Goal: Feedback & Contribution: Contribute content

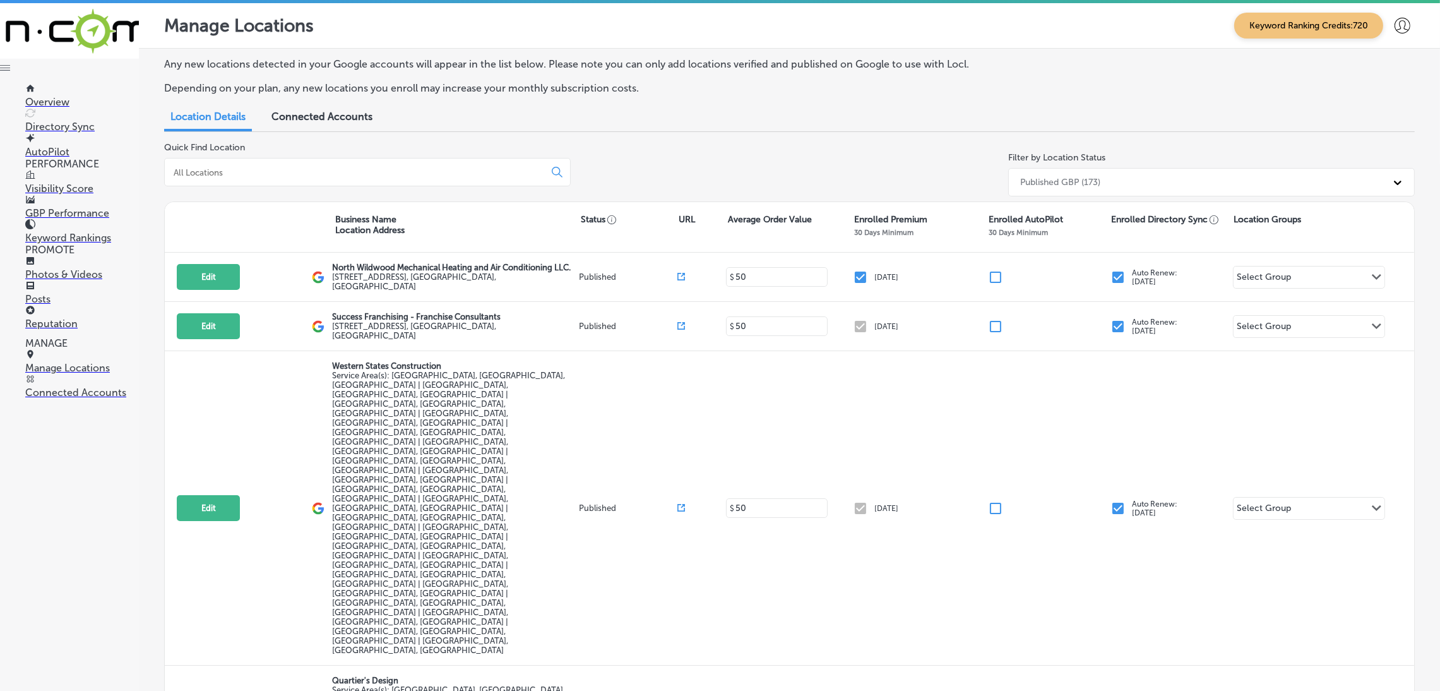
click at [78, 374] on p "Manage Locations" at bounding box center [82, 368] width 114 height 12
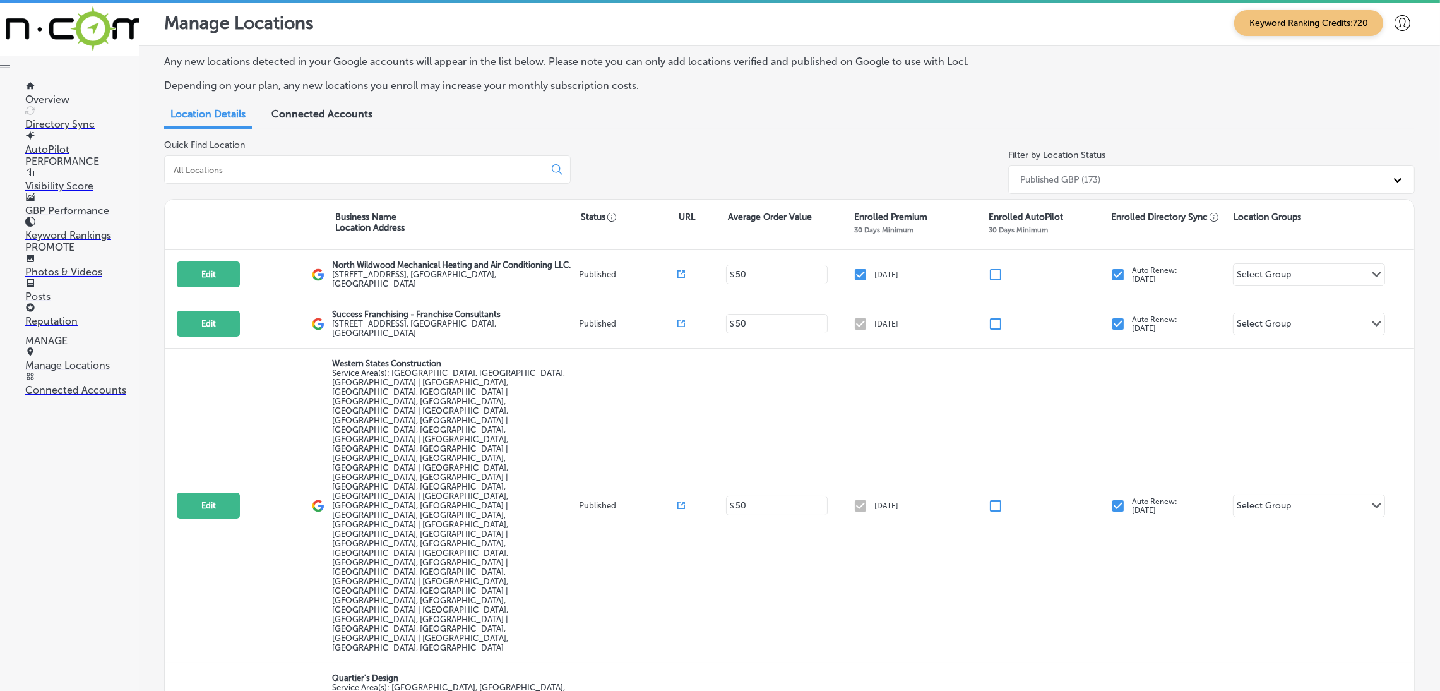
click at [66, 93] on p "Overview" at bounding box center [82, 99] width 114 height 12
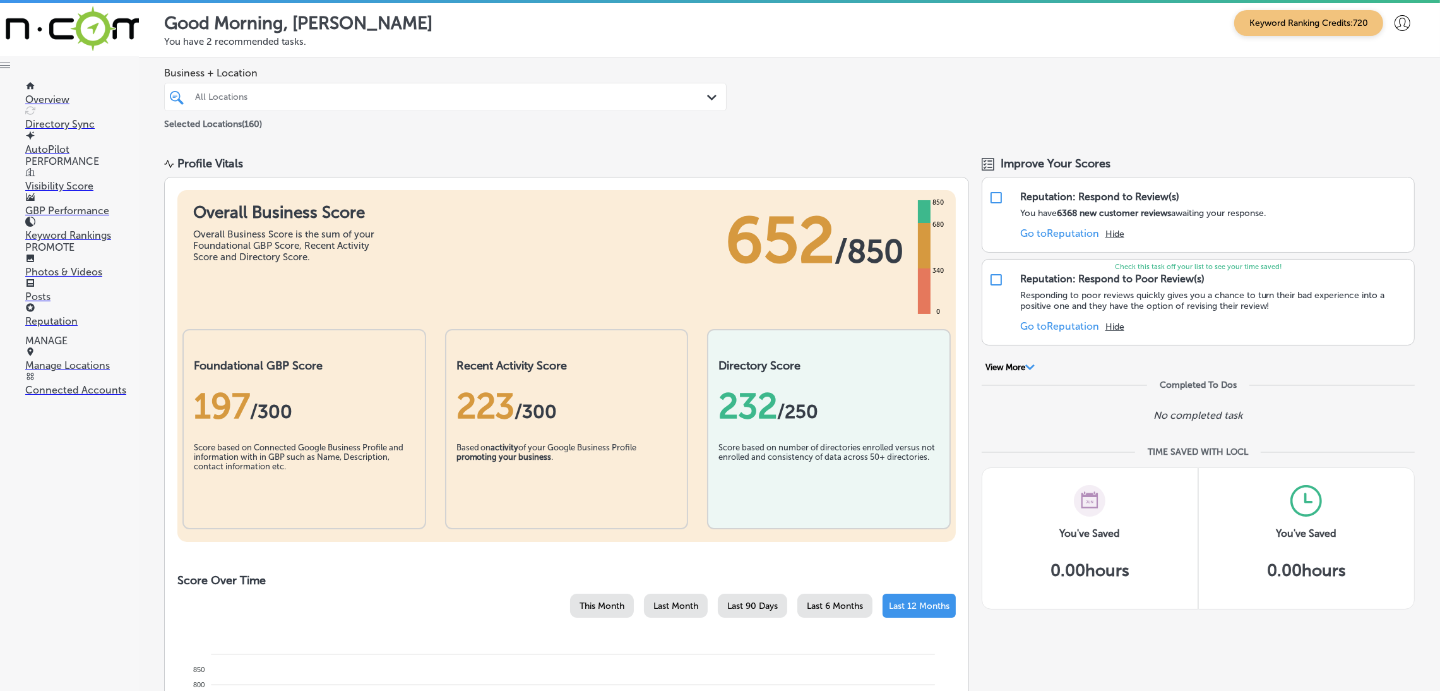
click at [51, 358] on link "Manage Locations" at bounding box center [82, 359] width 114 height 24
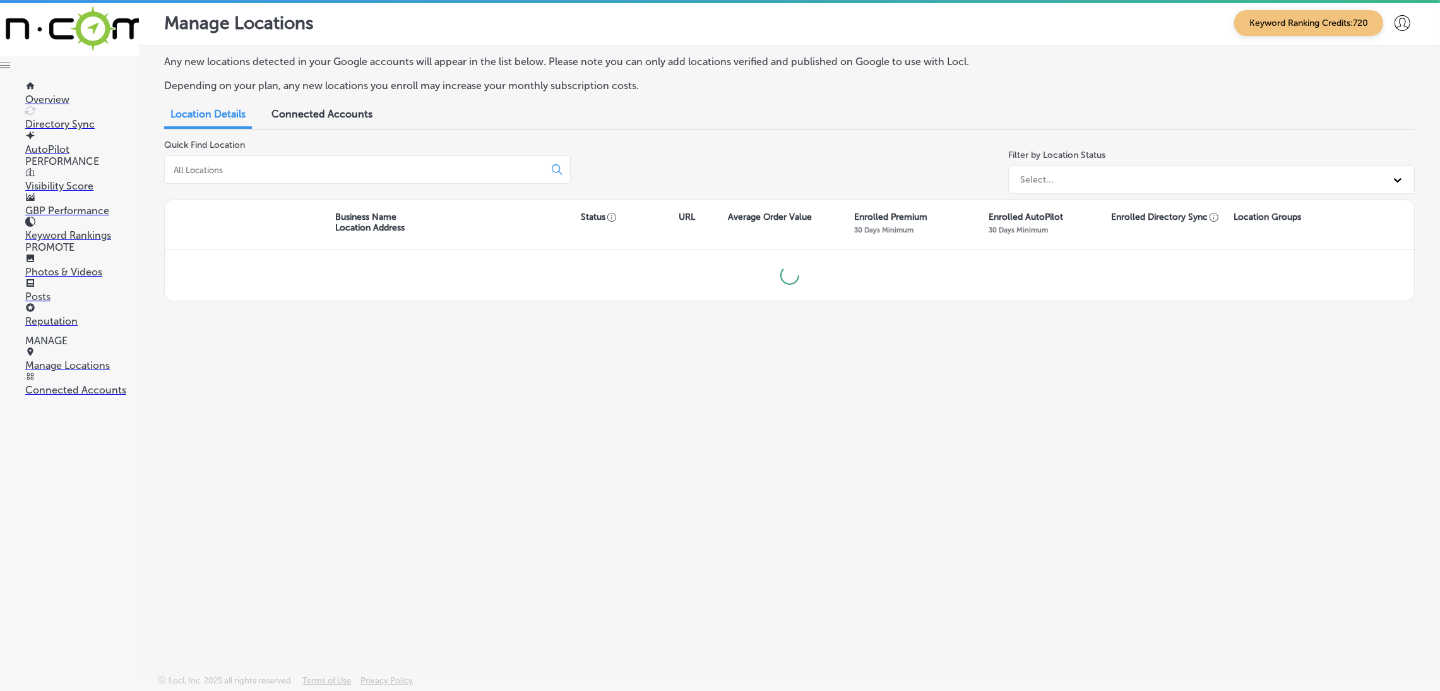
drag, startPoint x: 51, startPoint y: 358, endPoint x: 52, endPoint y: 367, distance: 9.6
click at [52, 367] on p "Manage Locations" at bounding box center [82, 365] width 114 height 12
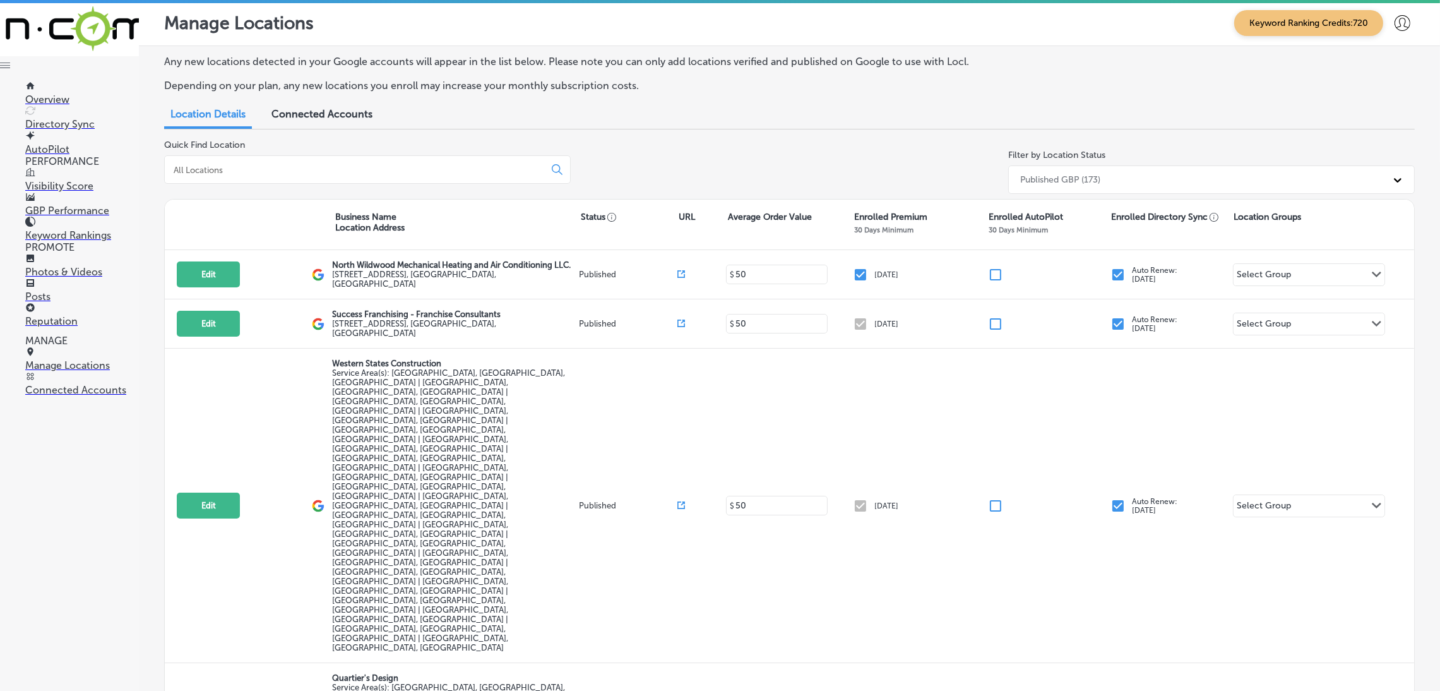
click at [61, 288] on link "Posts" at bounding box center [82, 290] width 114 height 24
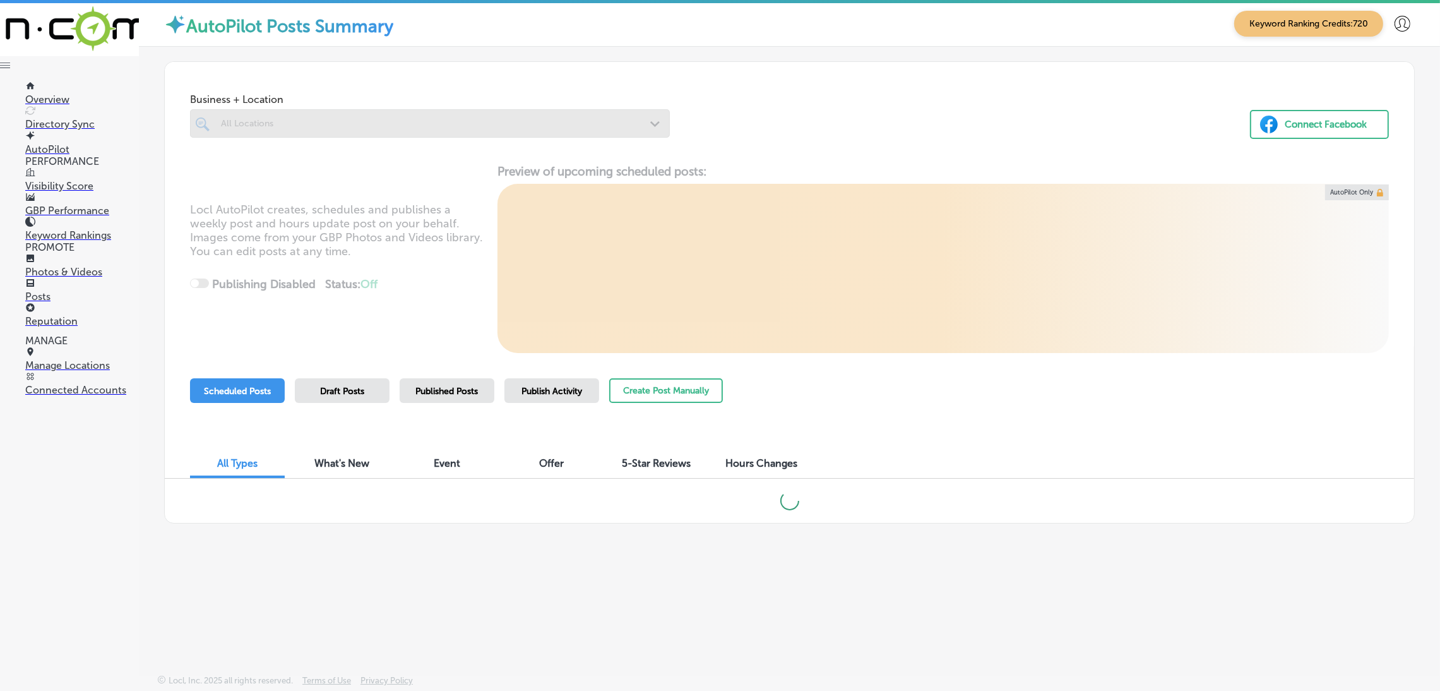
click at [335, 126] on div at bounding box center [430, 123] width 480 height 28
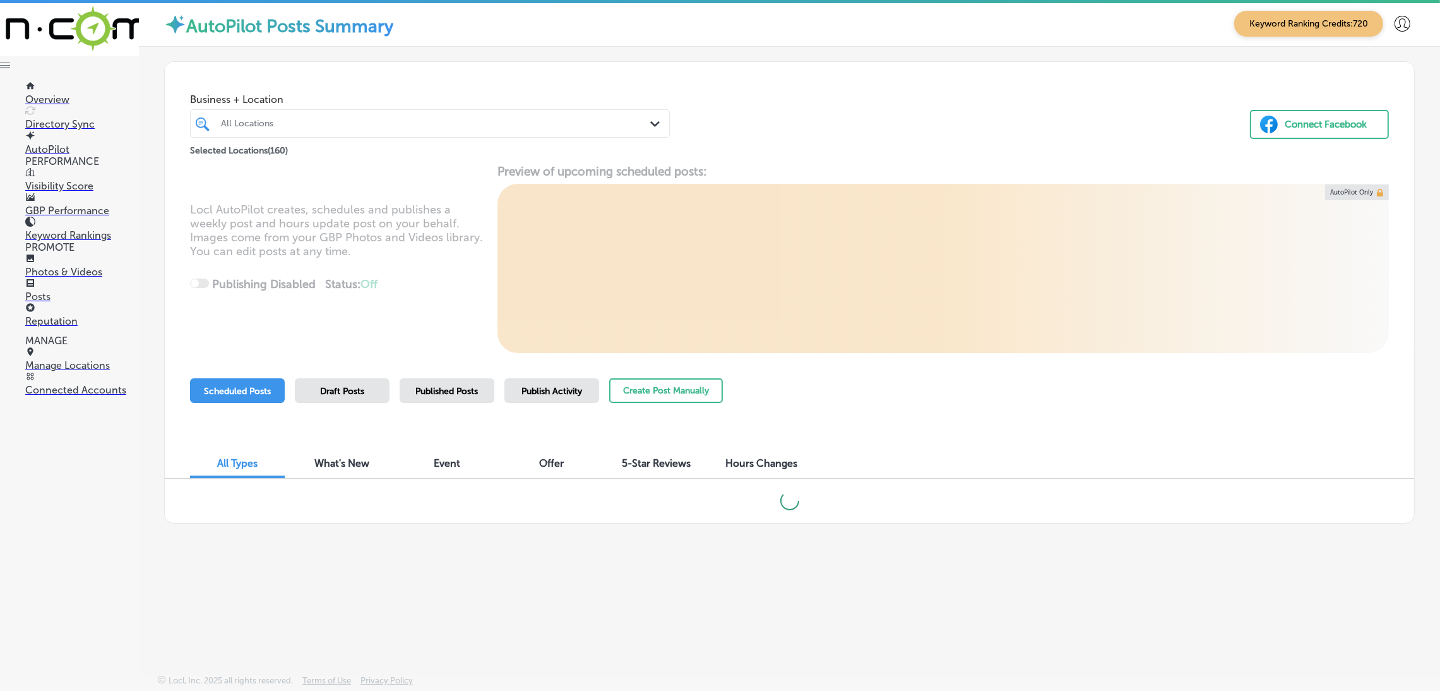
click at [431, 124] on div "All Locations" at bounding box center [436, 123] width 430 height 11
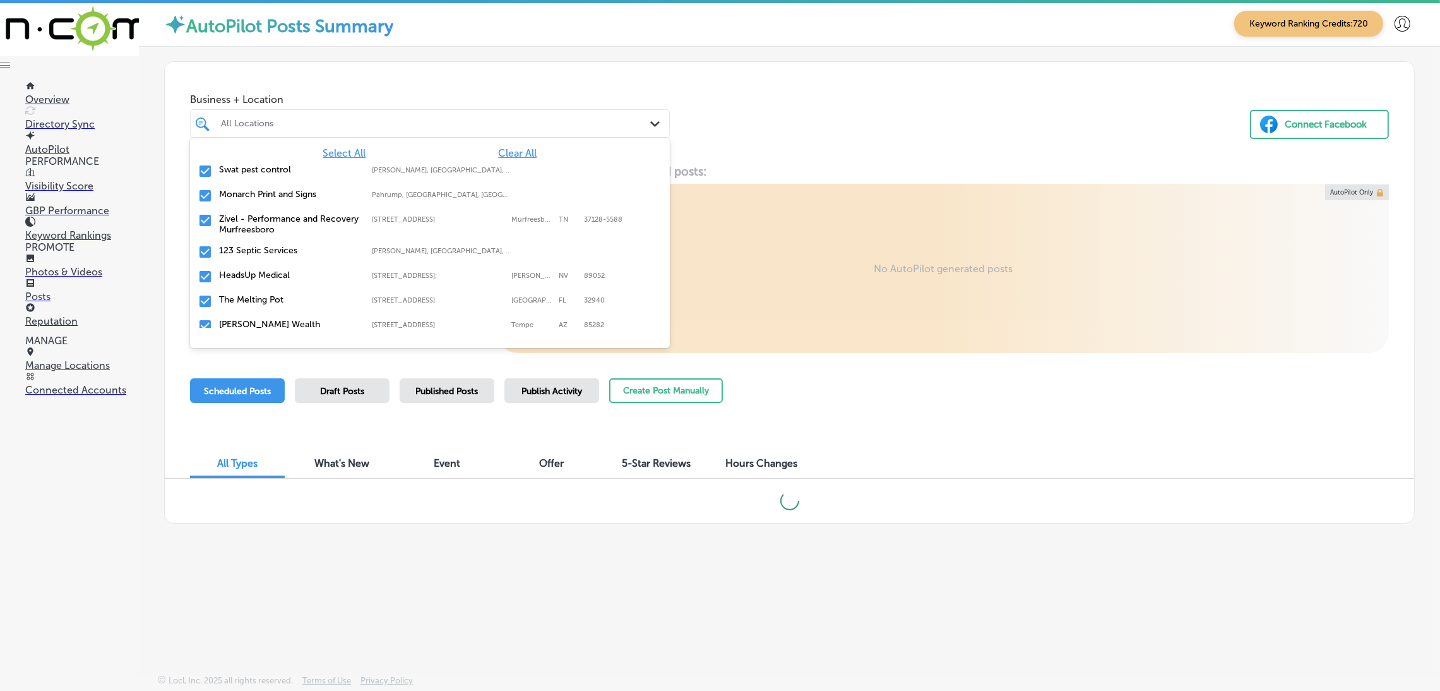
click at [504, 151] on span "Clear All" at bounding box center [517, 153] width 39 height 12
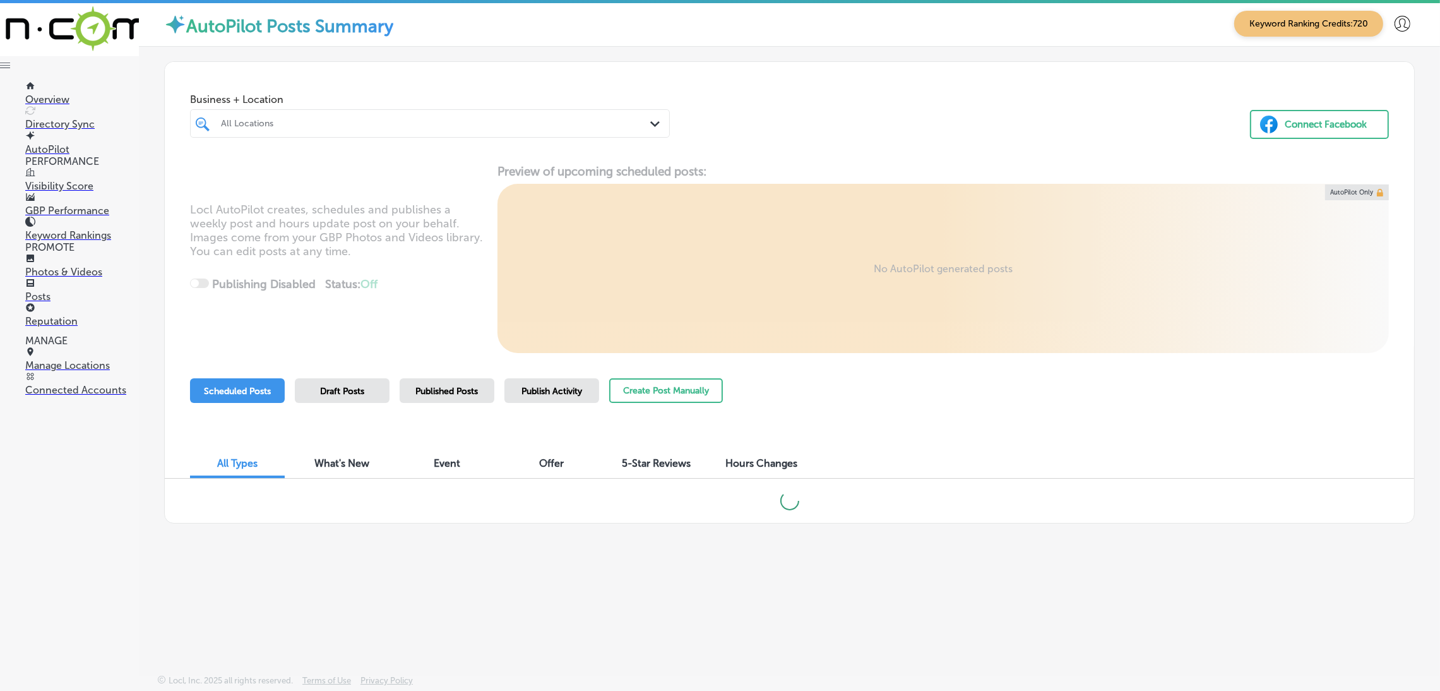
click at [430, 121] on div "All Locations" at bounding box center [436, 123] width 430 height 11
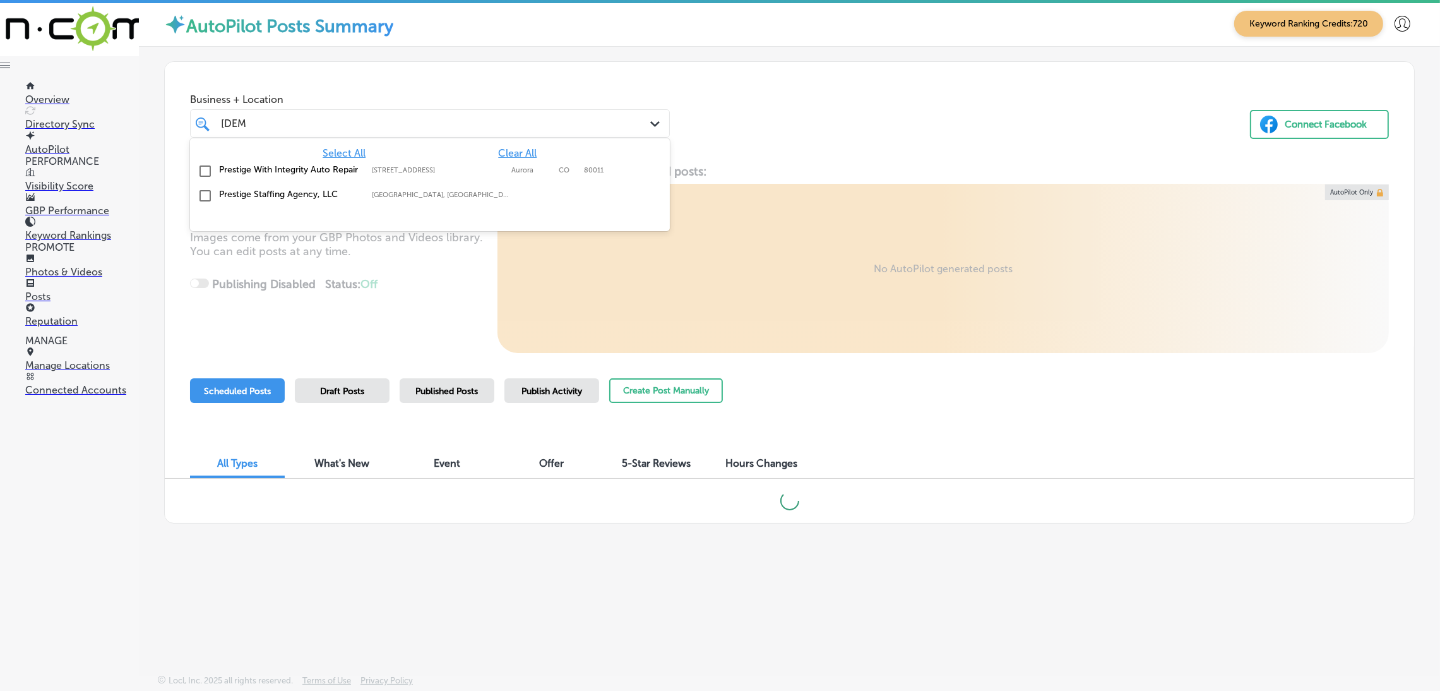
click at [347, 206] on div "Prestige Staffing Agency, LLC [GEOGRAPHIC_DATA], [GEOGRAPHIC_DATA], [GEOGRAPHIC…" at bounding box center [430, 196] width 470 height 20
type input "[DEMOGRAPHIC_DATA]"
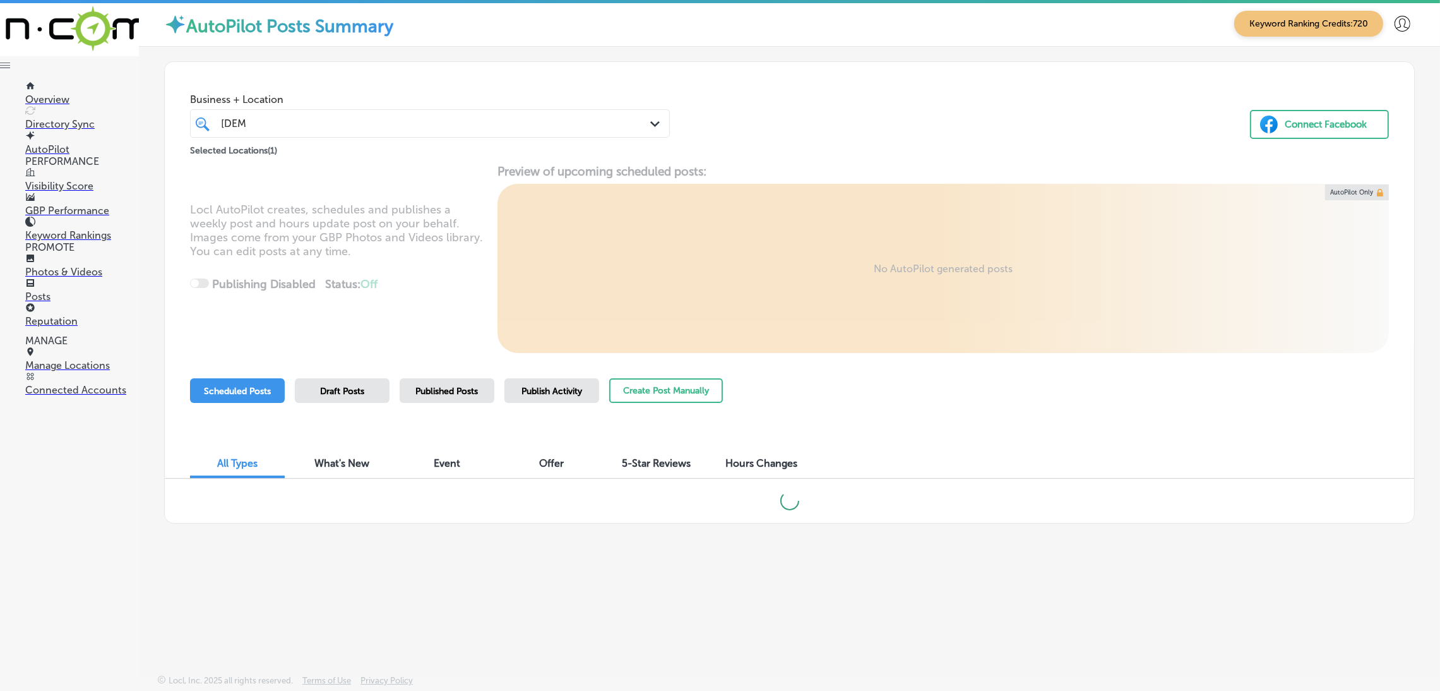
click at [749, 114] on div "Business + Location [PERSON_NAME] [PERSON_NAME] Path Created with Sketch. Selec…" at bounding box center [789, 110] width 1249 height 96
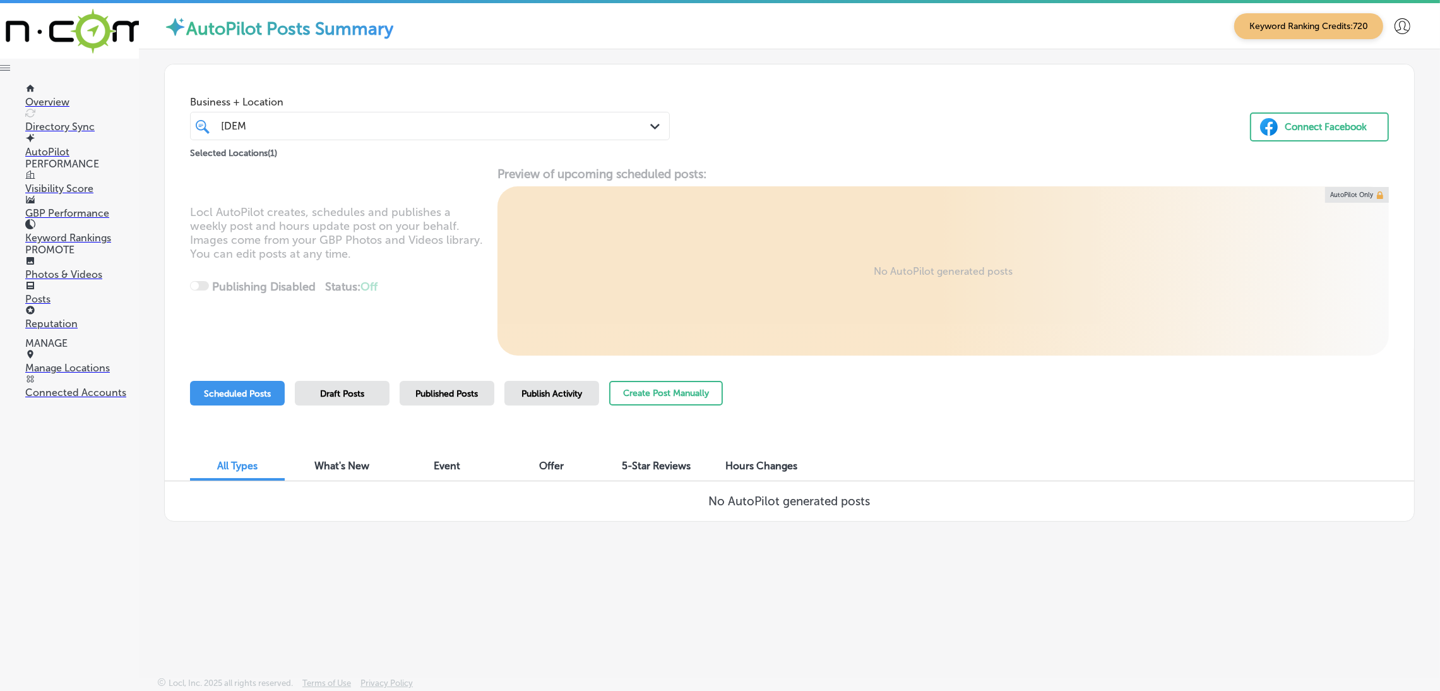
click at [676, 376] on div "Business + Location [PERSON_NAME] [PERSON_NAME] Path Created with Sketch. Selec…" at bounding box center [789, 293] width 1250 height 458
click at [676, 386] on button "Create Post Manually" at bounding box center [666, 393] width 114 height 25
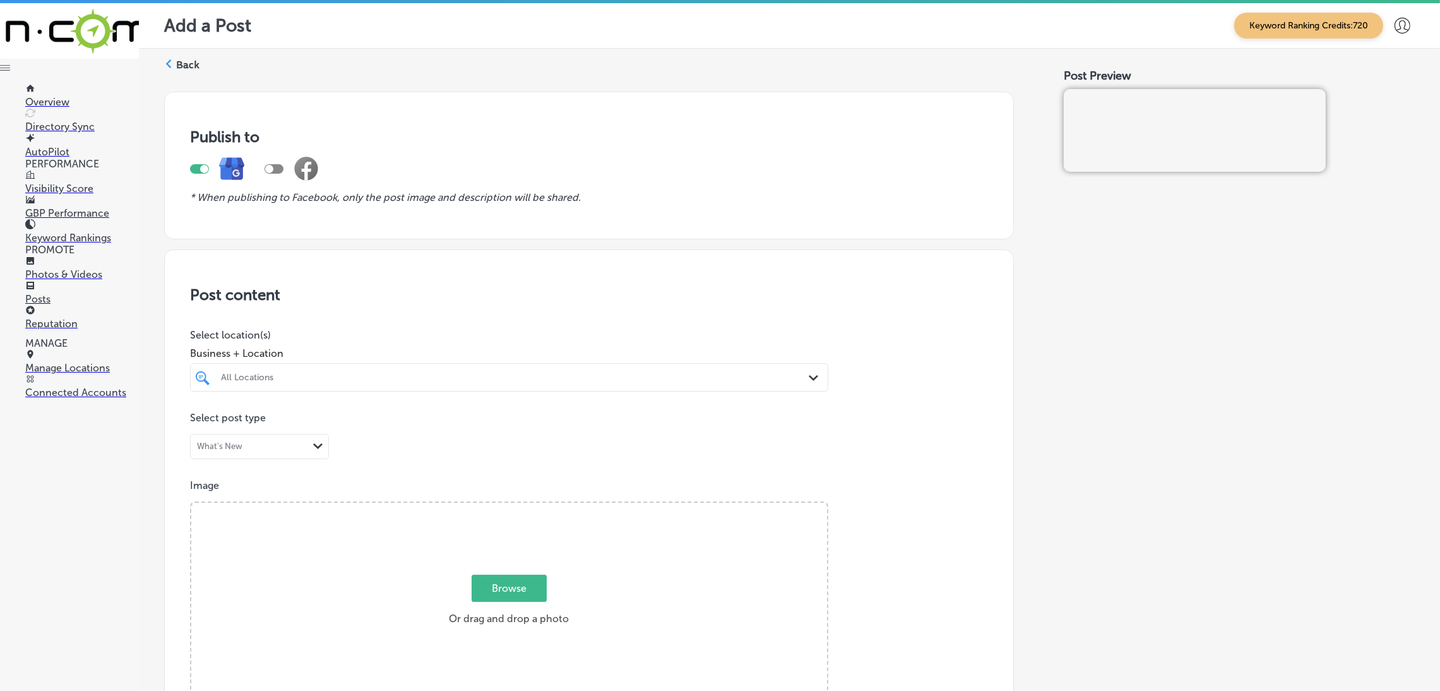
click at [490, 367] on div "All Locations" at bounding box center [509, 377] width 589 height 20
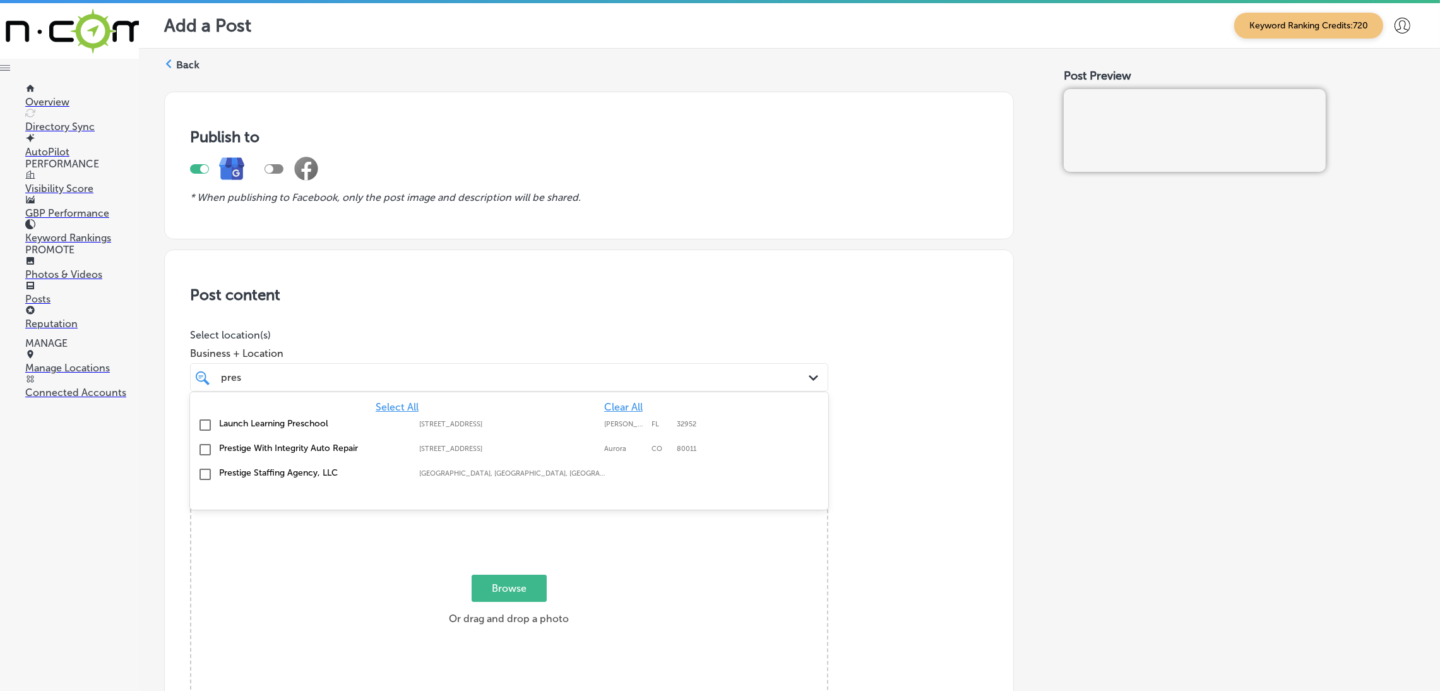
click at [316, 478] on div "Prestige Staffing Agency, LLC [GEOGRAPHIC_DATA], [GEOGRAPHIC_DATA], [GEOGRAPHIC…" at bounding box center [509, 475] width 628 height 20
type input "pres"
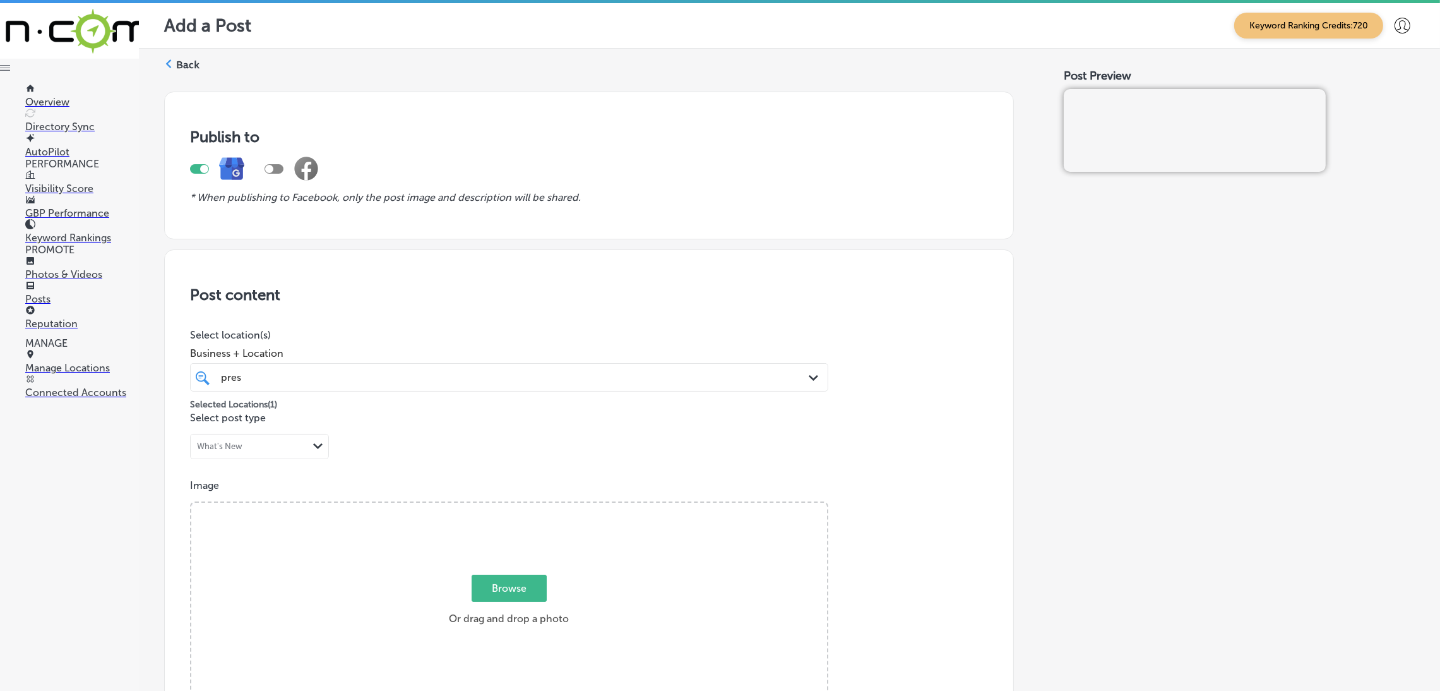
click at [399, 289] on h3 "Post content" at bounding box center [589, 294] width 798 height 18
click at [790, 282] on div "Post content Select location(s) Business + Location pres pres Path Created with…" at bounding box center [589, 648] width 850 height 799
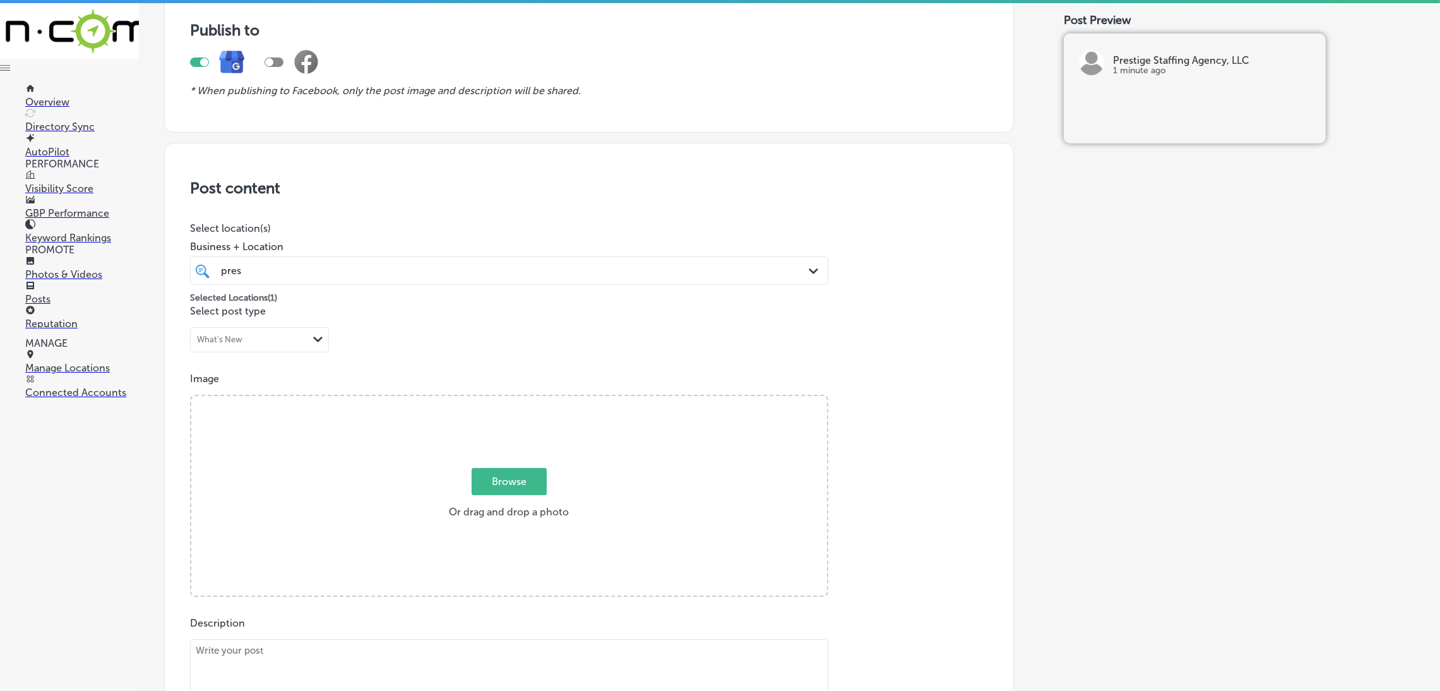
scroll to position [189, 0]
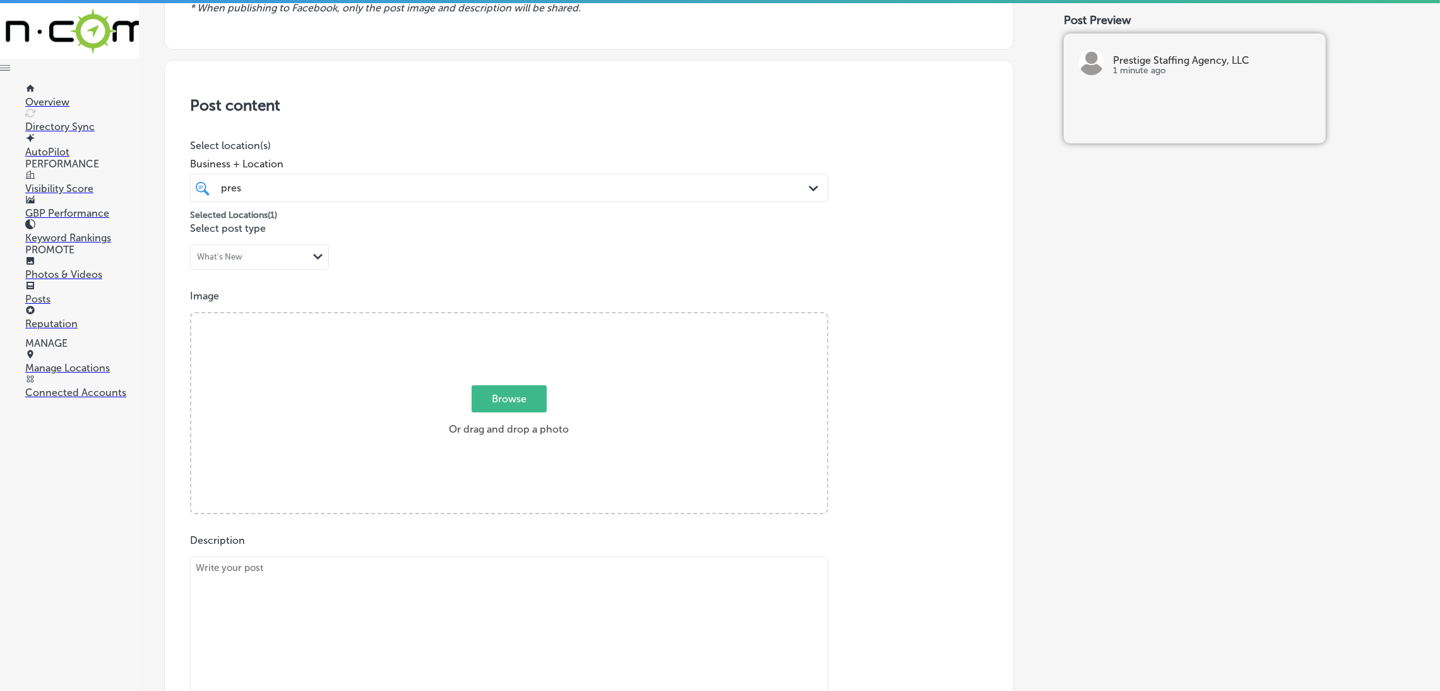
click at [346, 576] on textarea at bounding box center [509, 644] width 638 height 177
paste textarea "Prestige Staffing Agency, LLC provides top-tier healthcare staffing services ac…"
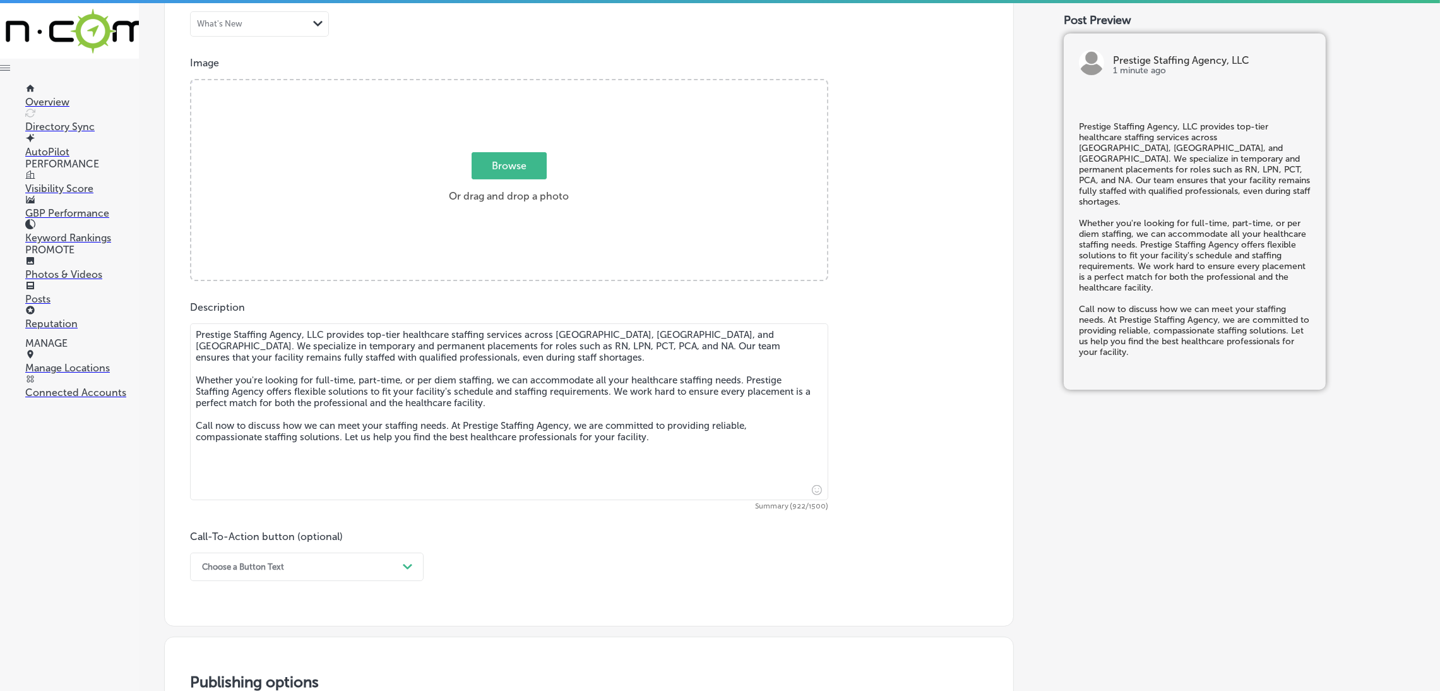
scroll to position [473, 0]
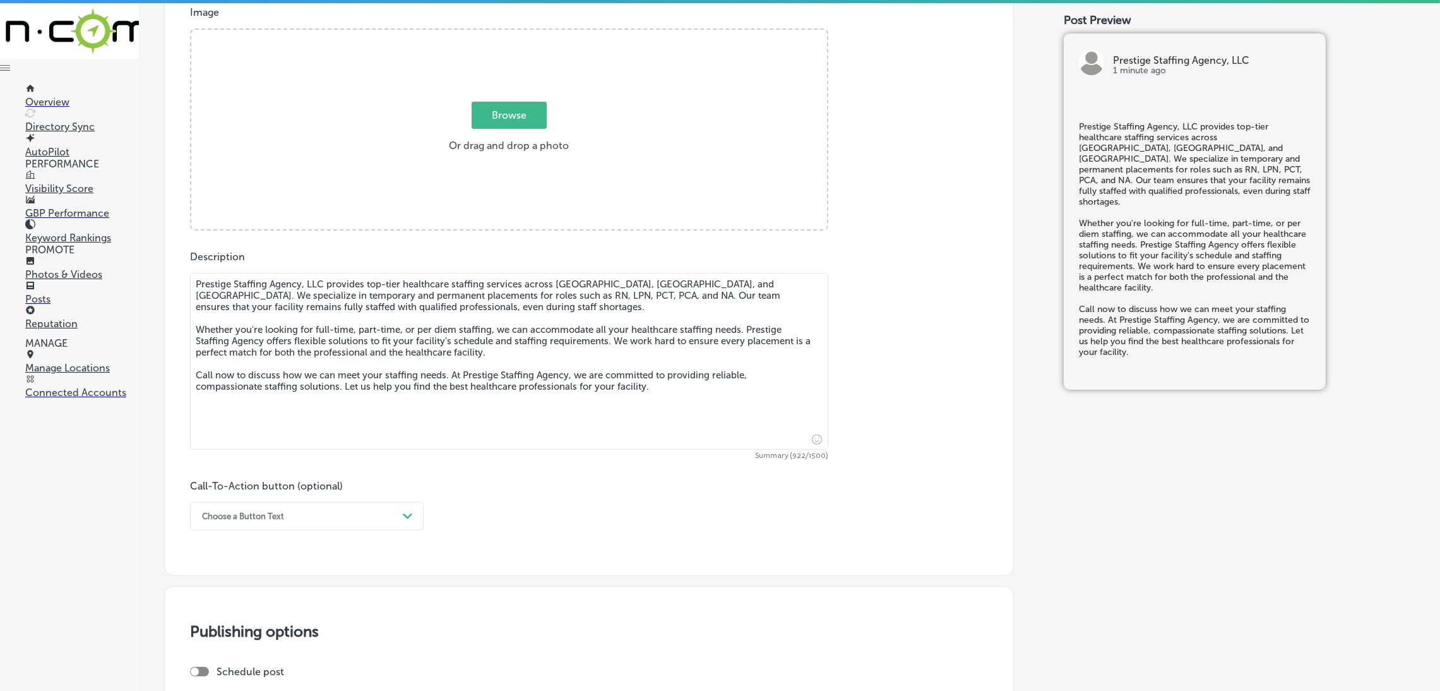
type textarea "Prestige Staffing Agency, LLC provides top-tier healthcare staffing services ac…"
click at [275, 519] on div "Choose a Button Text" at bounding box center [297, 516] width 202 height 20
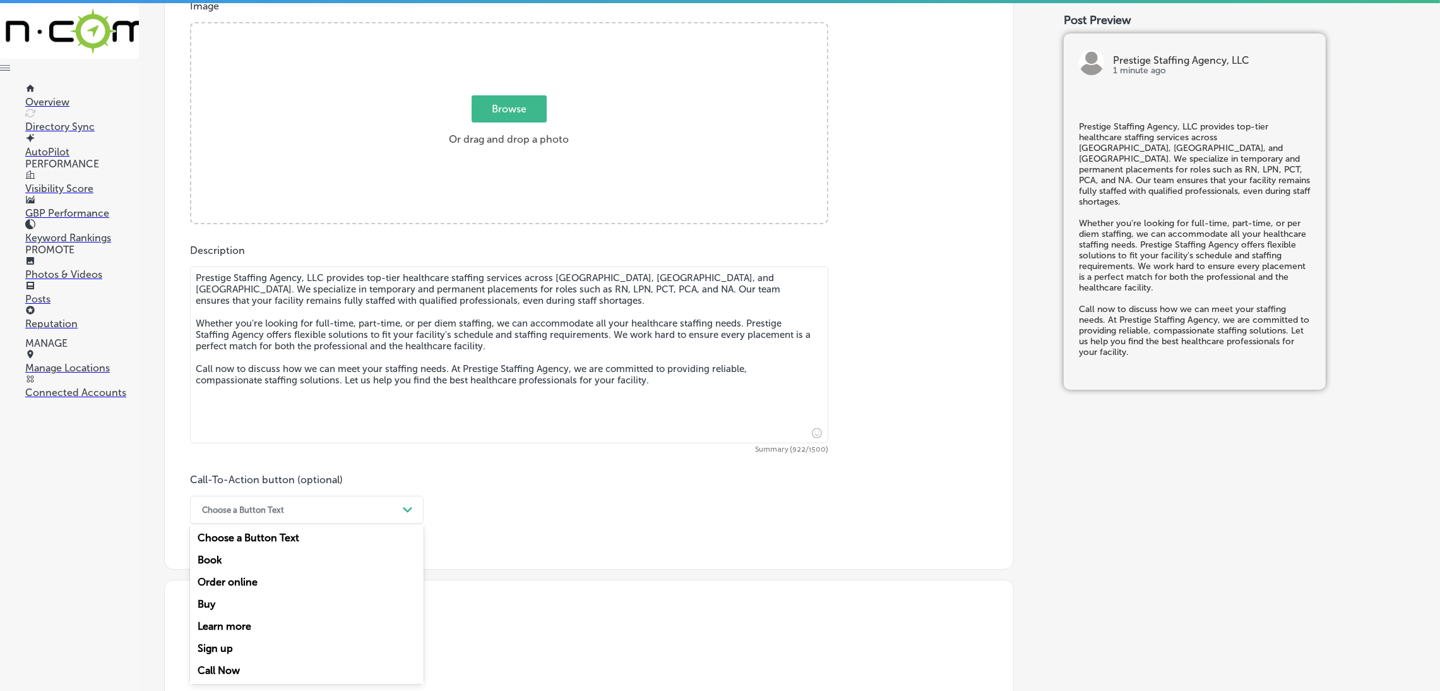
click at [225, 663] on div "Call Now" at bounding box center [307, 670] width 234 height 22
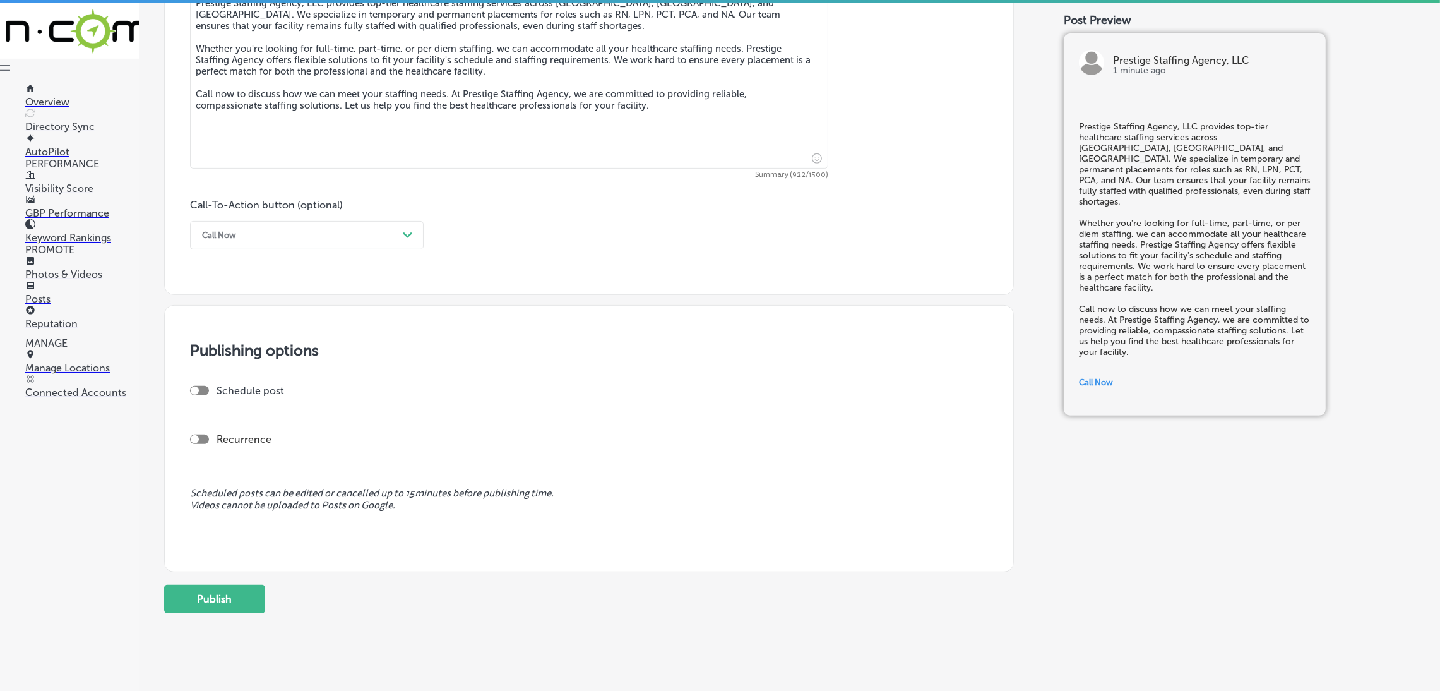
scroll to position [763, 0]
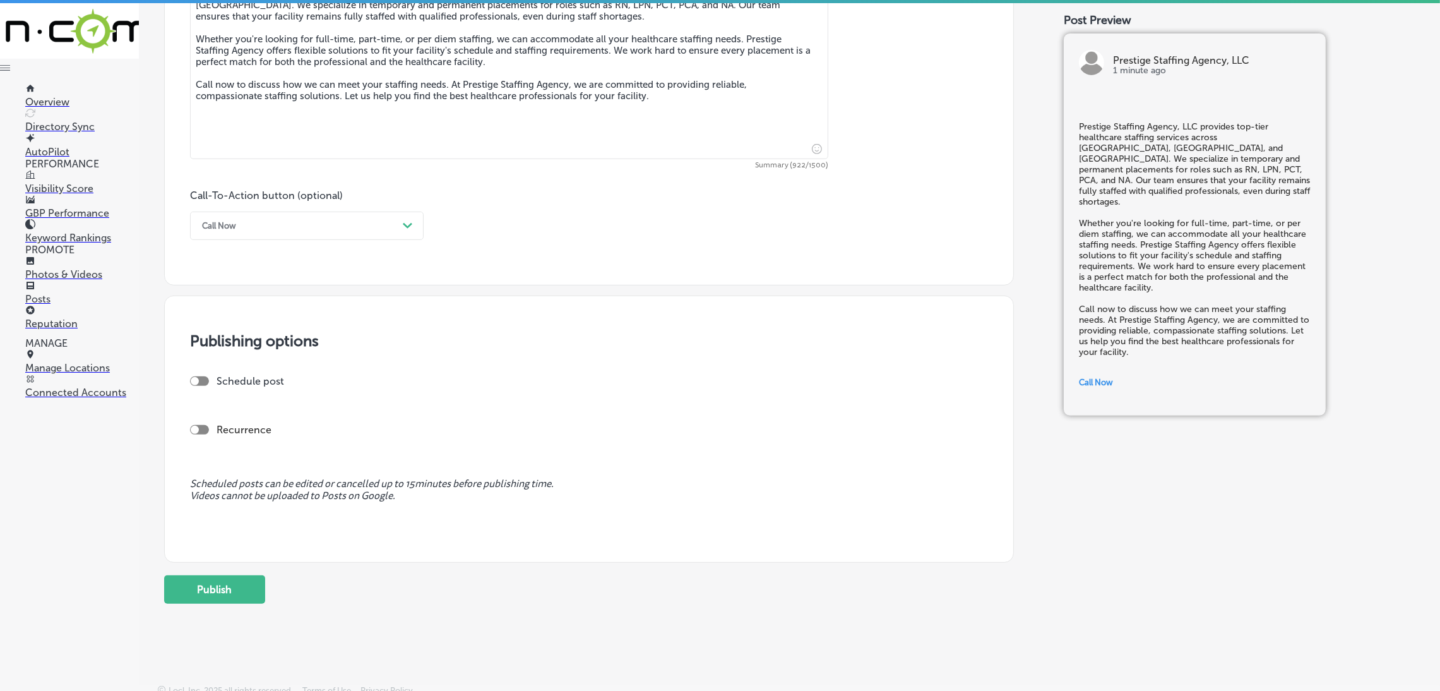
click at [194, 378] on div at bounding box center [195, 381] width 8 height 8
checkbox input "true"
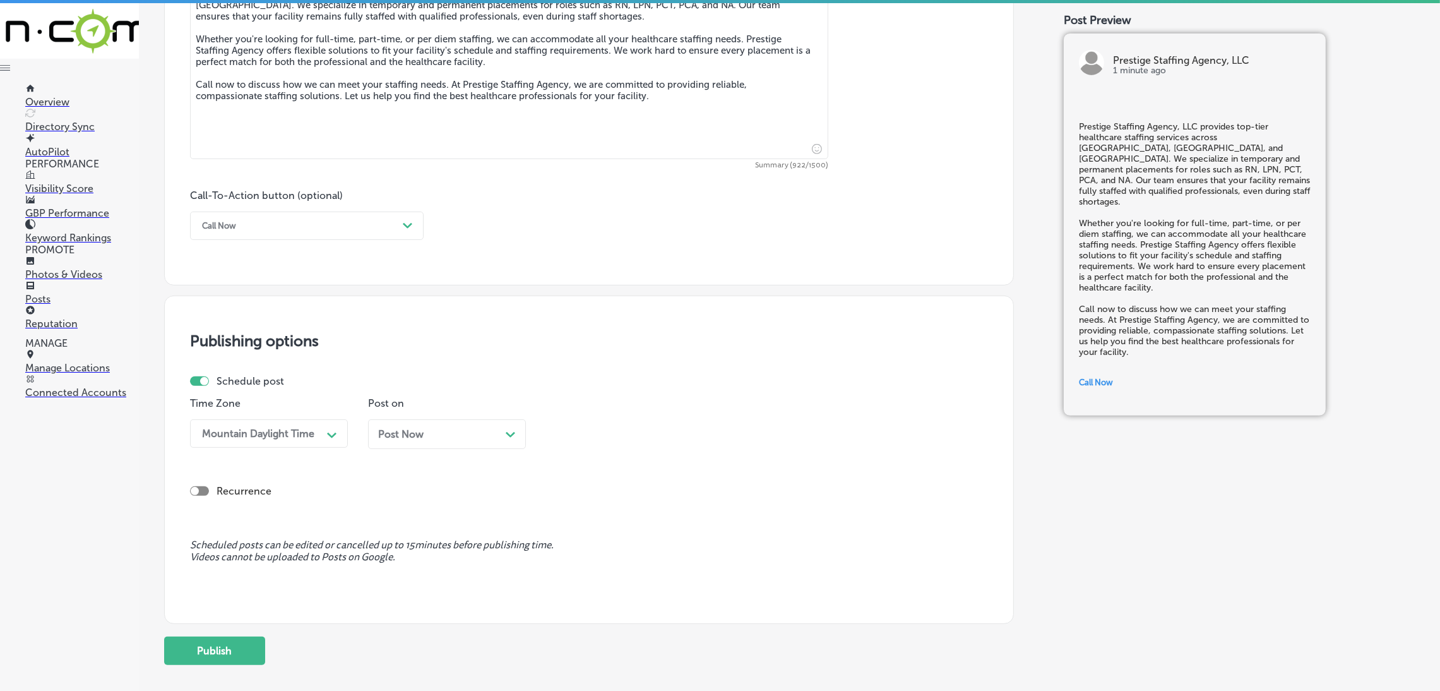
click at [456, 433] on div "Post Now Path Created with Sketch." at bounding box center [447, 434] width 138 height 12
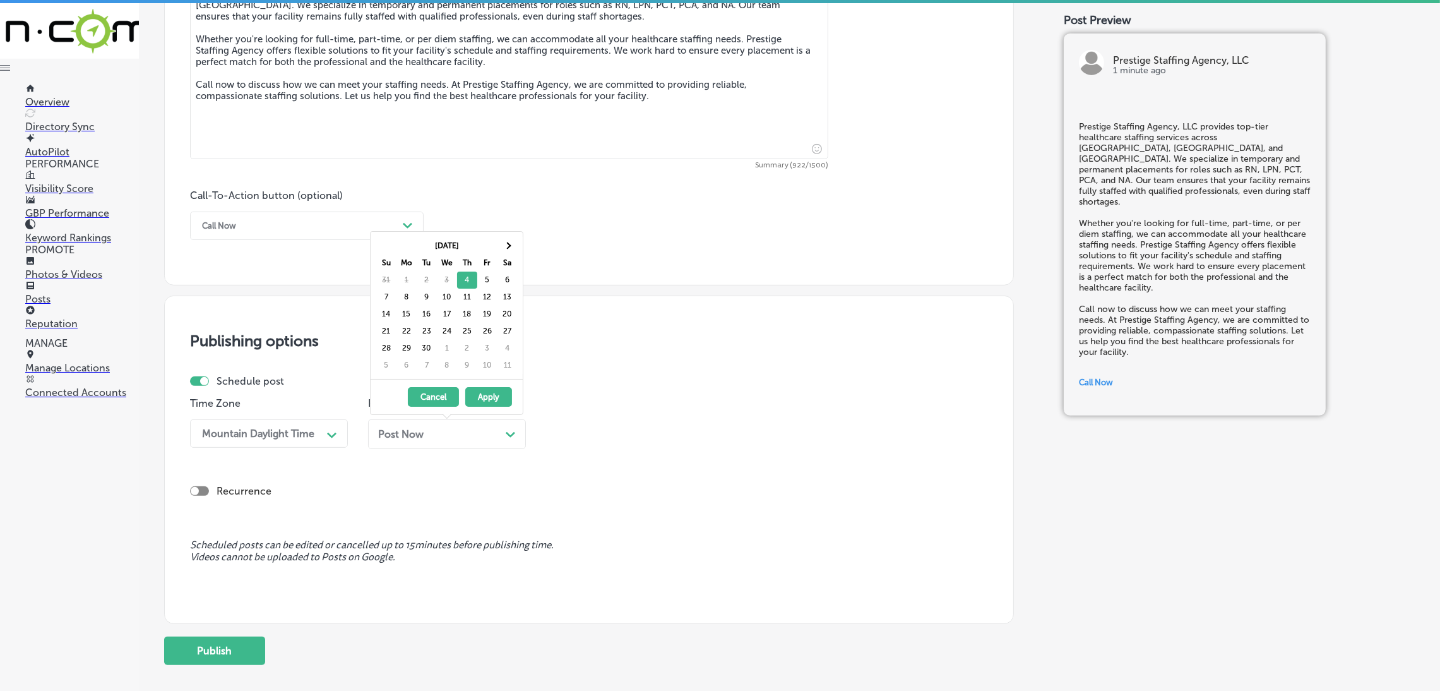
click at [487, 393] on button "Apply" at bounding box center [488, 397] width 47 height 20
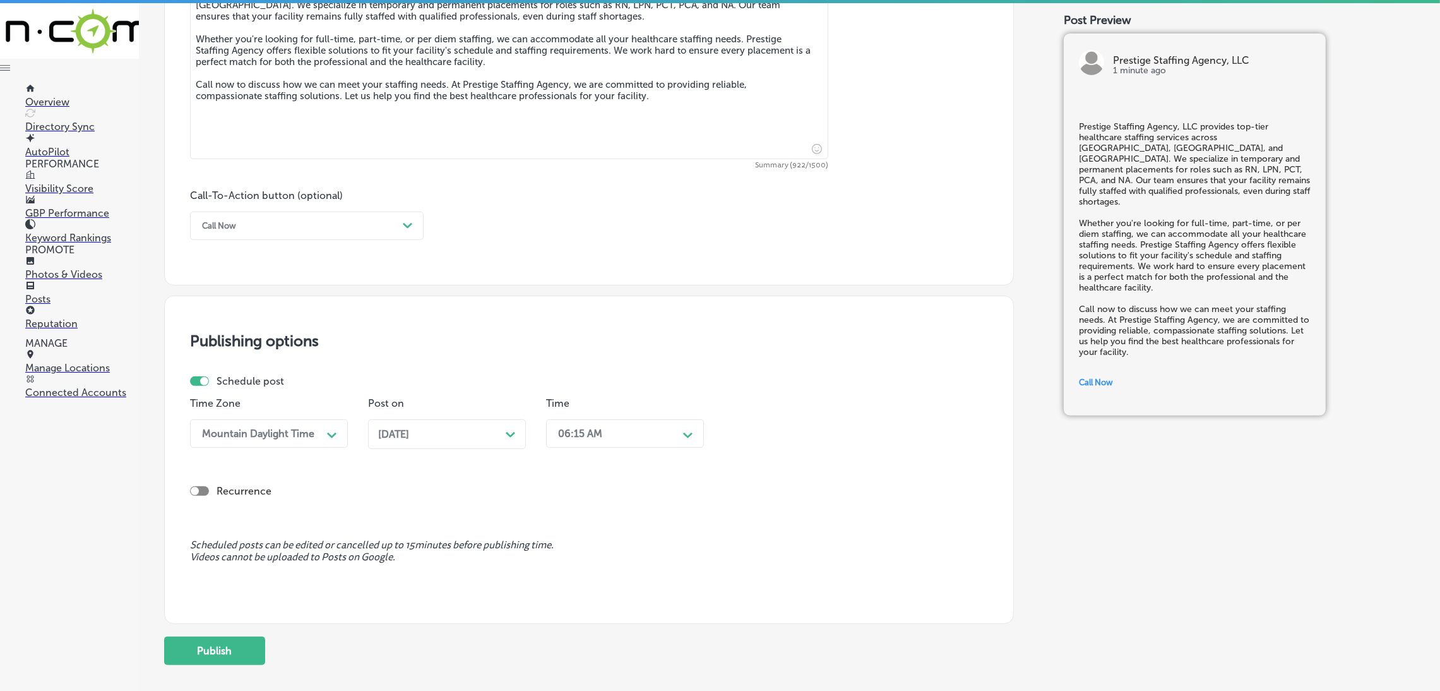
click at [607, 422] on div "06:15 AM Path Created with Sketch." at bounding box center [625, 433] width 158 height 28
click at [580, 511] on div "9:00 AM" at bounding box center [625, 515] width 158 height 22
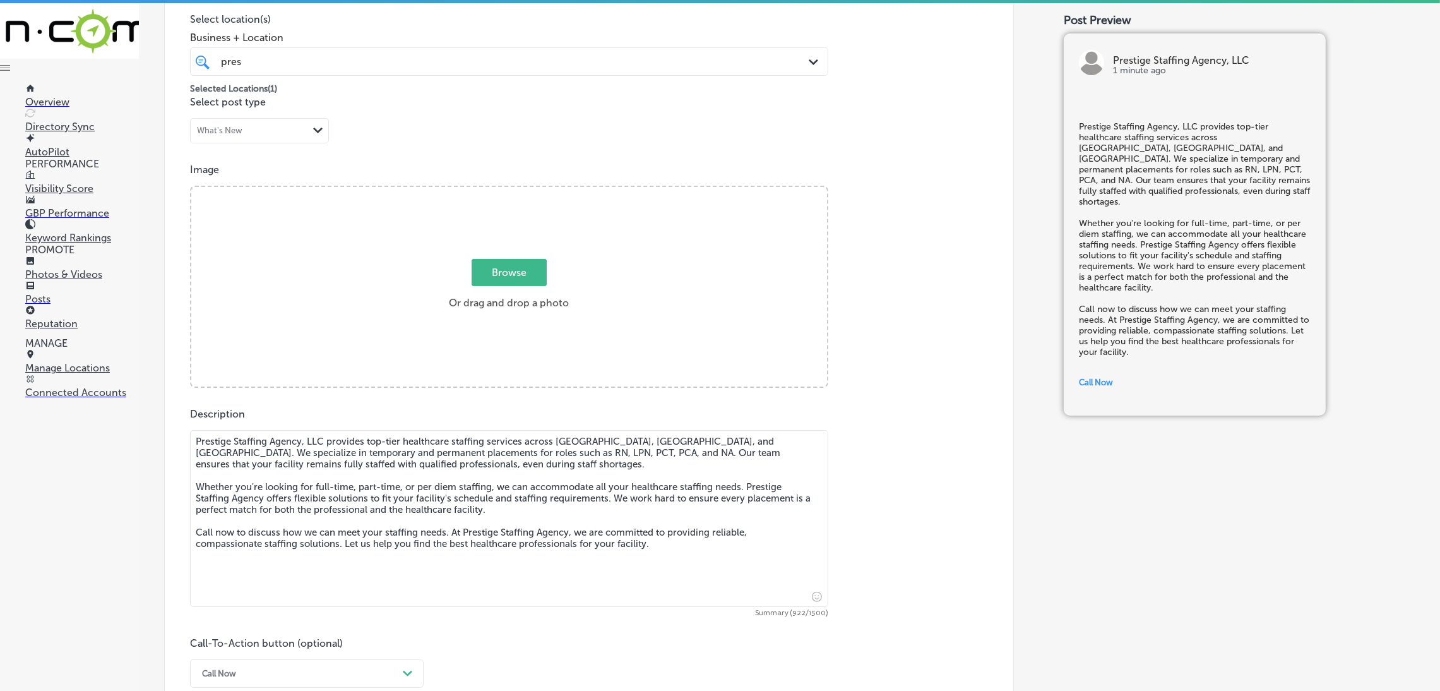
scroll to position [290, 0]
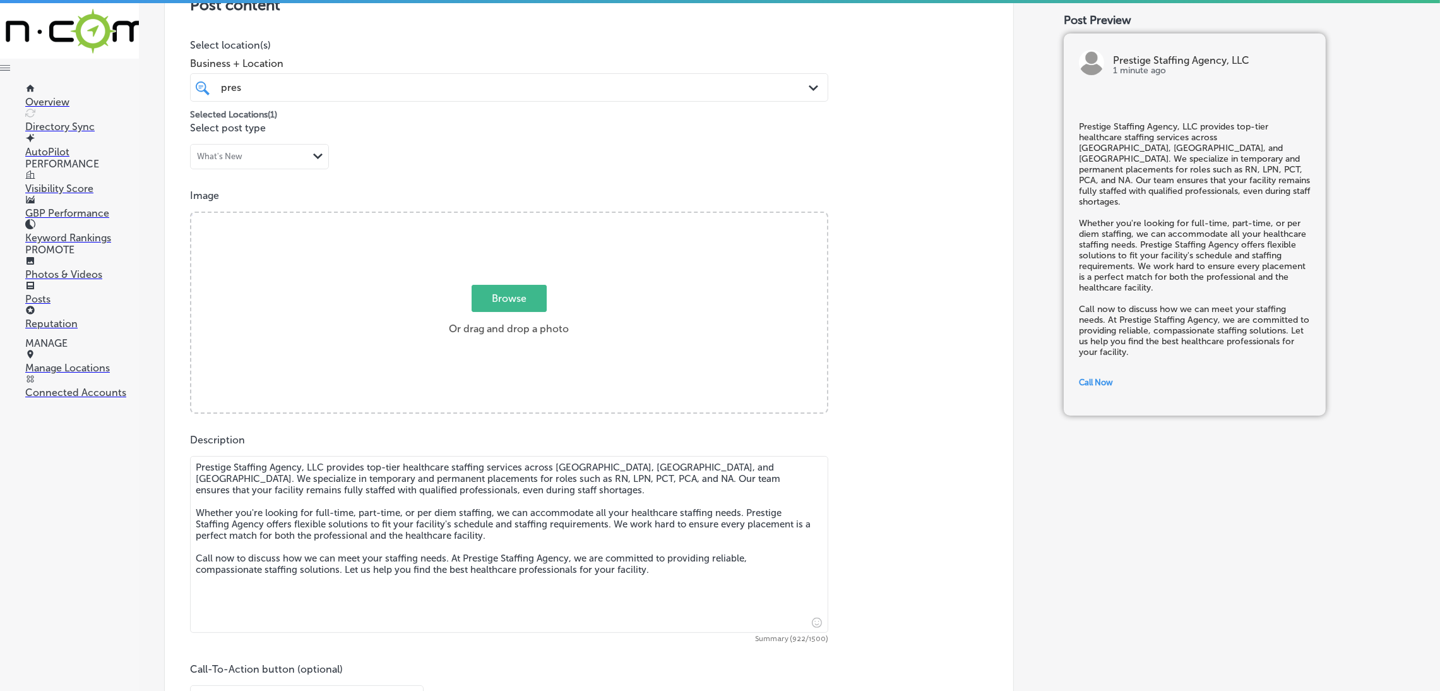
click at [477, 285] on span "Browse" at bounding box center [508, 298] width 75 height 27
click at [477, 216] on input "Browse Or drag and drop a photo" at bounding box center [509, 215] width 636 height 4
type input "C:\fakepath\527. NYVT Media. [PERSON_NAME]-5.png"
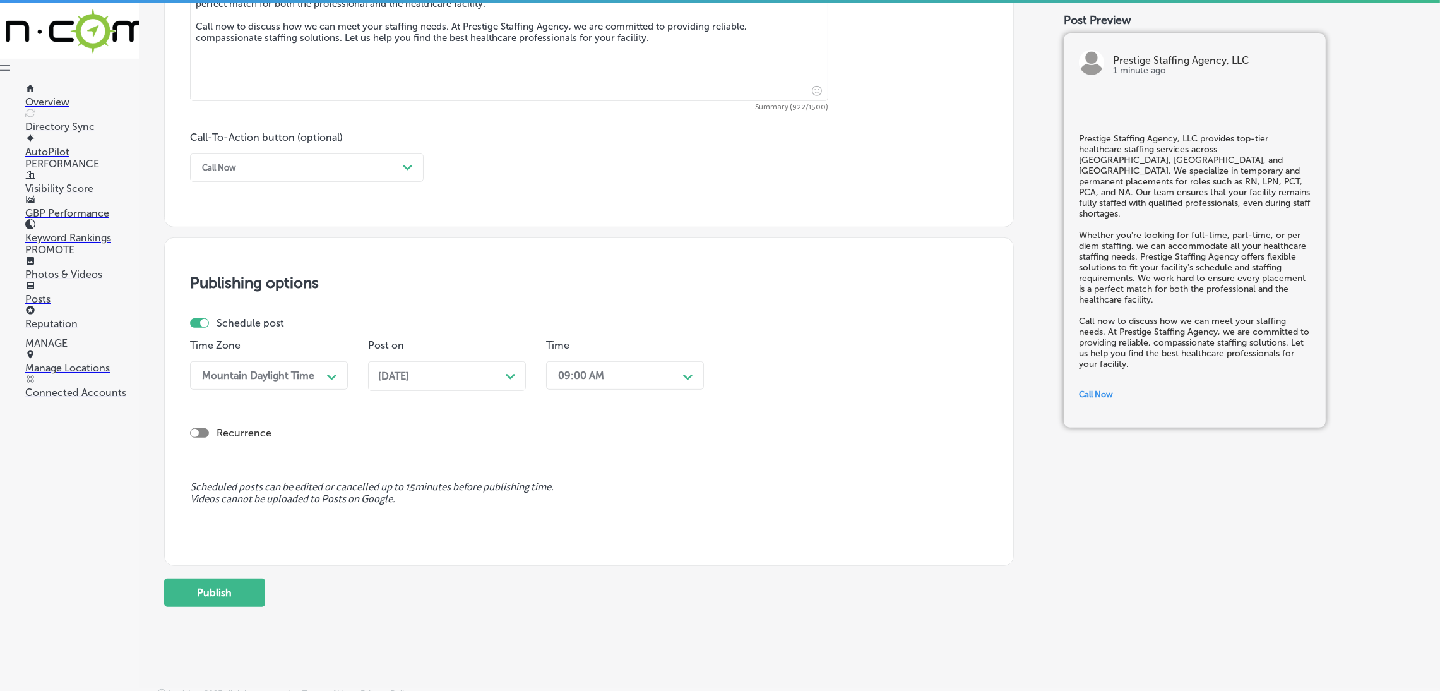
scroll to position [834, 0]
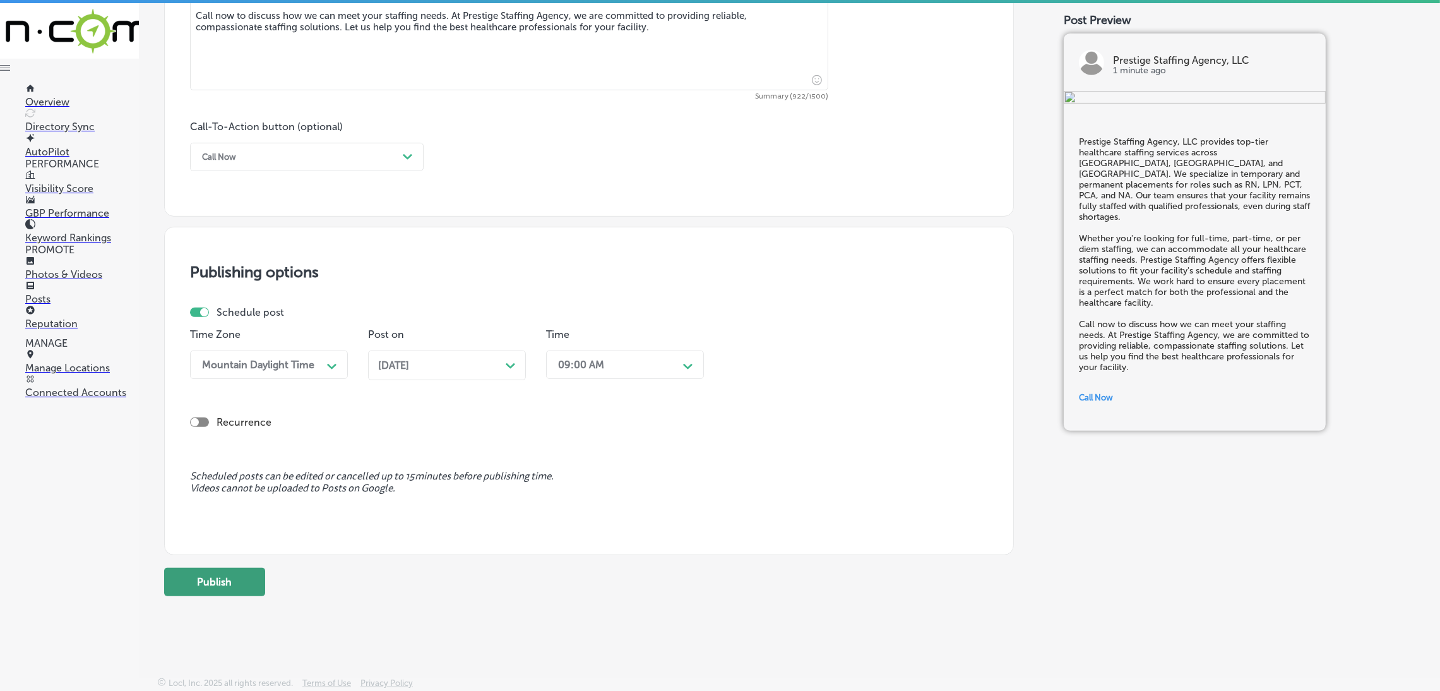
click at [242, 575] on button "Publish" at bounding box center [214, 581] width 101 height 28
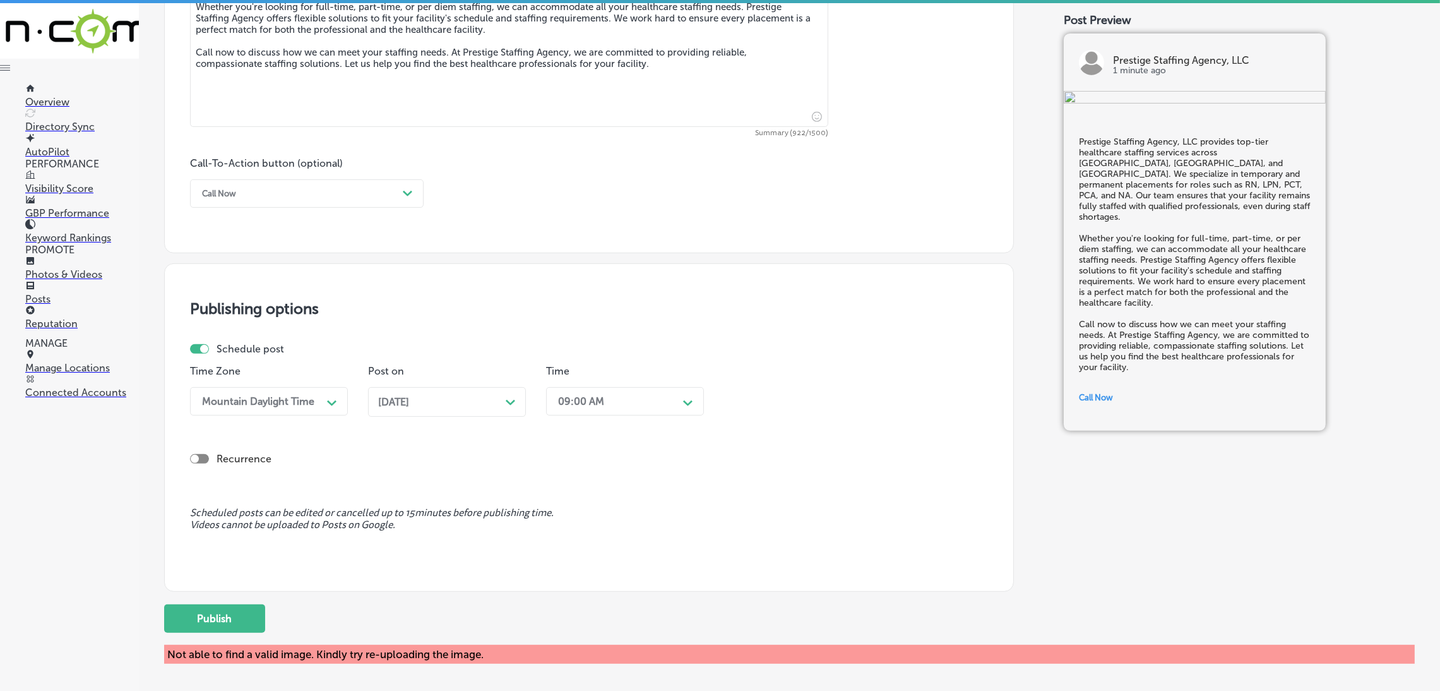
scroll to position [853, 0]
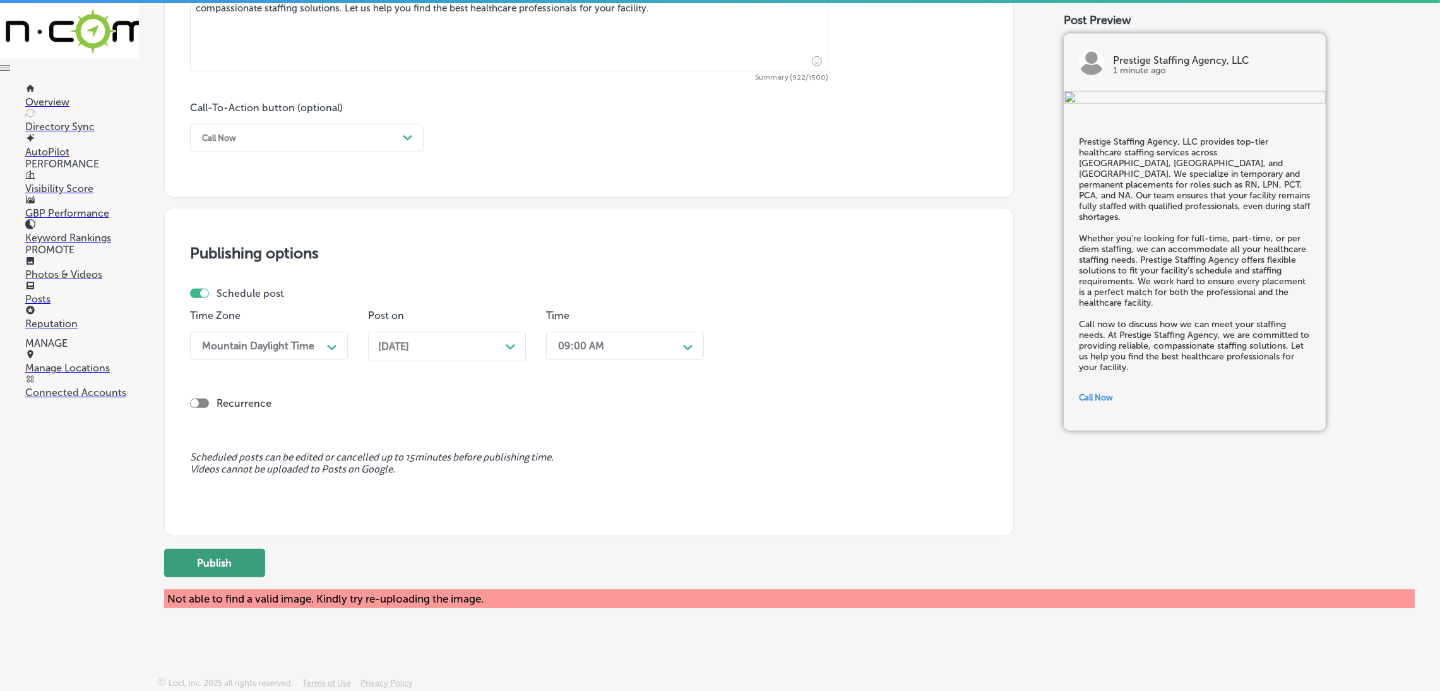
click at [233, 566] on button "Publish" at bounding box center [214, 563] width 101 height 28
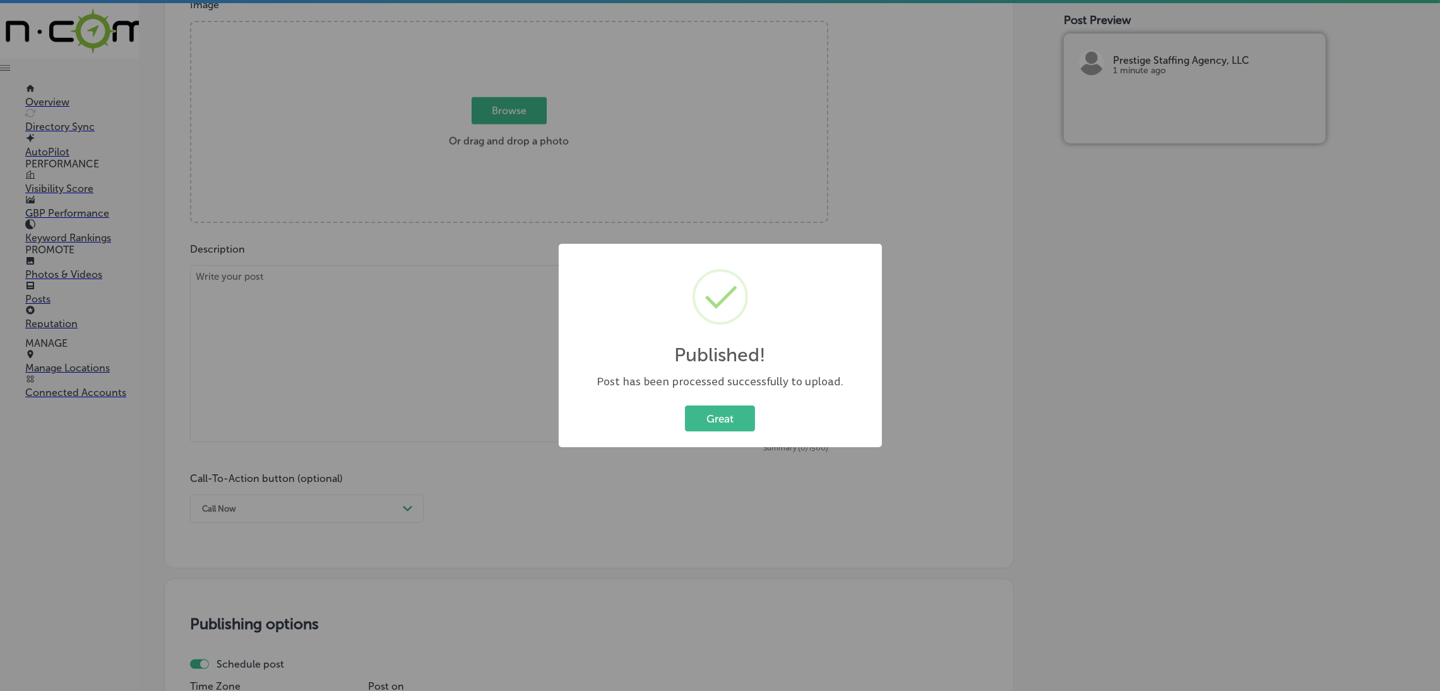
scroll to position [475, 0]
click at [721, 417] on button "Great" at bounding box center [727, 418] width 70 height 26
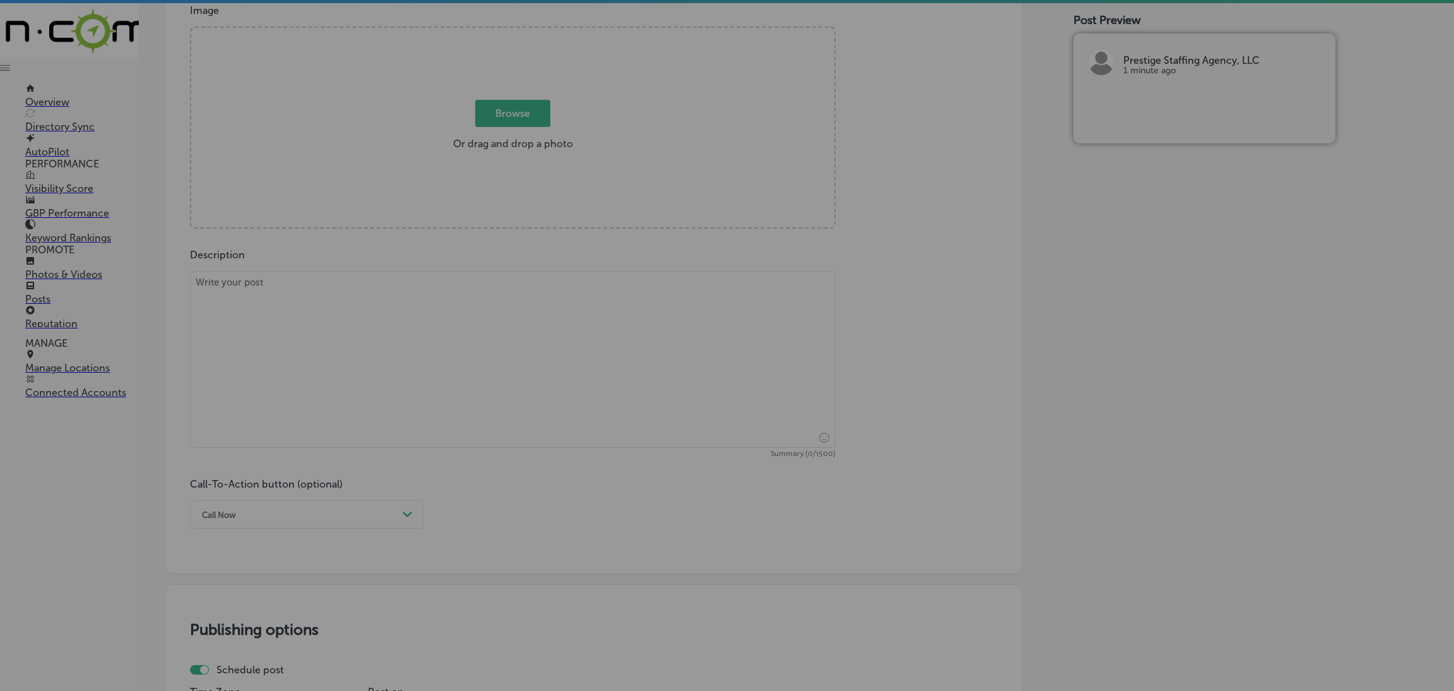
click at [449, 326] on textarea at bounding box center [513, 359] width 646 height 177
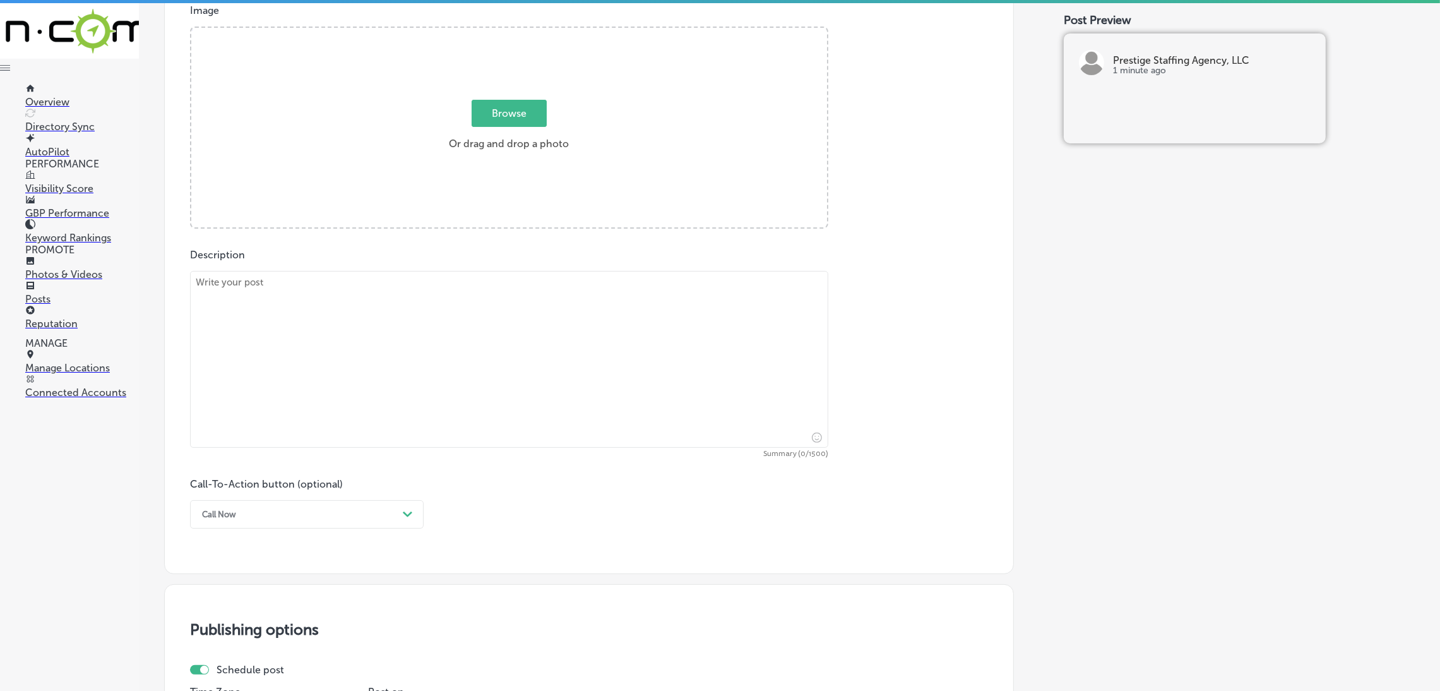
paste textarea "At Prestige Staffing Agency, we offer both temporary and permanent healthcare s…"
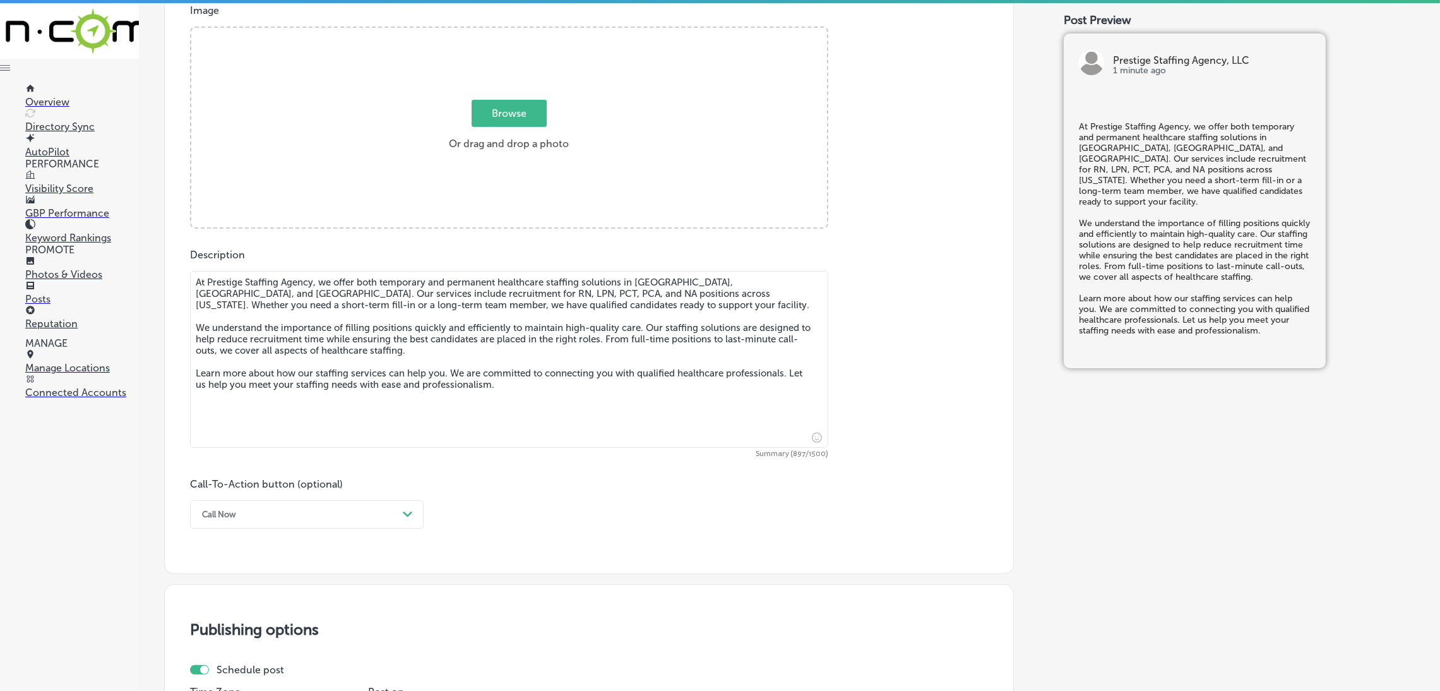
type textarea "At Prestige Staffing Agency, we offer both temporary and permanent healthcare s…"
click at [274, 527] on div "Call Now Path Created with Sketch." at bounding box center [307, 514] width 234 height 28
click at [211, 626] on div "Learn more" at bounding box center [307, 630] width 234 height 22
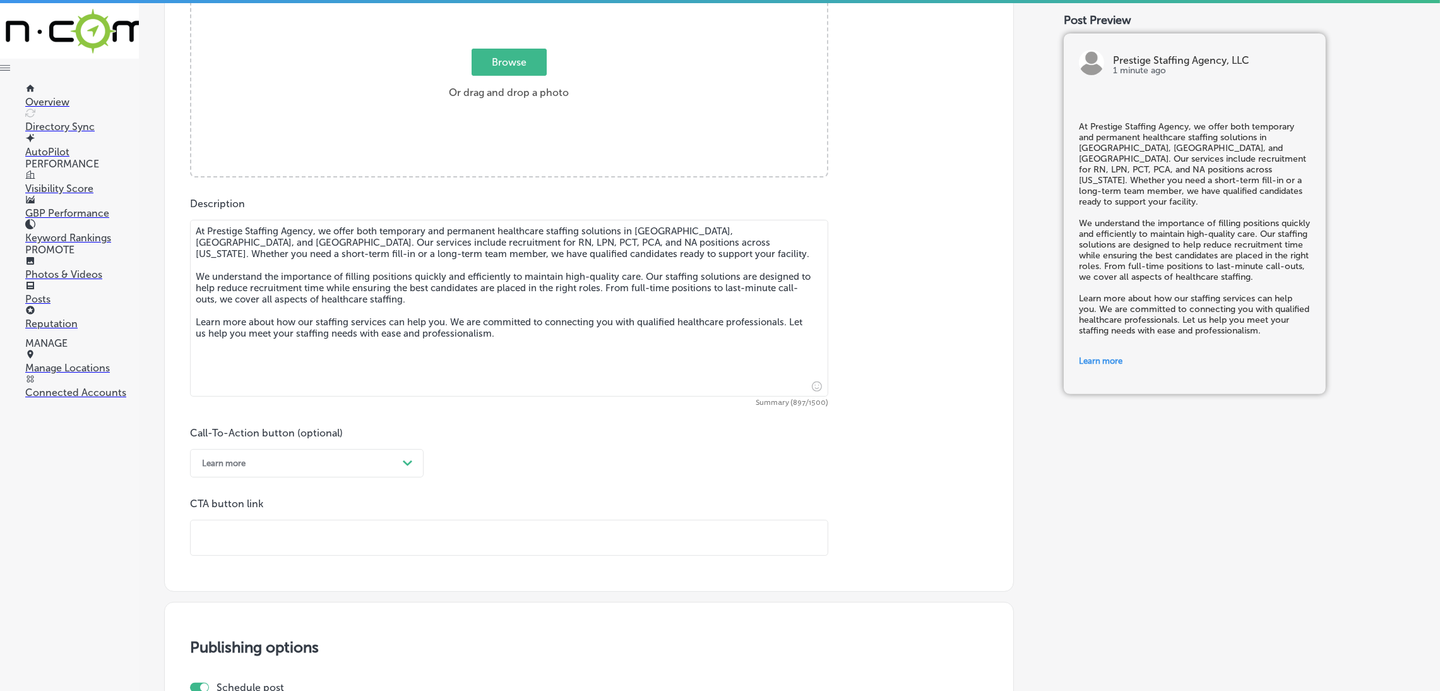
scroll to position [569, 0]
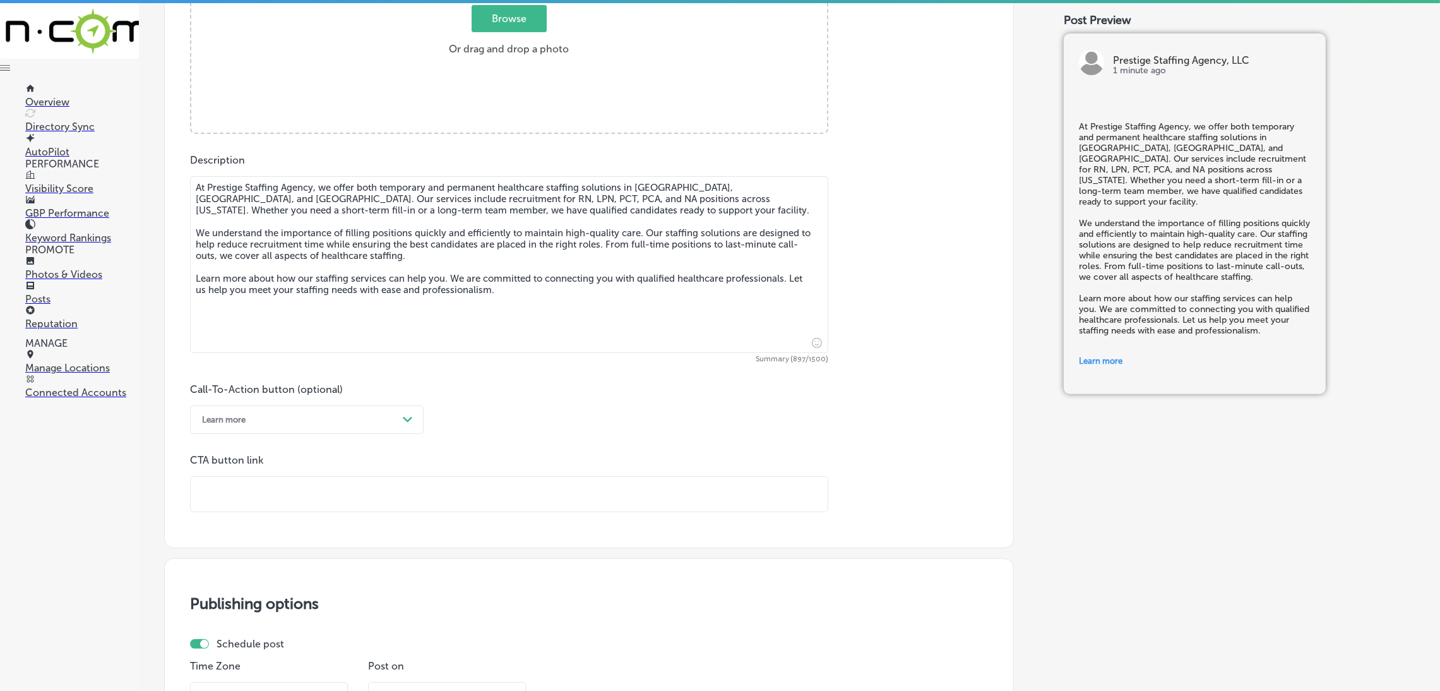
click at [310, 504] on input "text" at bounding box center [509, 494] width 637 height 35
paste input "[URL][DOMAIN_NAME]"
type input "[URL][DOMAIN_NAME]"
click at [556, 430] on div "Call-To-Action button (optional) Learn more Path Created with Sketch. CTA butto…" at bounding box center [589, 447] width 798 height 129
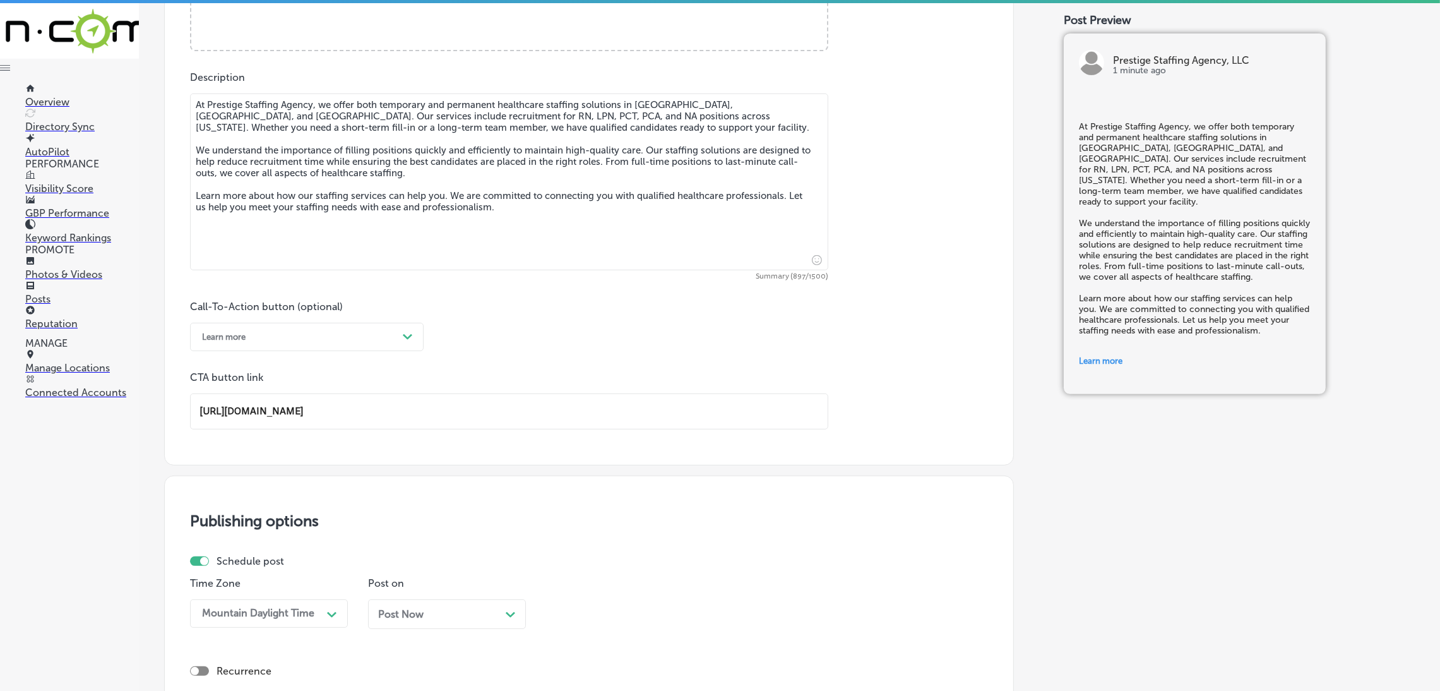
scroll to position [903, 0]
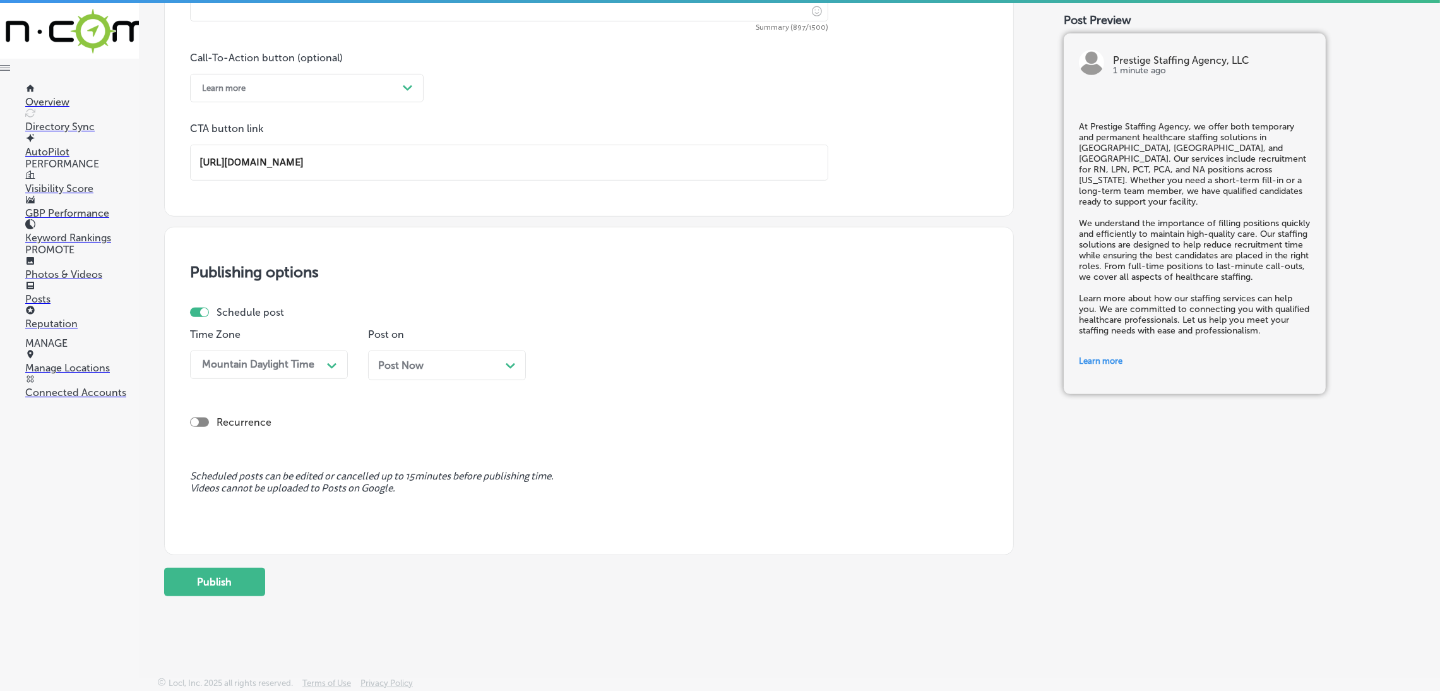
click at [401, 369] on span "Post Now" at bounding box center [400, 365] width 45 height 12
click at [563, 355] on div "06:15 AM" at bounding box center [615, 364] width 126 height 22
click at [575, 444] on div "7:00 AM" at bounding box center [625, 443] width 158 height 22
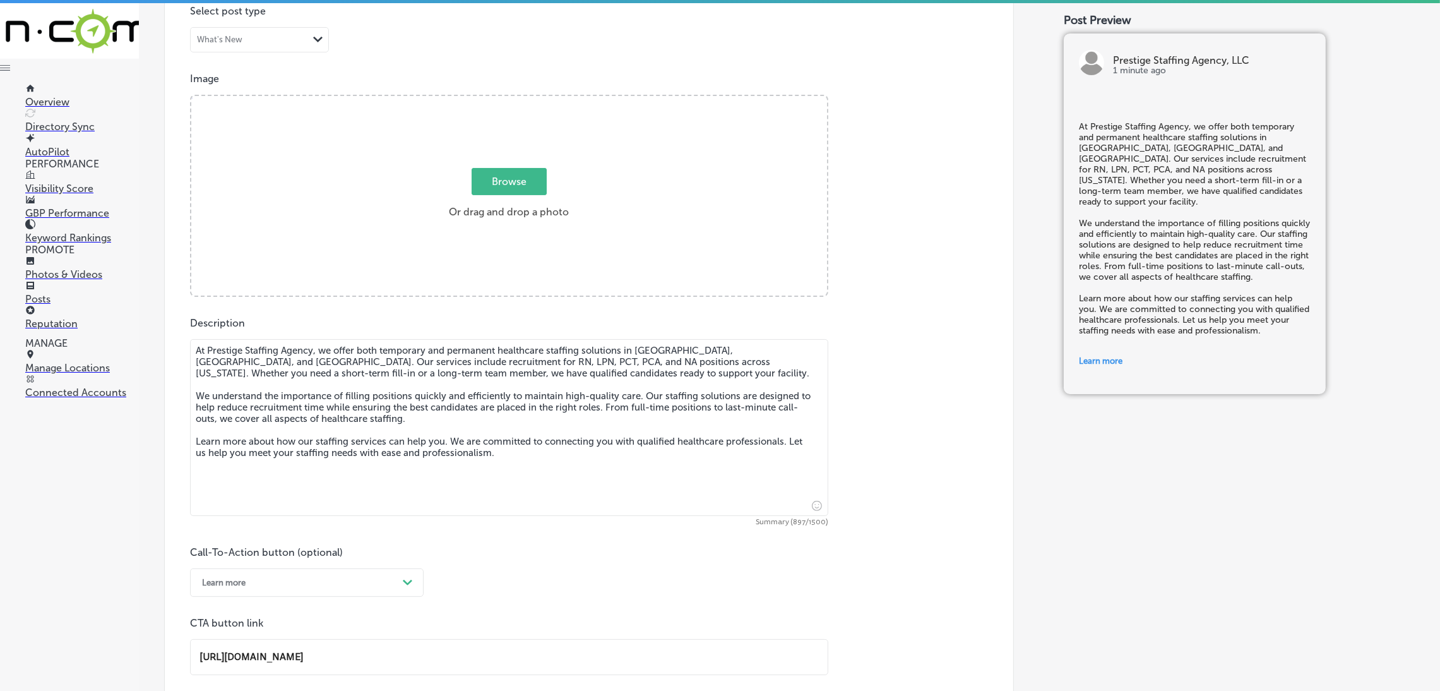
scroll to position [335, 0]
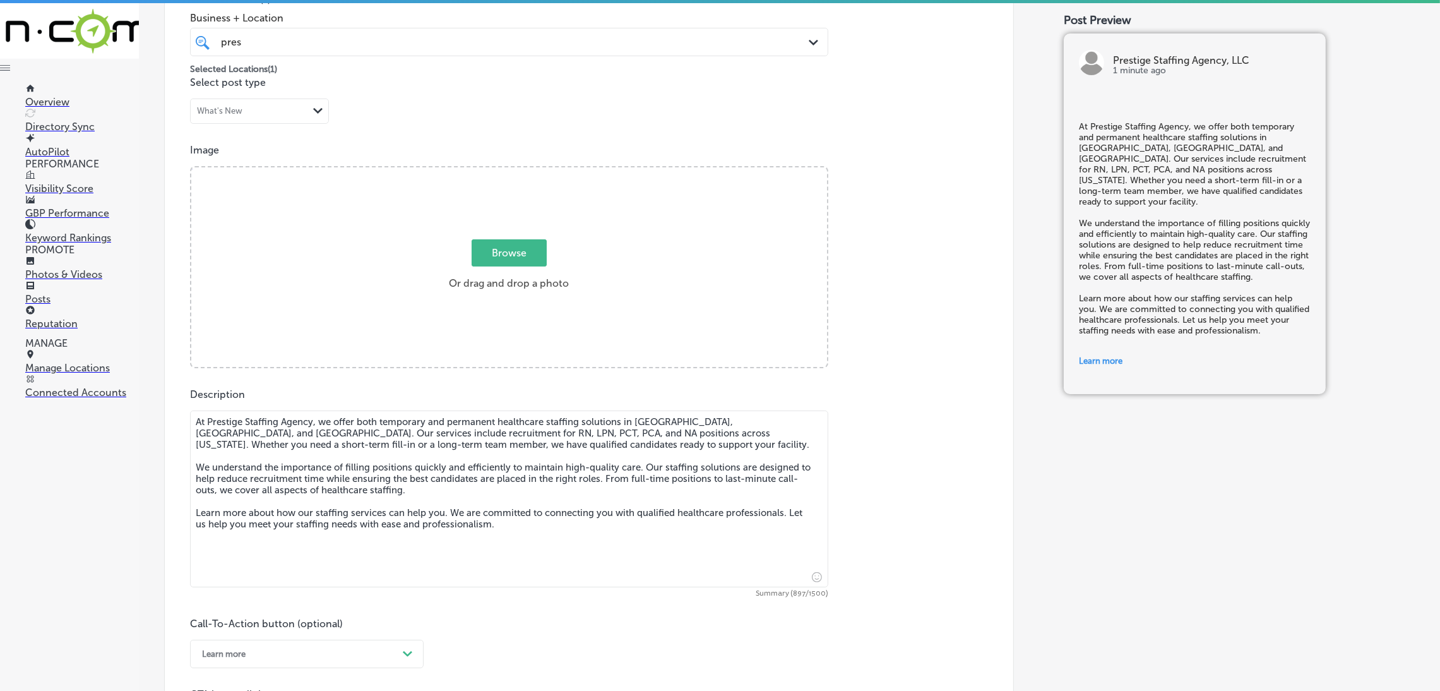
click at [480, 247] on span "Browse" at bounding box center [508, 252] width 75 height 27
click at [480, 171] on input "Browse Or drag and drop a photo" at bounding box center [509, 169] width 636 height 4
type input "C:\fakepath\527. NYVT Media. [PERSON_NAME]-4.png"
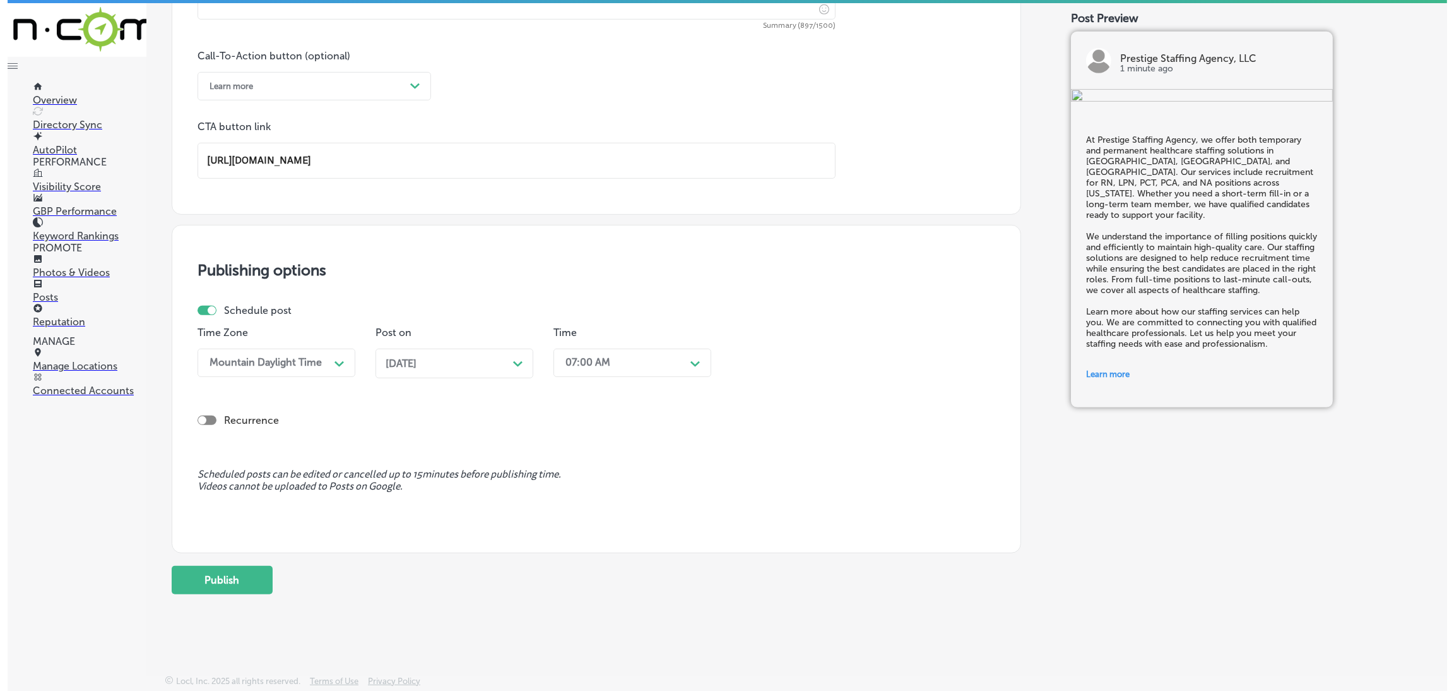
scroll to position [3, 0]
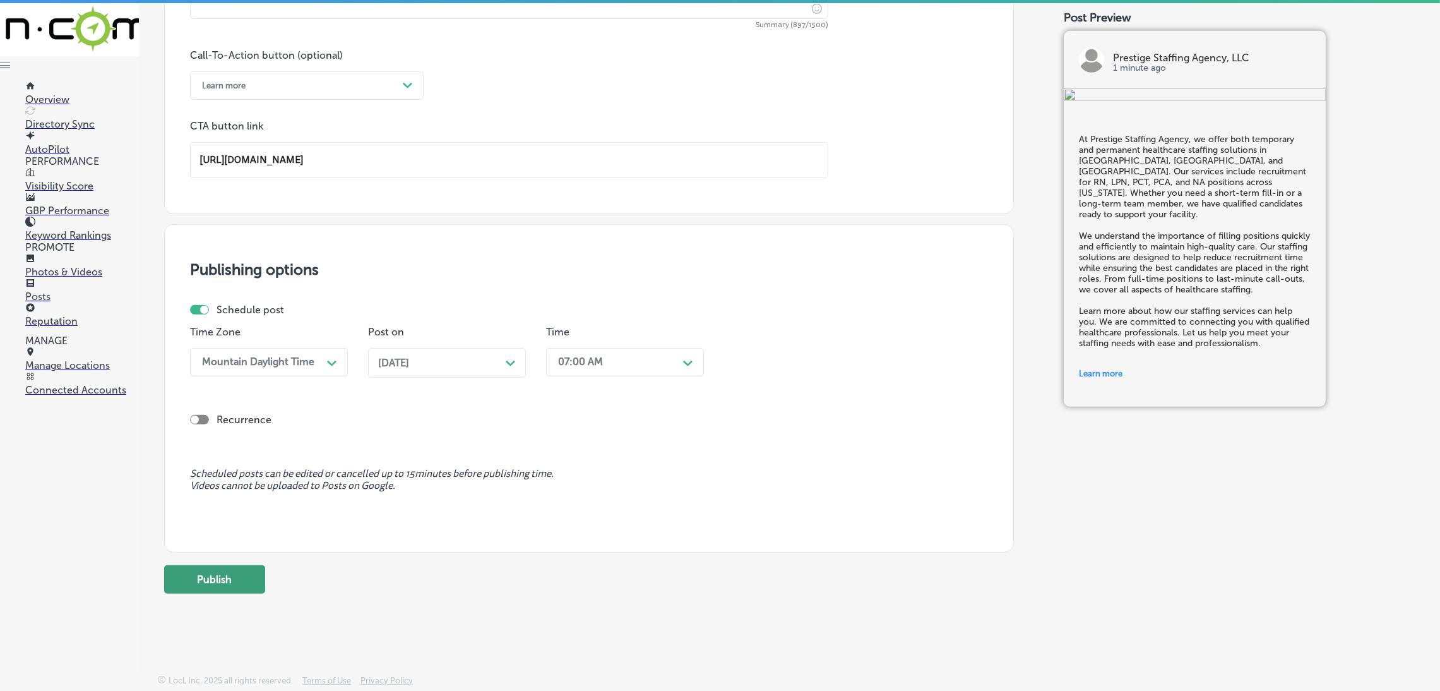
click at [256, 574] on button "Publish" at bounding box center [214, 579] width 101 height 28
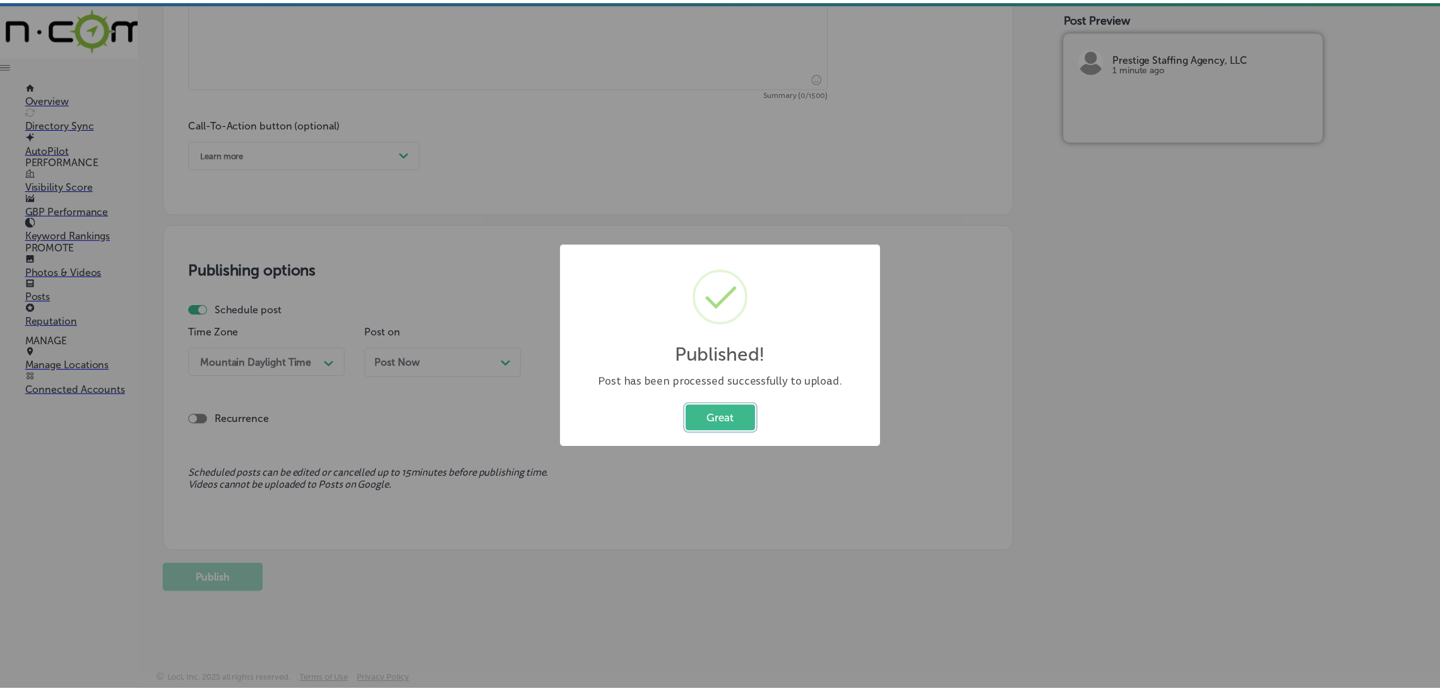
scroll to position [834, 0]
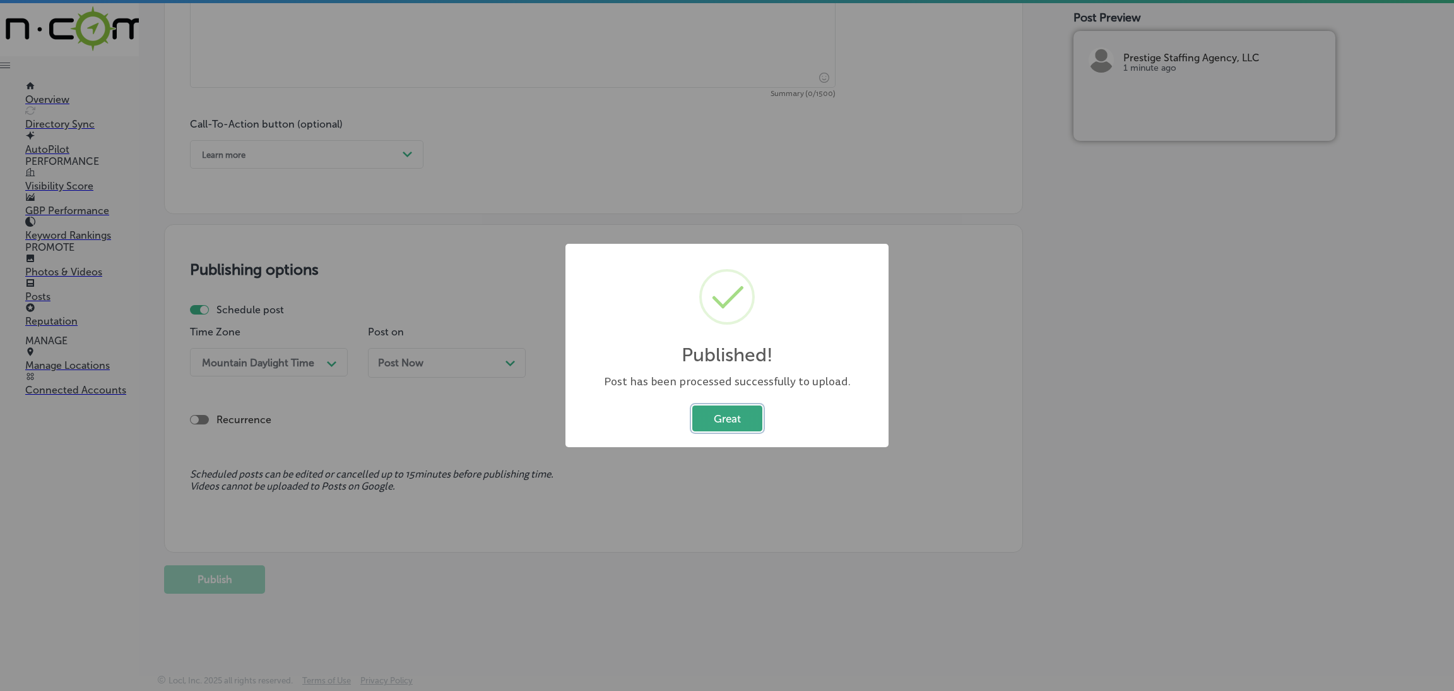
click at [718, 408] on button "Great" at bounding box center [727, 418] width 70 height 26
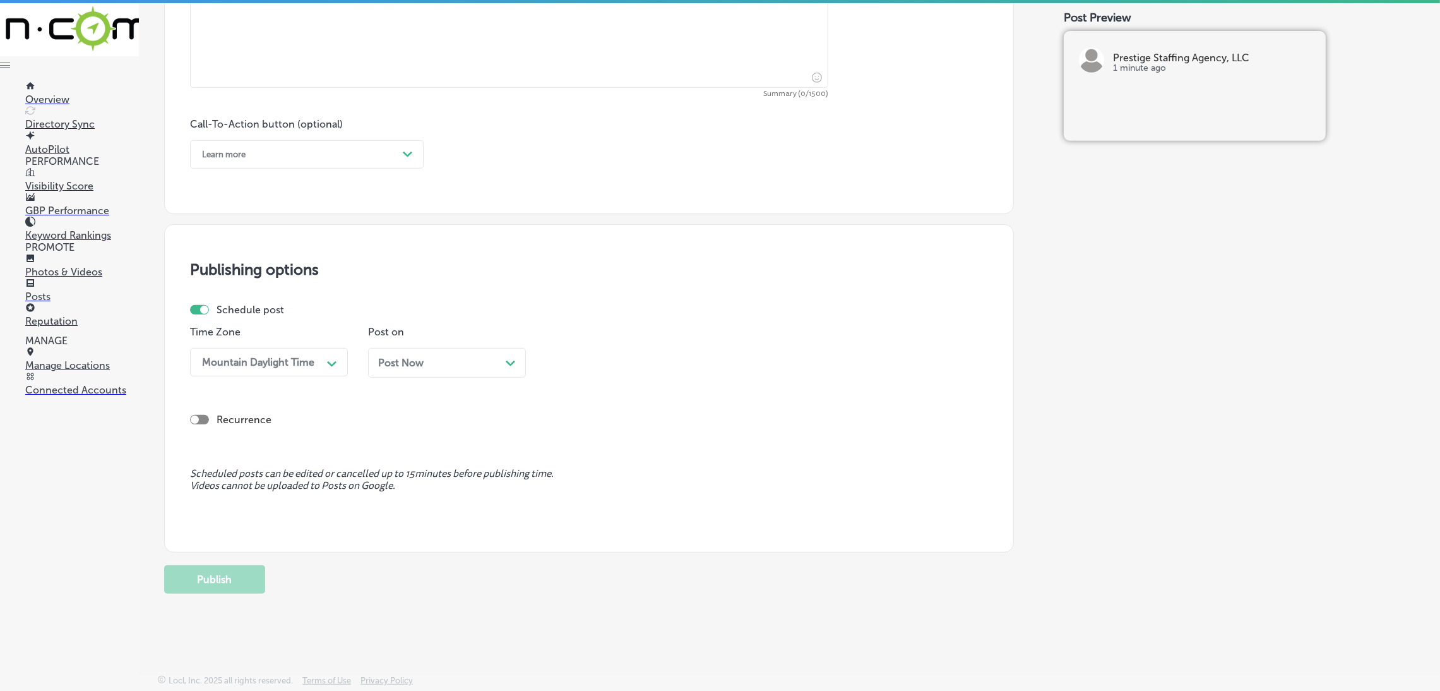
scroll to position [455, 0]
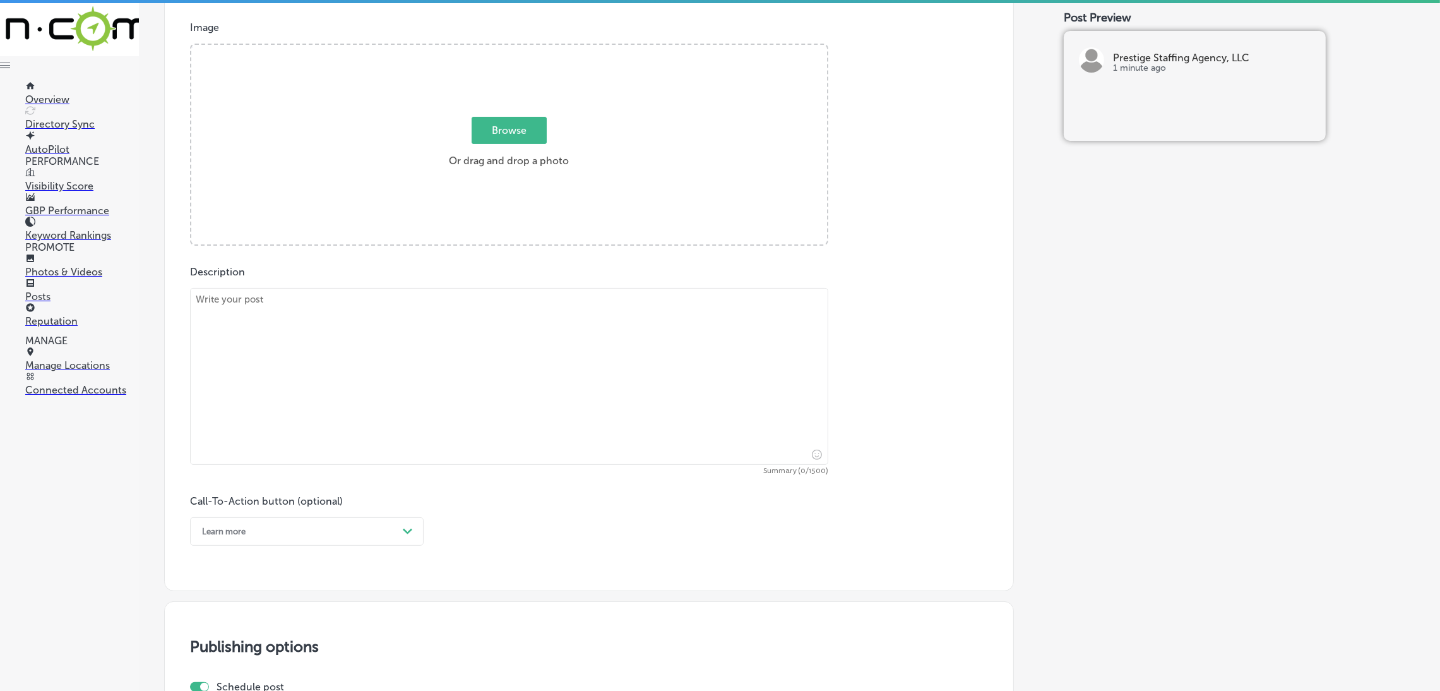
click at [339, 369] on textarea at bounding box center [509, 376] width 638 height 177
paste textarea "Prestige Staffing Agency provides travel nursing staffing solutions to healthca…"
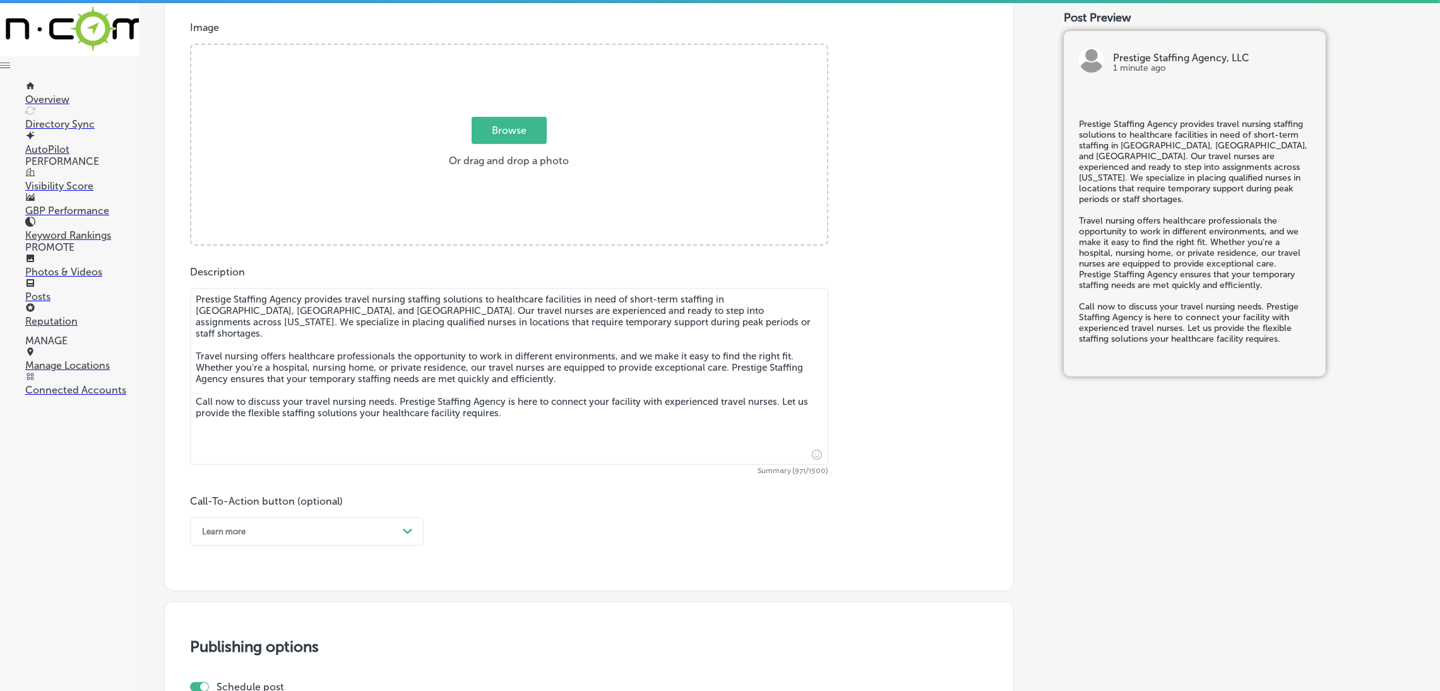
type textarea "Prestige Staffing Agency provides travel nursing staffing solutions to healthca…"
click at [494, 191] on div "Browse Or drag and drop a photo" at bounding box center [509, 146] width 636 height 202
click at [191, 45] on input "Browse Or drag and drop a photo" at bounding box center [509, 47] width 636 height 4
type input "C:\fakepath\527. NYVT Media. [PERSON_NAME]-3.png"
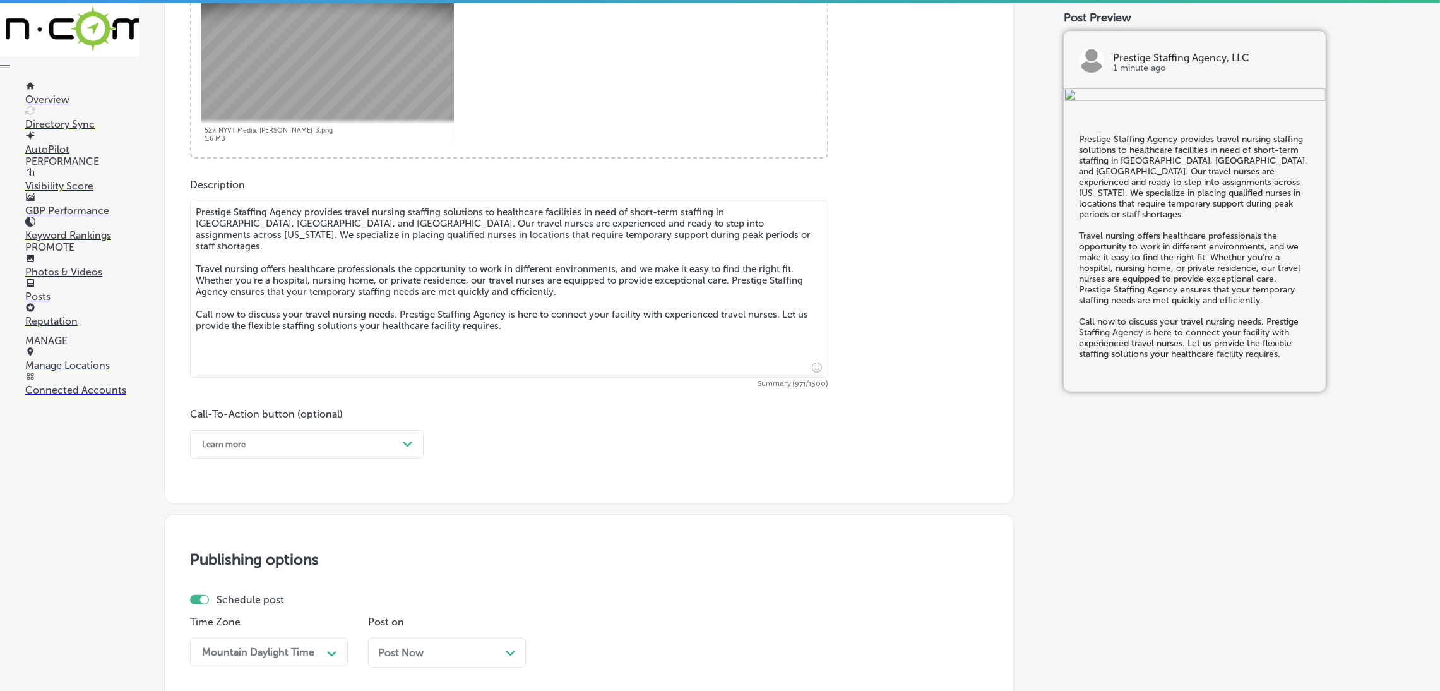
scroll to position [644, 0]
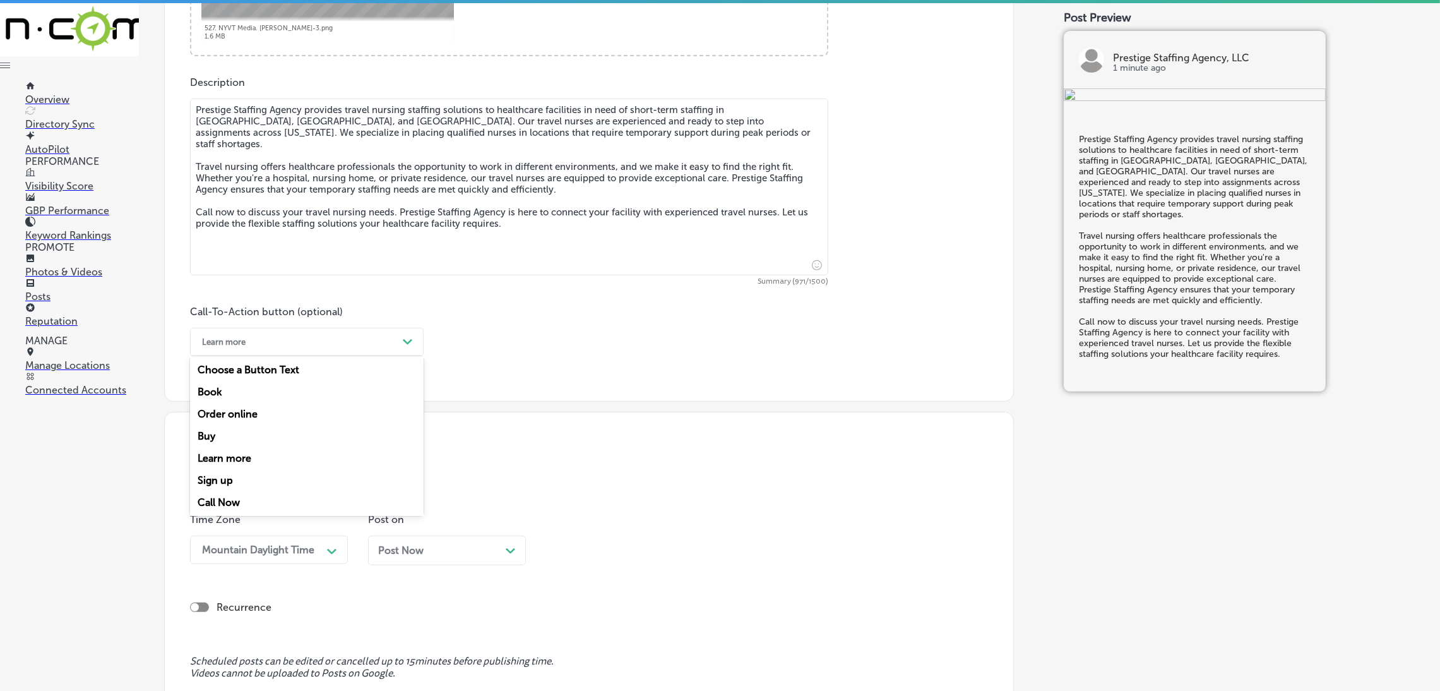
click at [280, 350] on div "Learn more" at bounding box center [297, 342] width 202 height 20
click at [230, 509] on div "Call Now" at bounding box center [307, 502] width 234 height 22
click at [423, 562] on div "Post Now Path Created with Sketch." at bounding box center [447, 550] width 158 height 30
click at [563, 557] on div "06:15 AM Path Created with Sketch." at bounding box center [625, 549] width 158 height 28
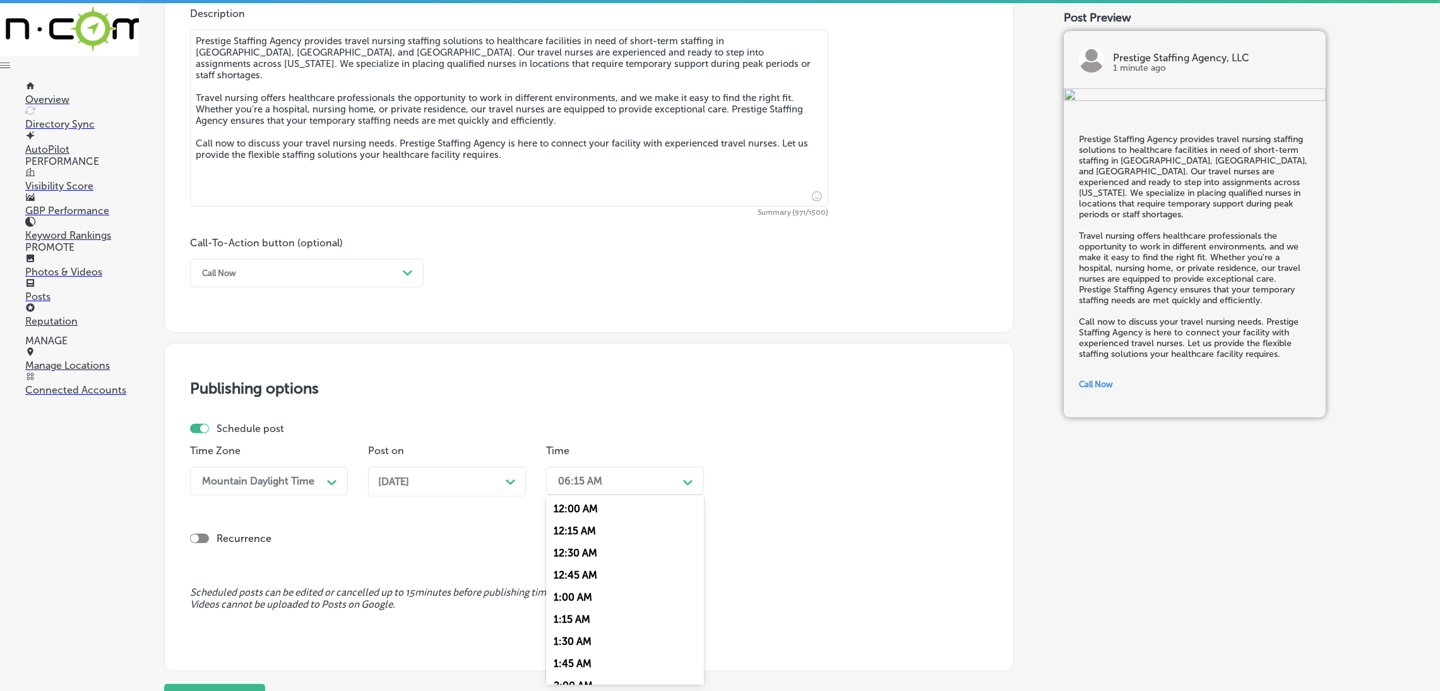
scroll to position [567, 0]
click at [569, 555] on div "7:00 AM" at bounding box center [625, 560] width 158 height 22
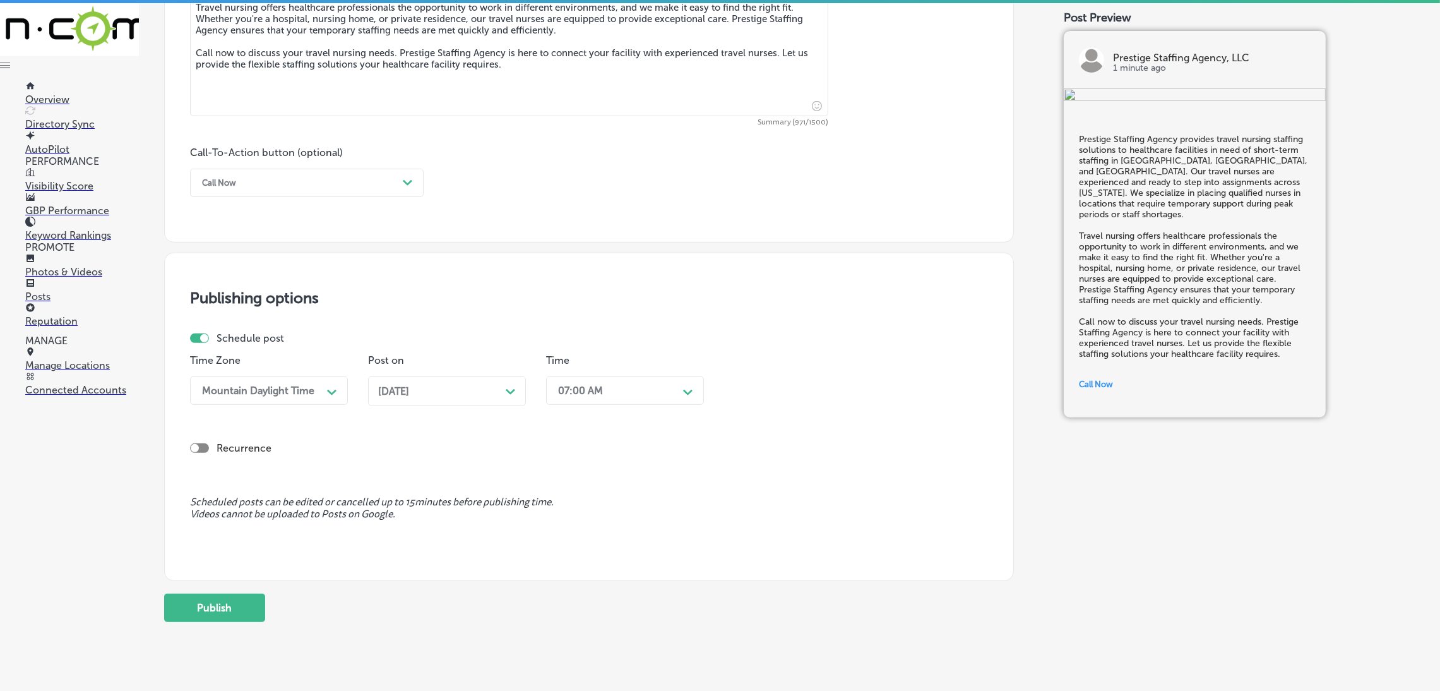
scroll to position [834, 0]
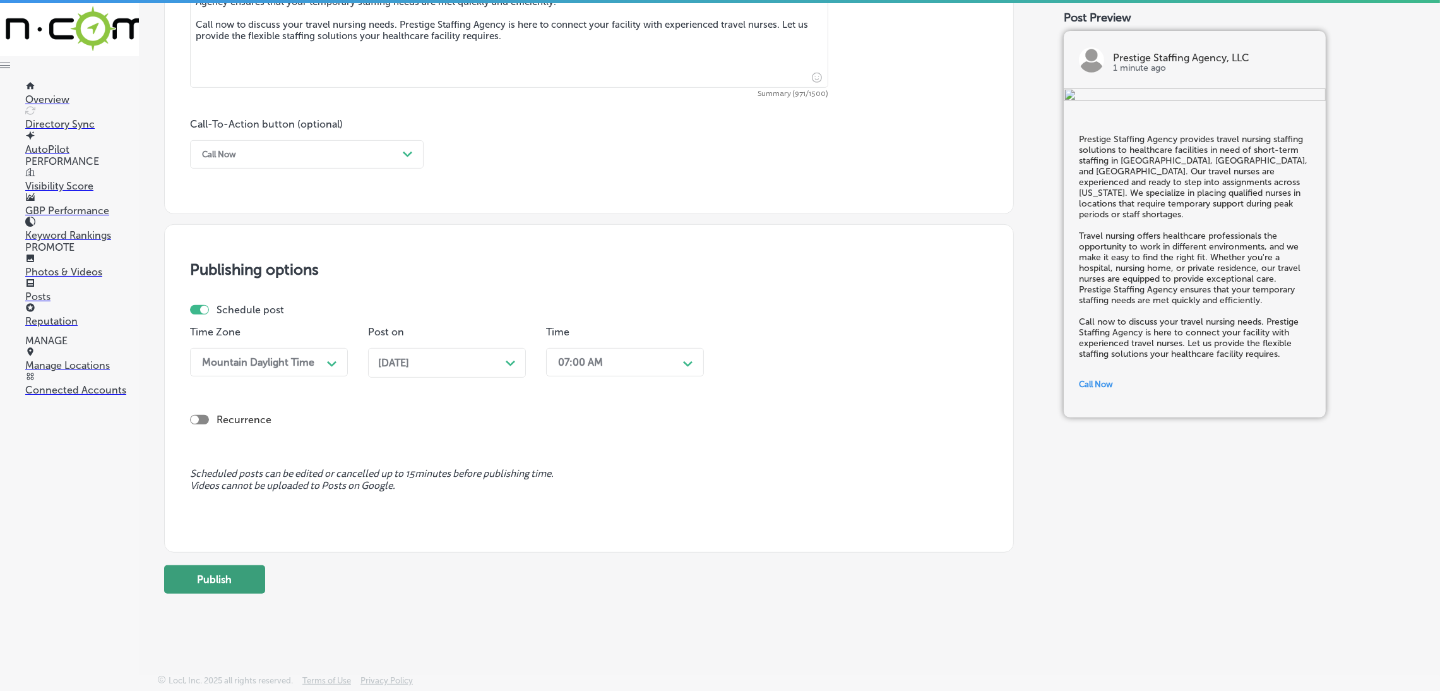
click at [223, 583] on button "Publish" at bounding box center [214, 579] width 101 height 28
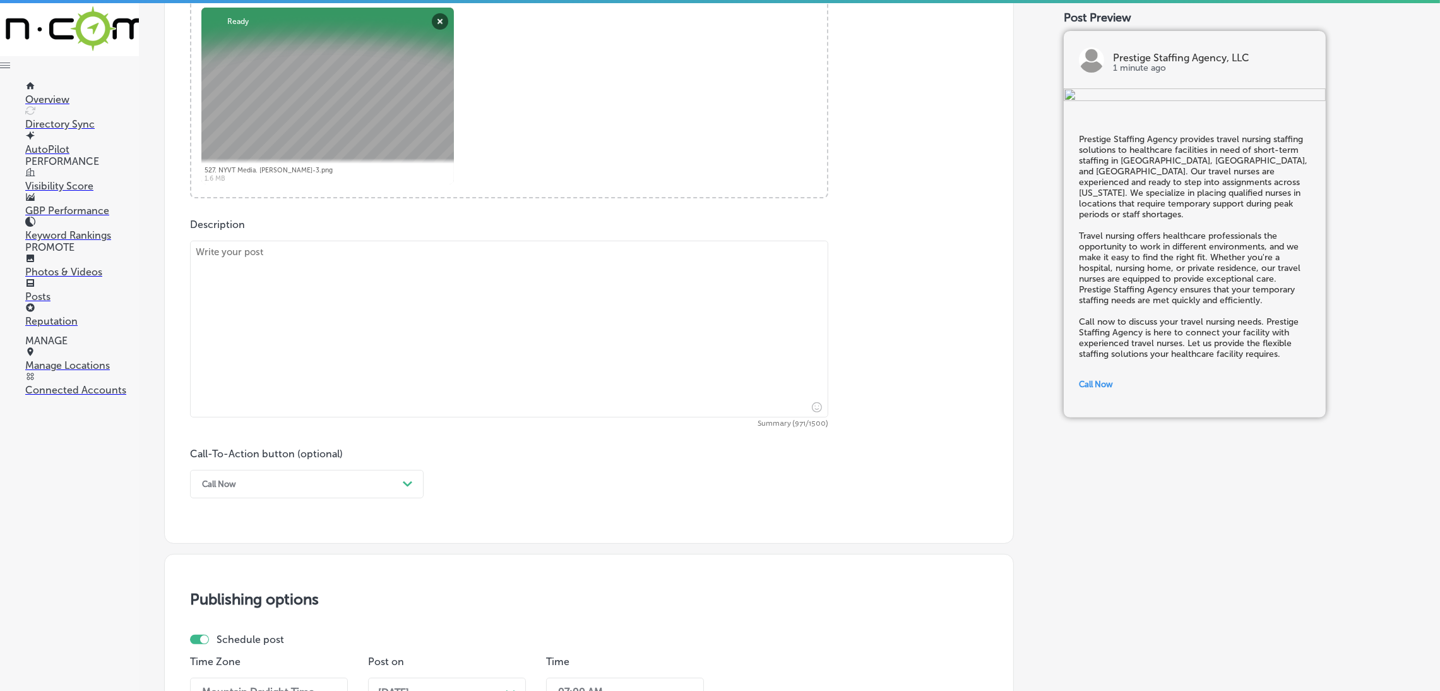
scroll to position [455, 0]
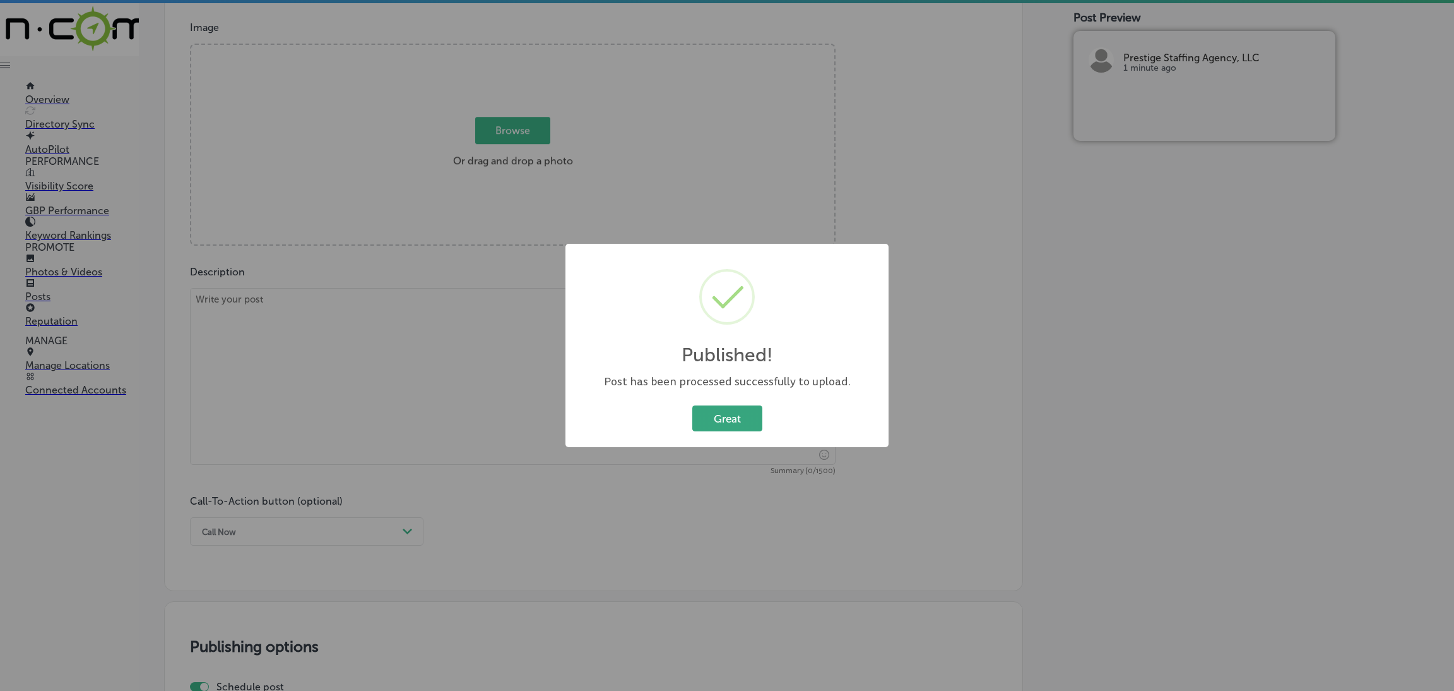
click at [721, 408] on button "Great" at bounding box center [727, 418] width 70 height 26
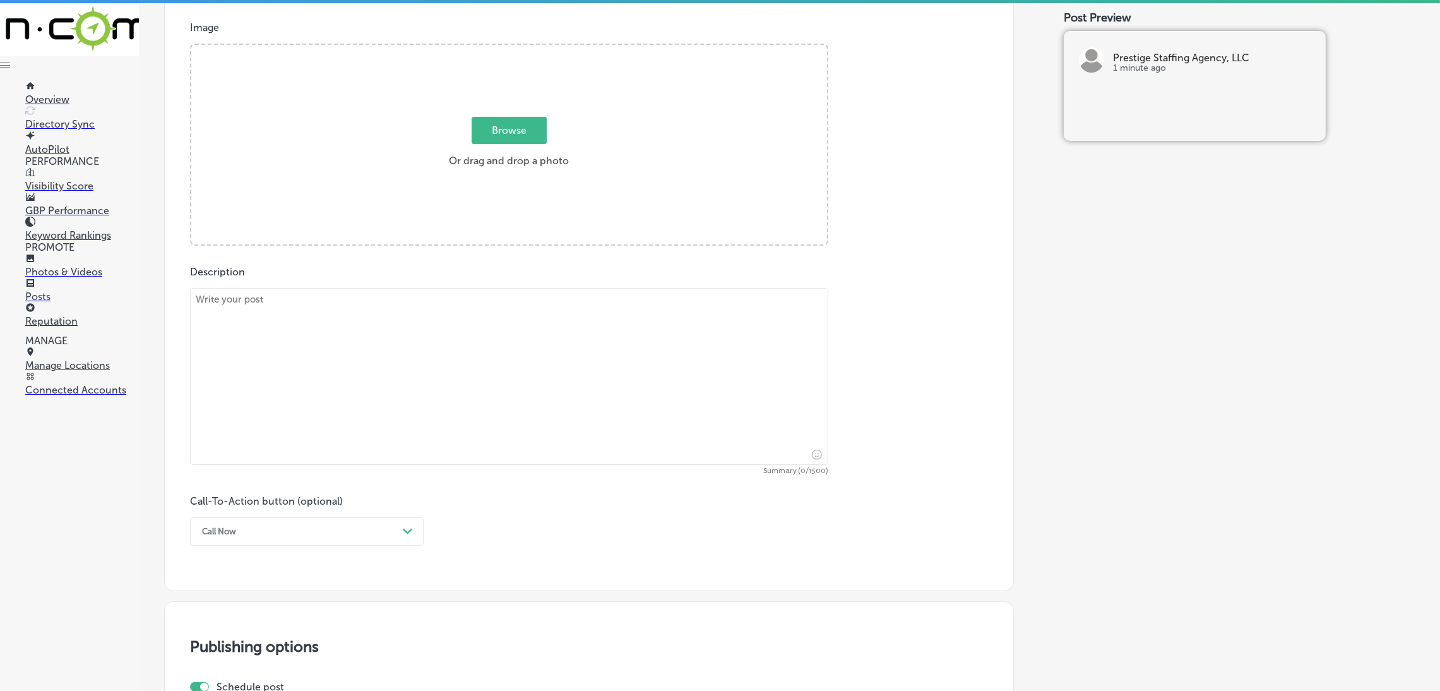
click at [588, 394] on textarea at bounding box center [509, 376] width 638 height 177
paste textarea "At Prestige Staffing Agency, we understand the importance of having staff avail…"
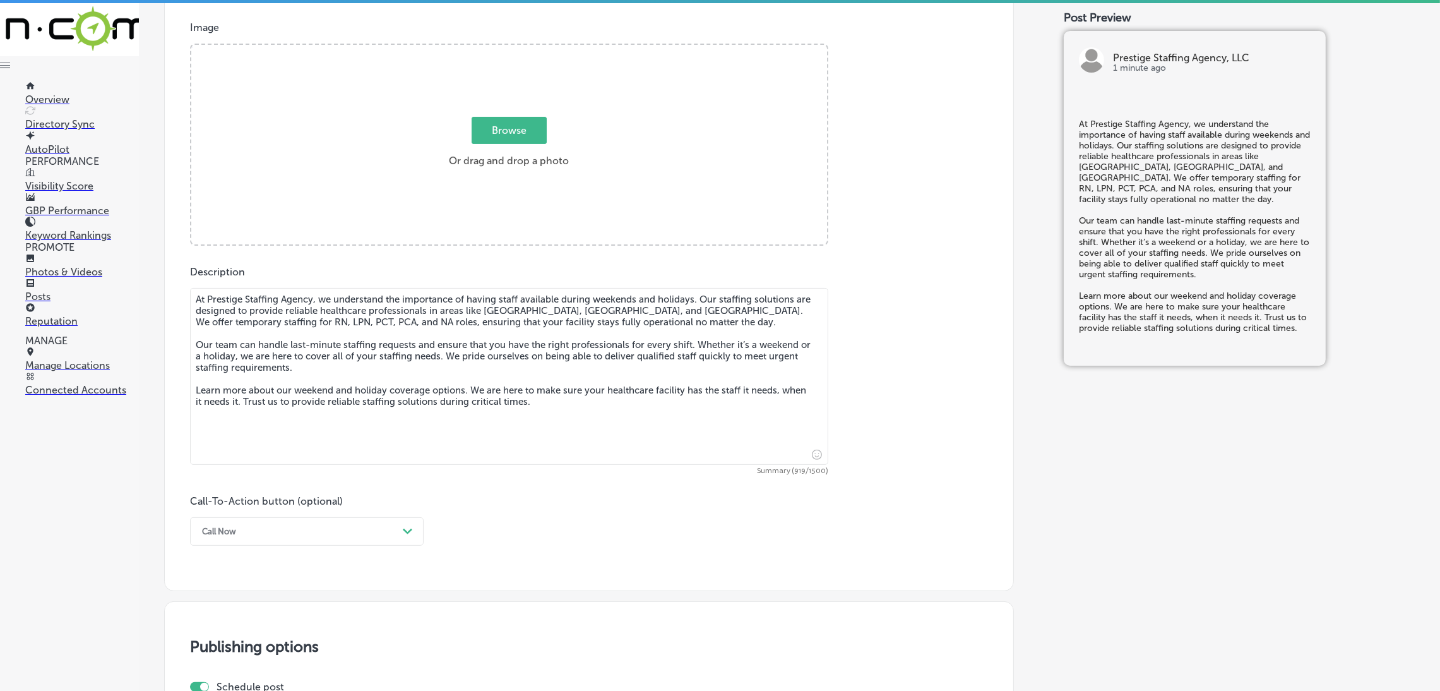
type textarea "At Prestige Staffing Agency, we understand the importance of having staff avail…"
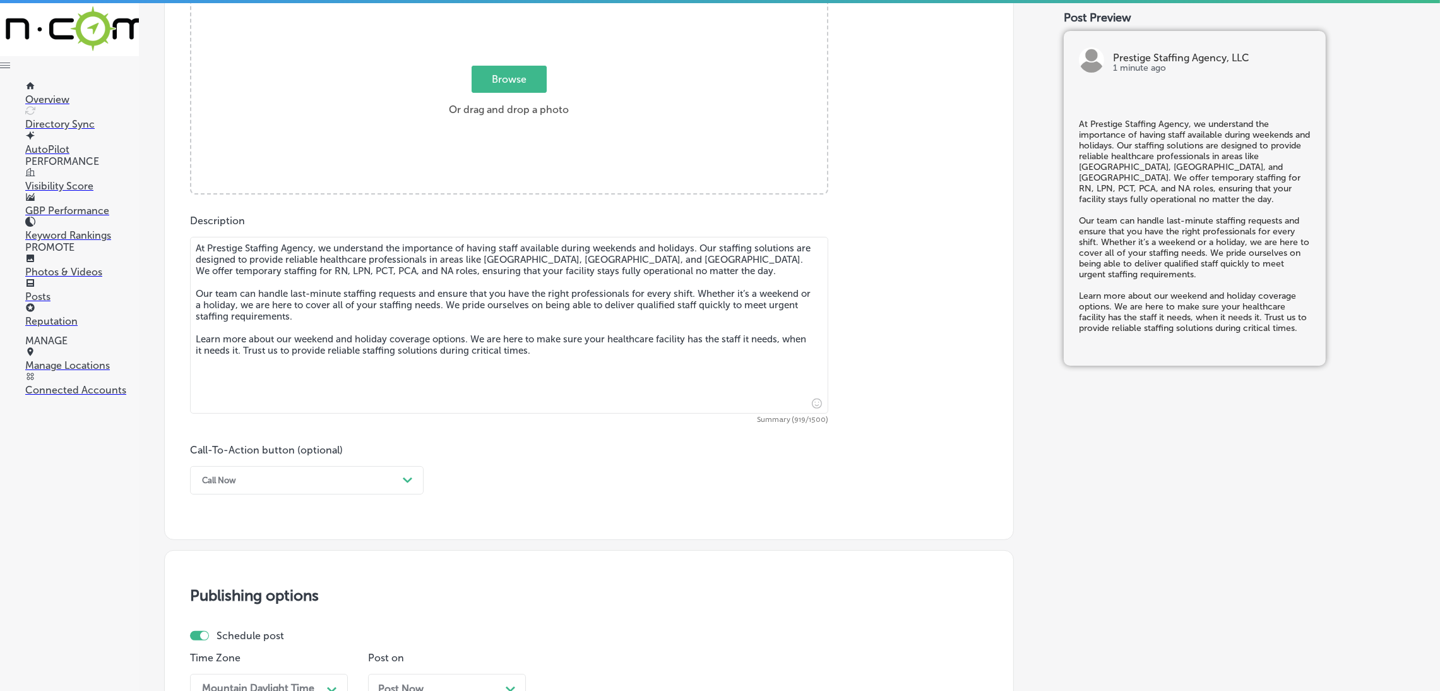
scroll to position [550, 0]
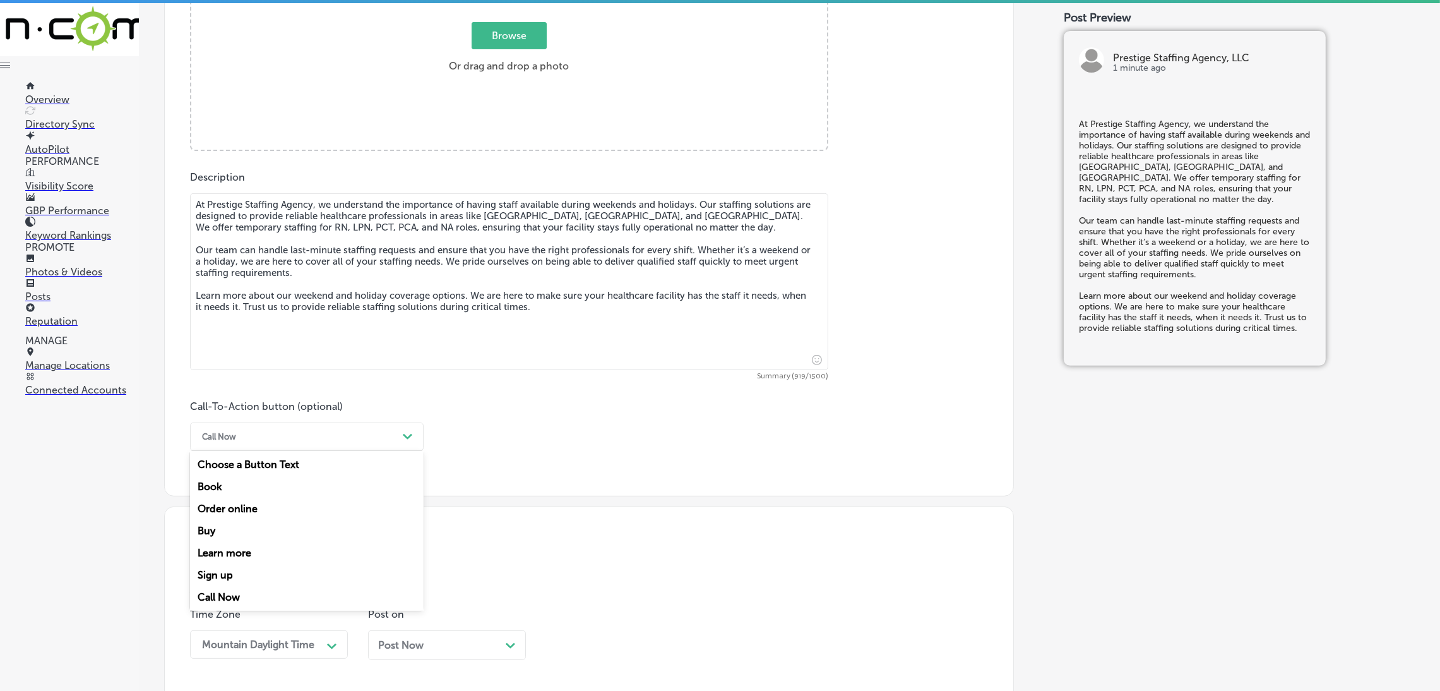
click at [229, 433] on div "Call Now" at bounding box center [219, 436] width 34 height 9
click at [263, 553] on div "Learn more" at bounding box center [307, 553] width 234 height 22
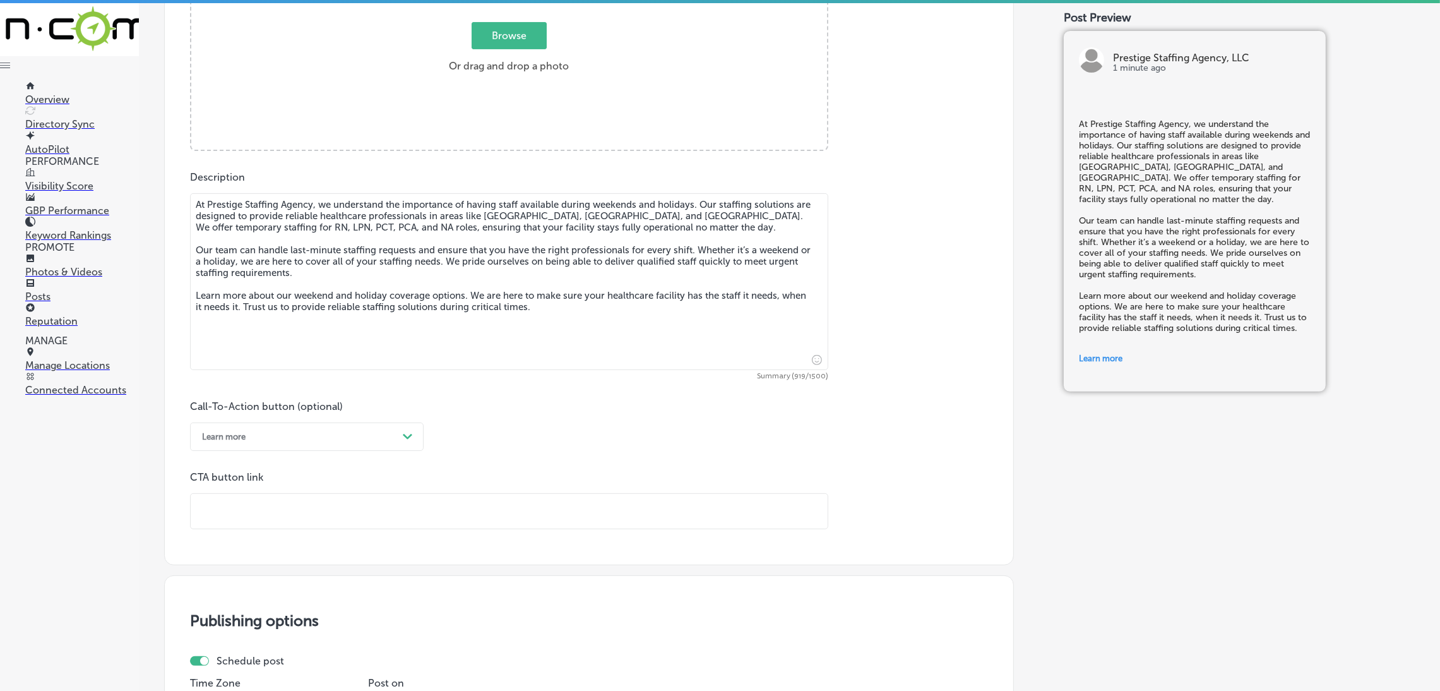
click at [268, 521] on input "text" at bounding box center [509, 511] width 637 height 35
paste input "[URL][DOMAIN_NAME]"
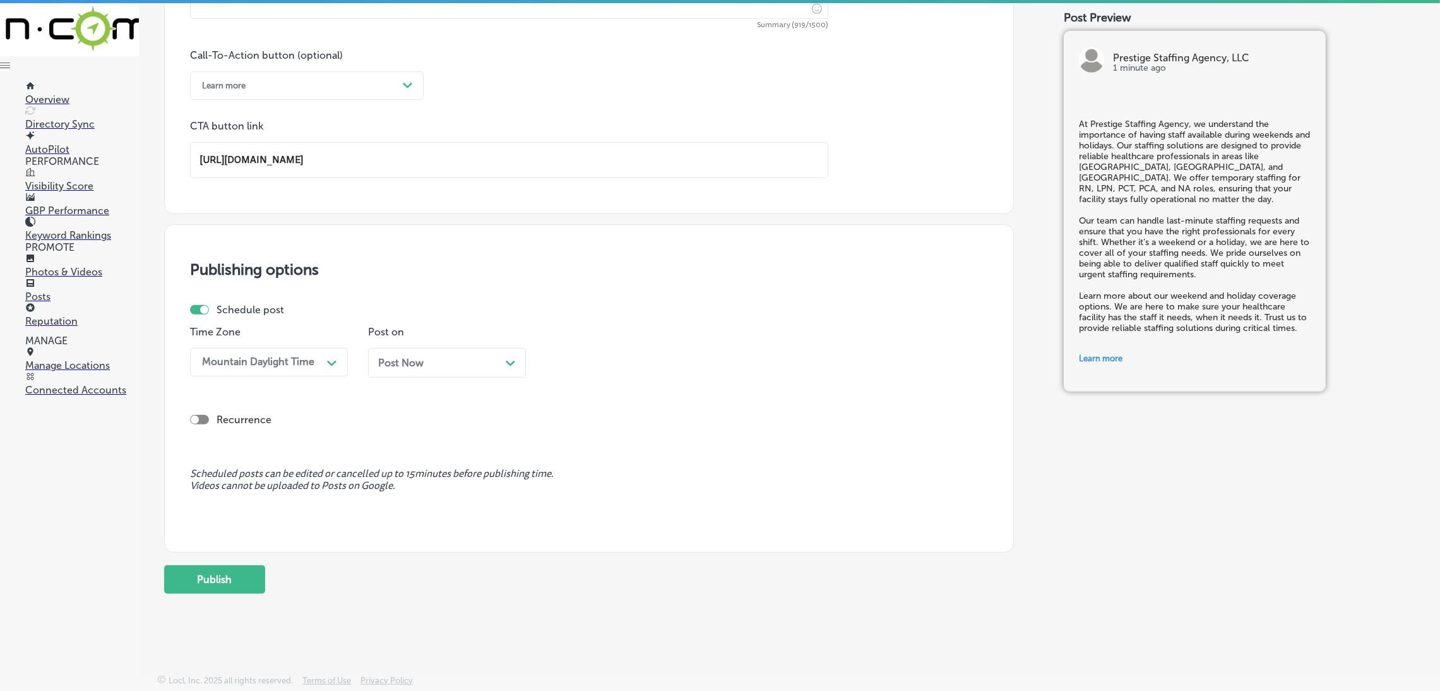
type input "[URL][DOMAIN_NAME]"
drag, startPoint x: 413, startPoint y: 333, endPoint x: 414, endPoint y: 343, distance: 10.1
click at [414, 333] on p "Post on" at bounding box center [447, 332] width 158 height 12
click at [414, 348] on div "Post Now Path Created with Sketch." at bounding box center [447, 363] width 158 height 30
click at [584, 372] on div "06:15 AM Path Created with Sketch." at bounding box center [625, 362] width 158 height 28
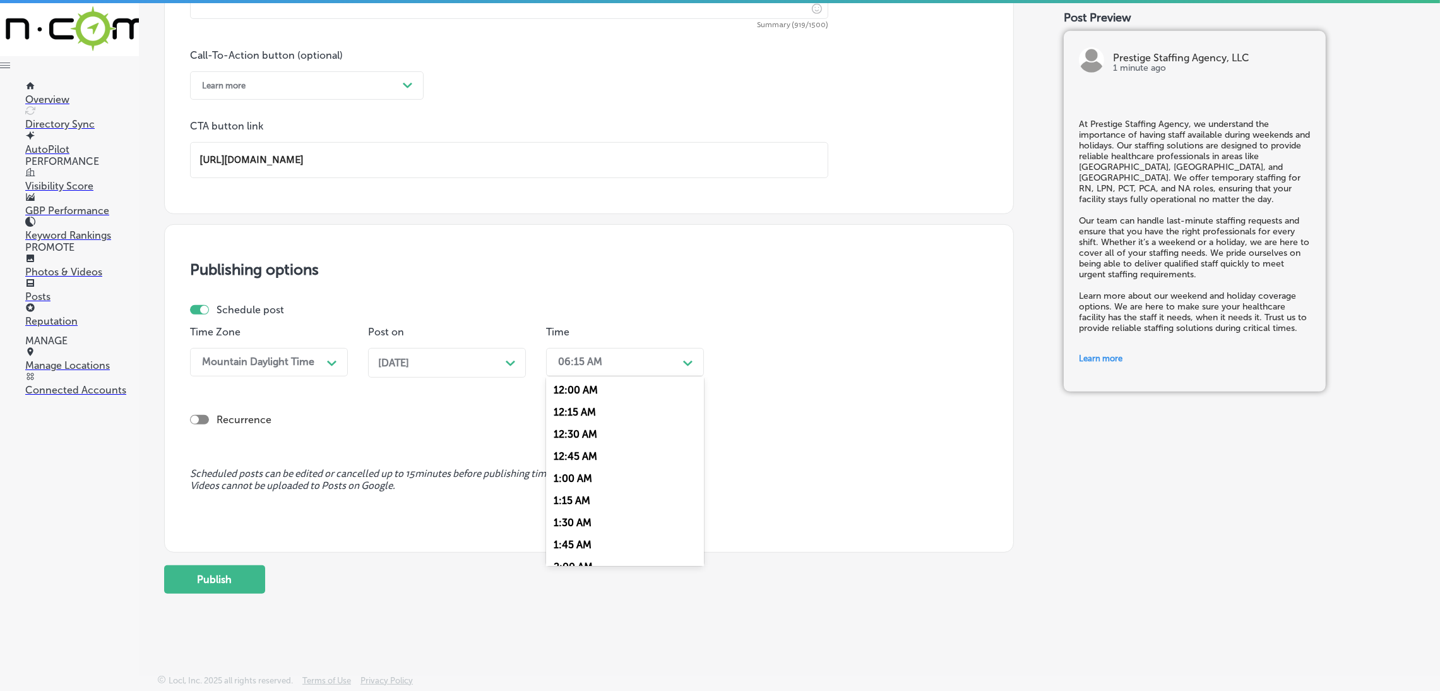
scroll to position [567, 0]
click at [574, 441] on div "7:00 AM" at bounding box center [625, 441] width 158 height 22
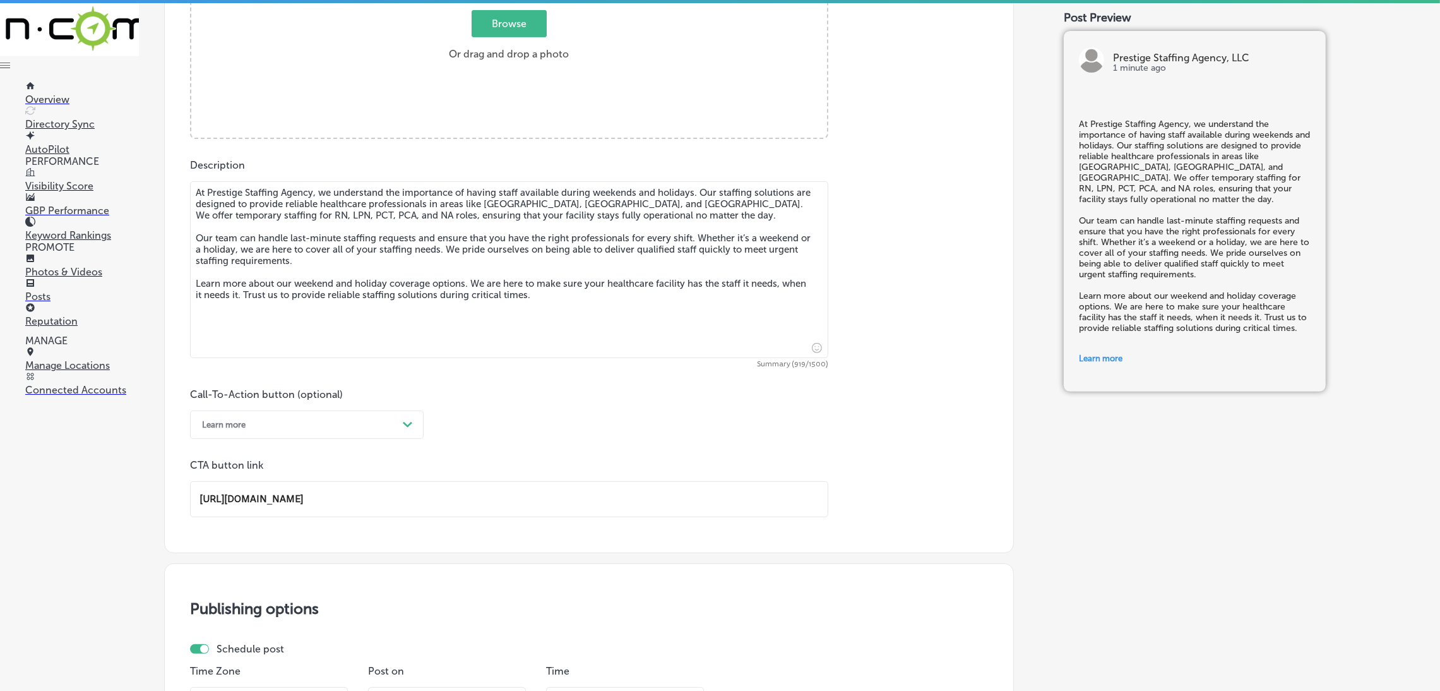
scroll to position [335, 0]
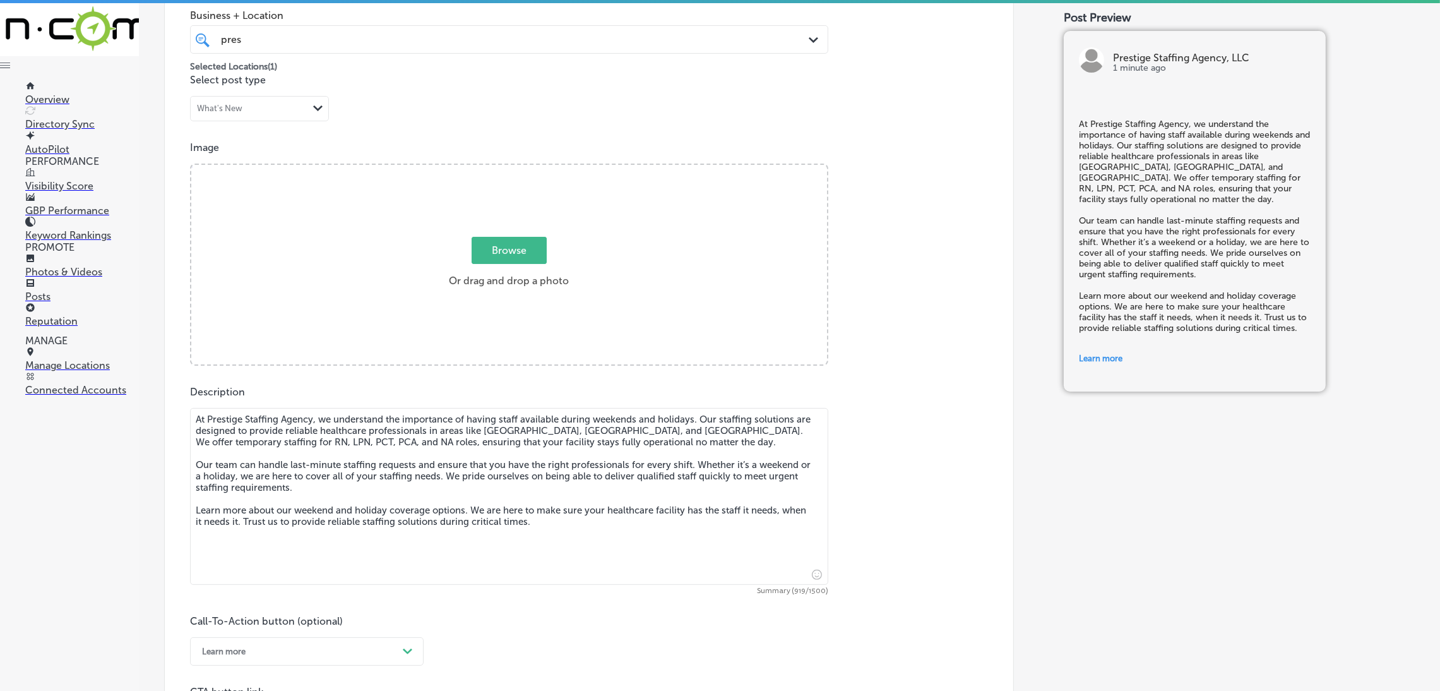
click at [503, 311] on div "Browse Or drag and drop a photo" at bounding box center [509, 266] width 636 height 202
click at [191, 165] on input "Browse Or drag and drop a photo" at bounding box center [509, 167] width 636 height 4
type input "C:\fakepath\527. NYVT Media. [PERSON_NAME]-2 (1).png"
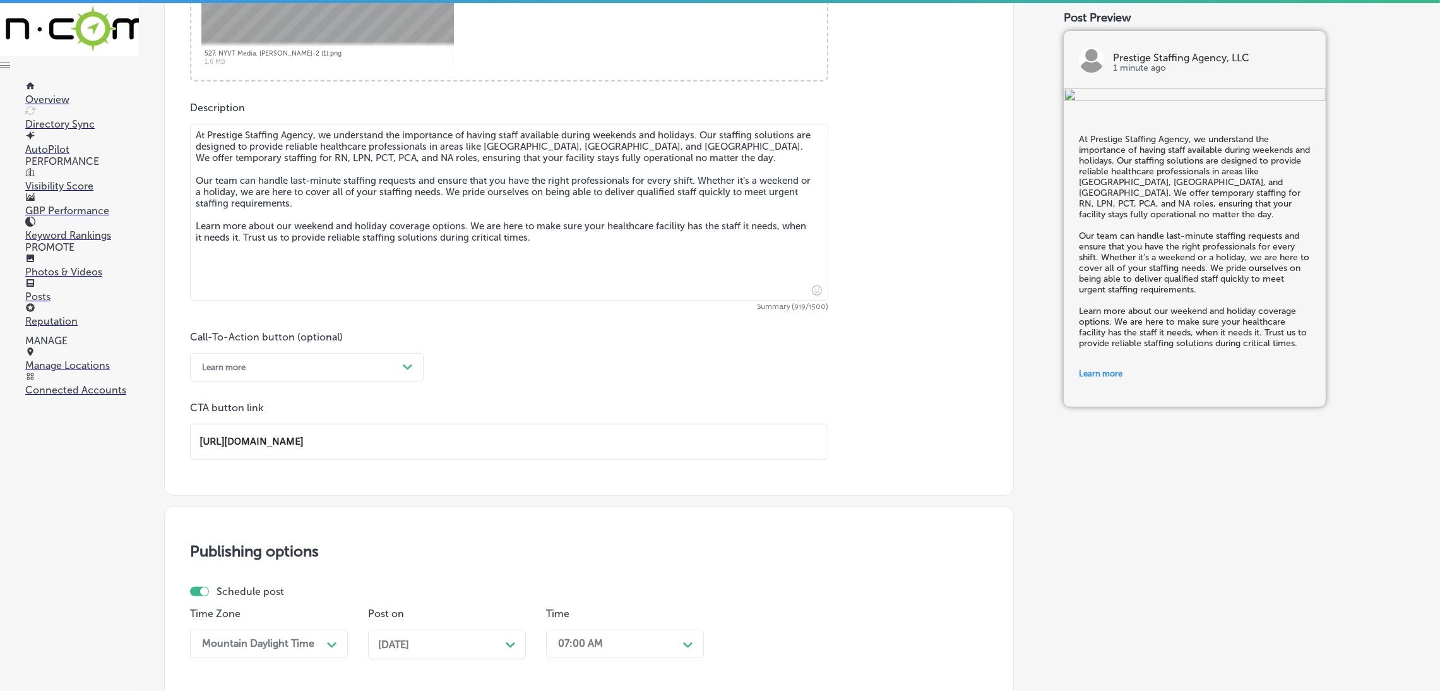
scroll to position [903, 0]
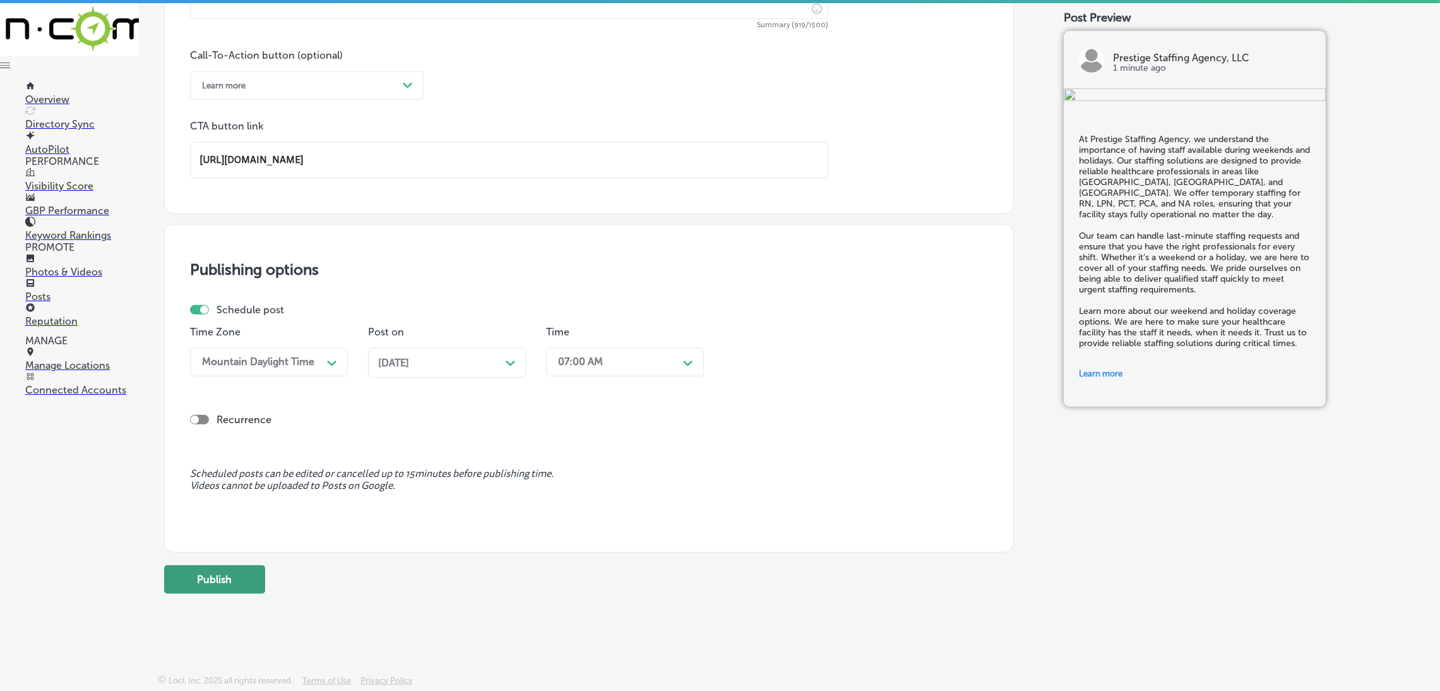
click at [244, 576] on button "Publish" at bounding box center [214, 579] width 101 height 28
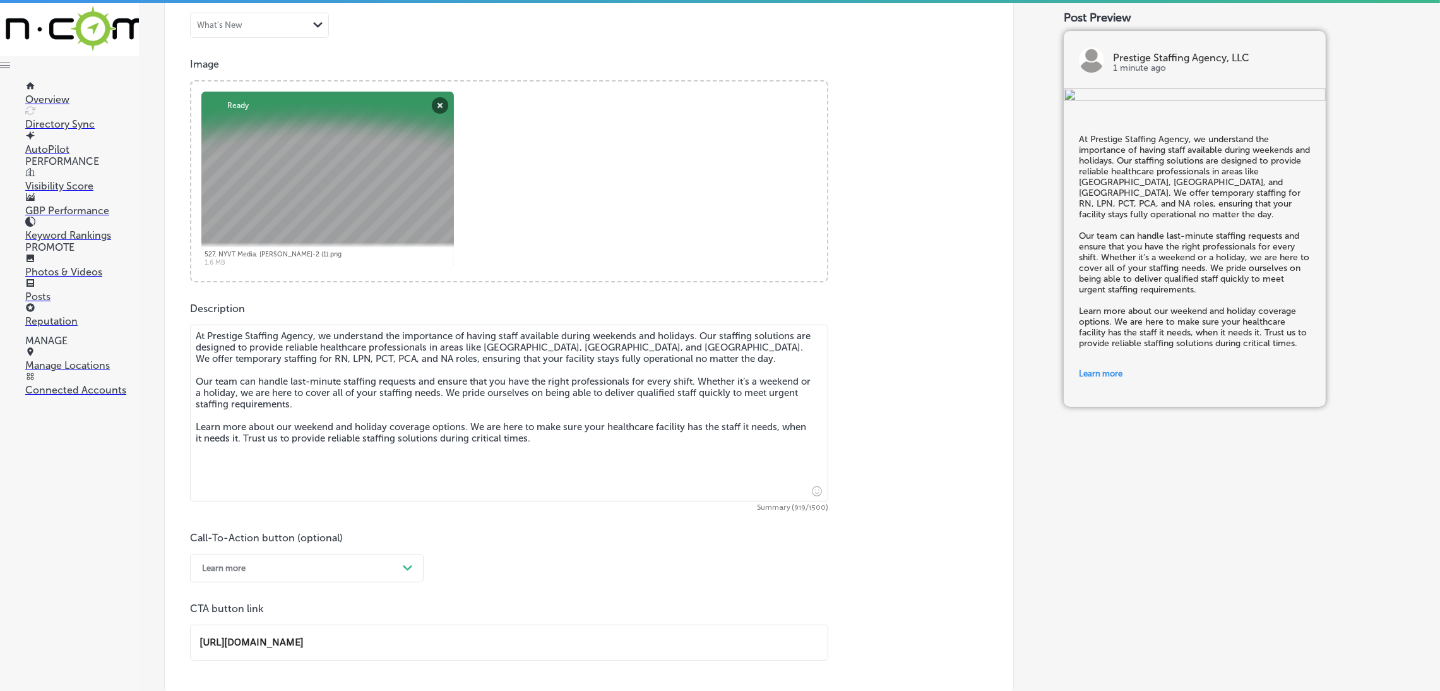
scroll to position [430, 0]
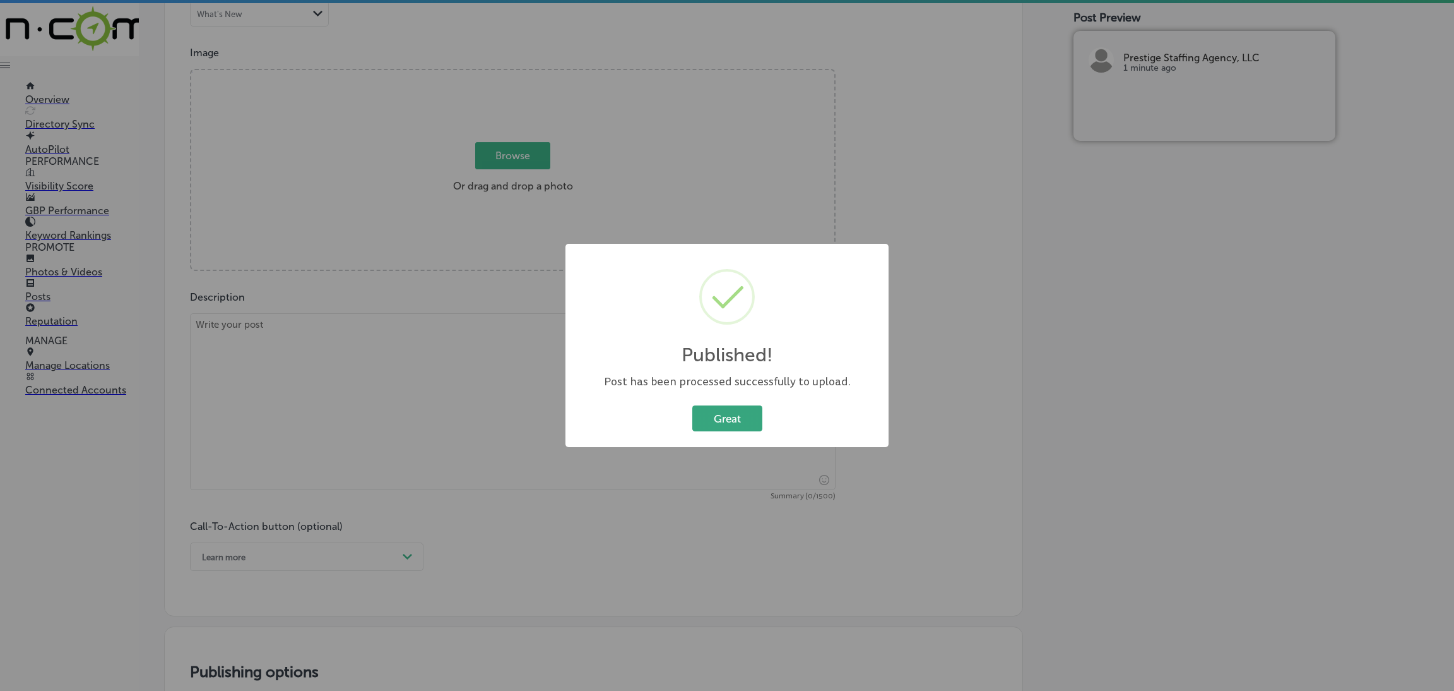
click at [702, 420] on button "Great" at bounding box center [727, 418] width 70 height 26
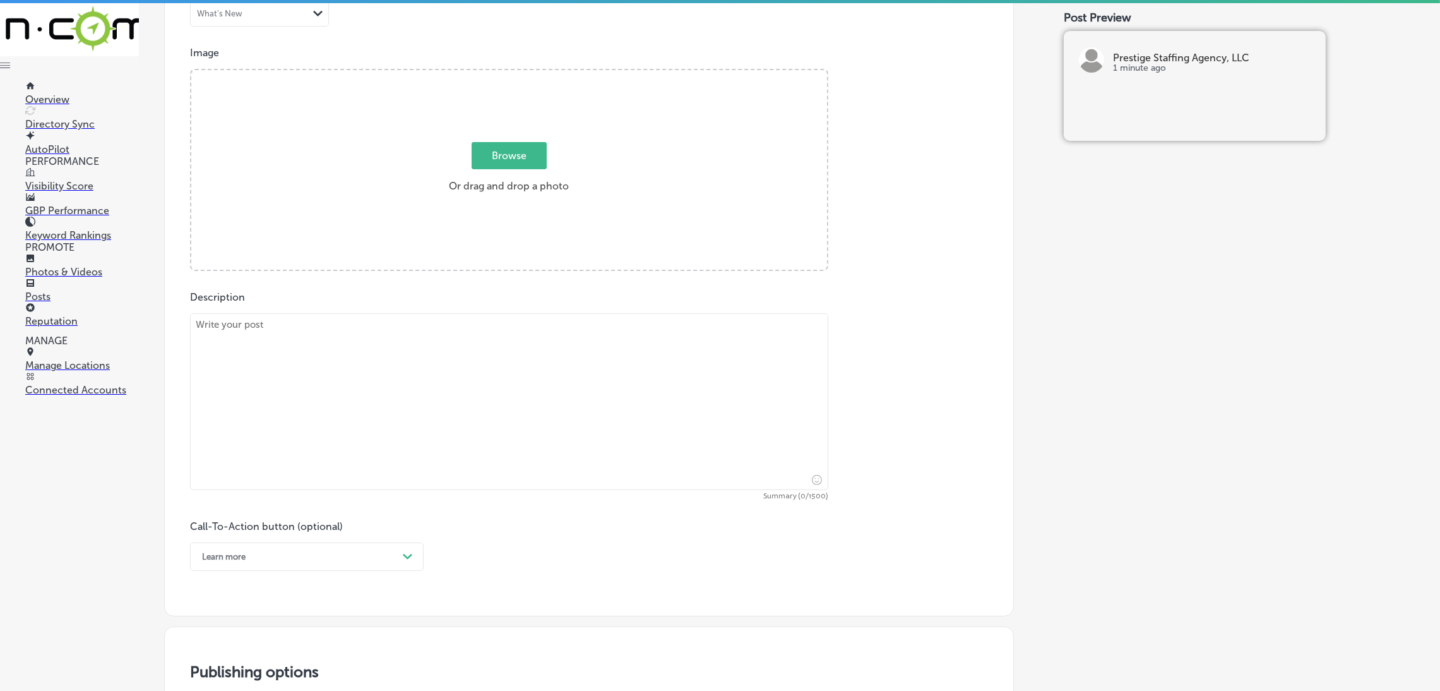
scroll to position [525, 0]
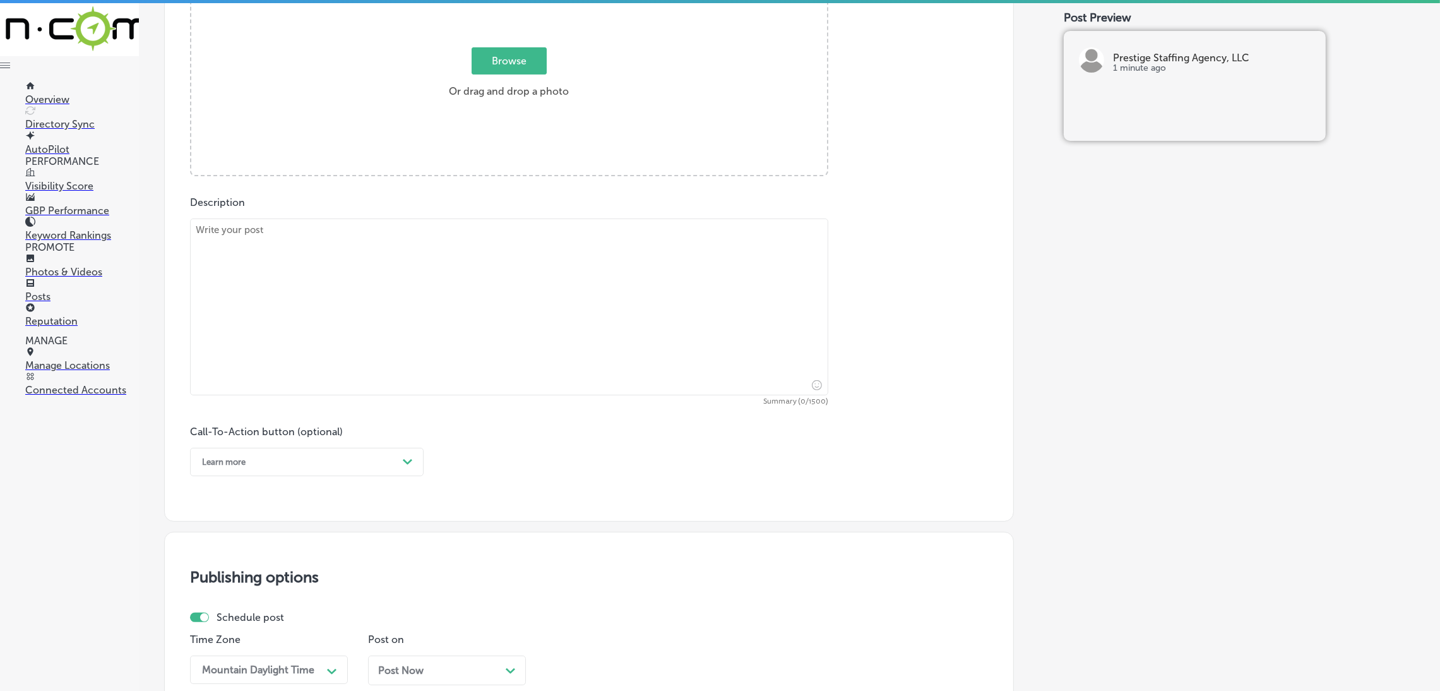
click at [445, 367] on textarea at bounding box center [509, 306] width 638 height 177
paste textarea "Prestige Staffing Agency offers break relief and sick call coverage to healthca…"
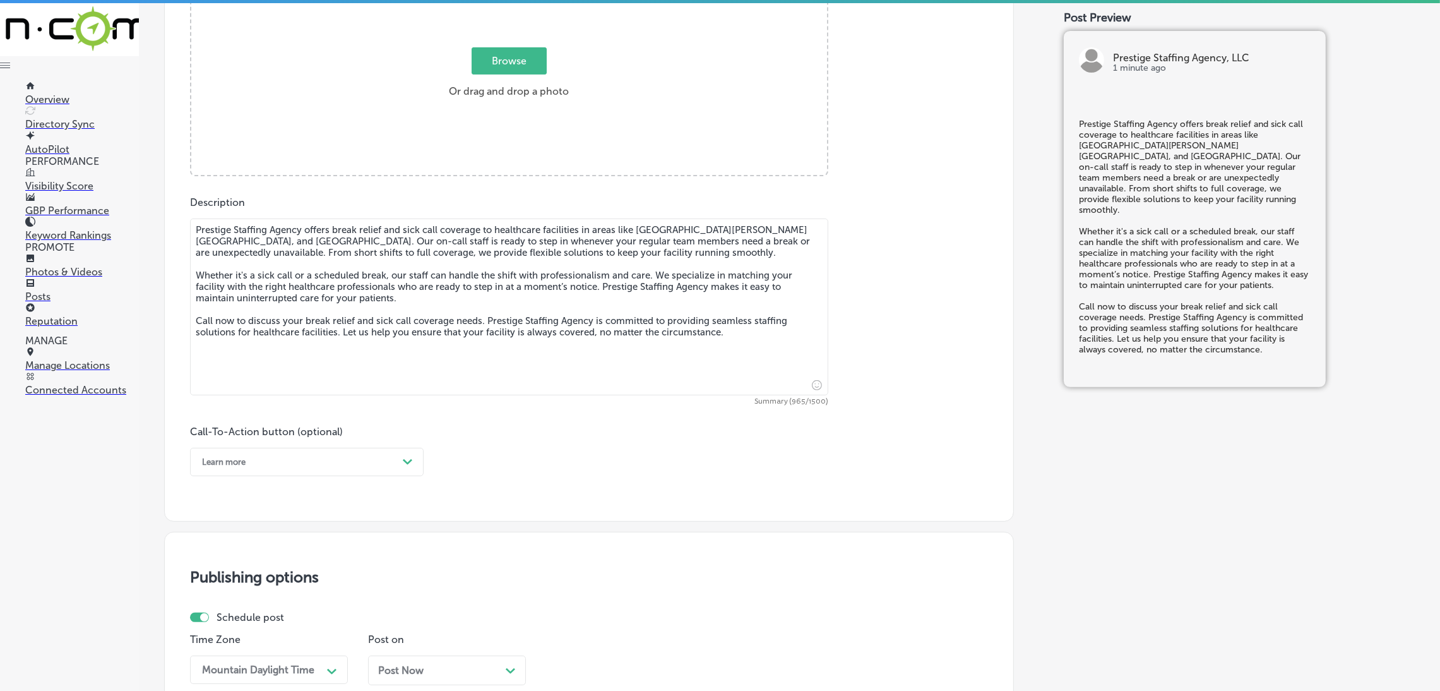
type textarea "Prestige Staffing Agency offers break relief and sick call coverage to healthca…"
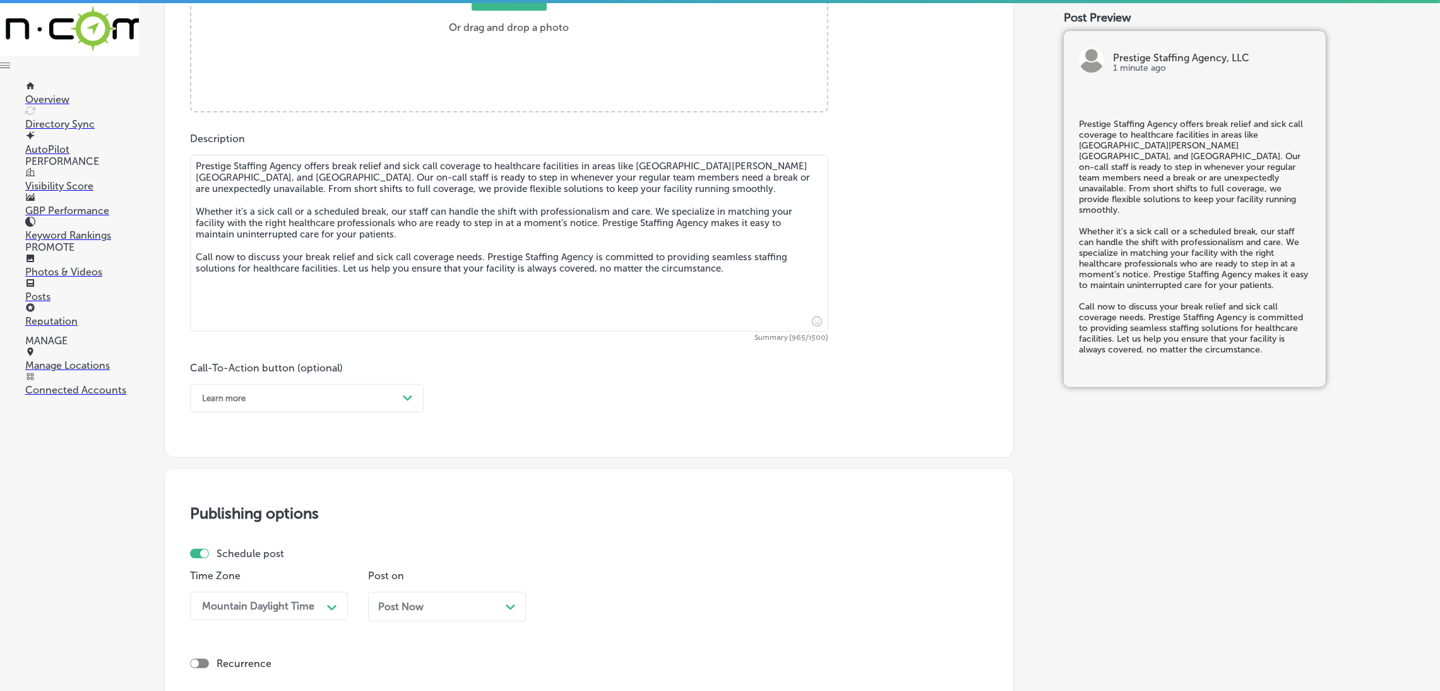
scroll to position [619, 0]
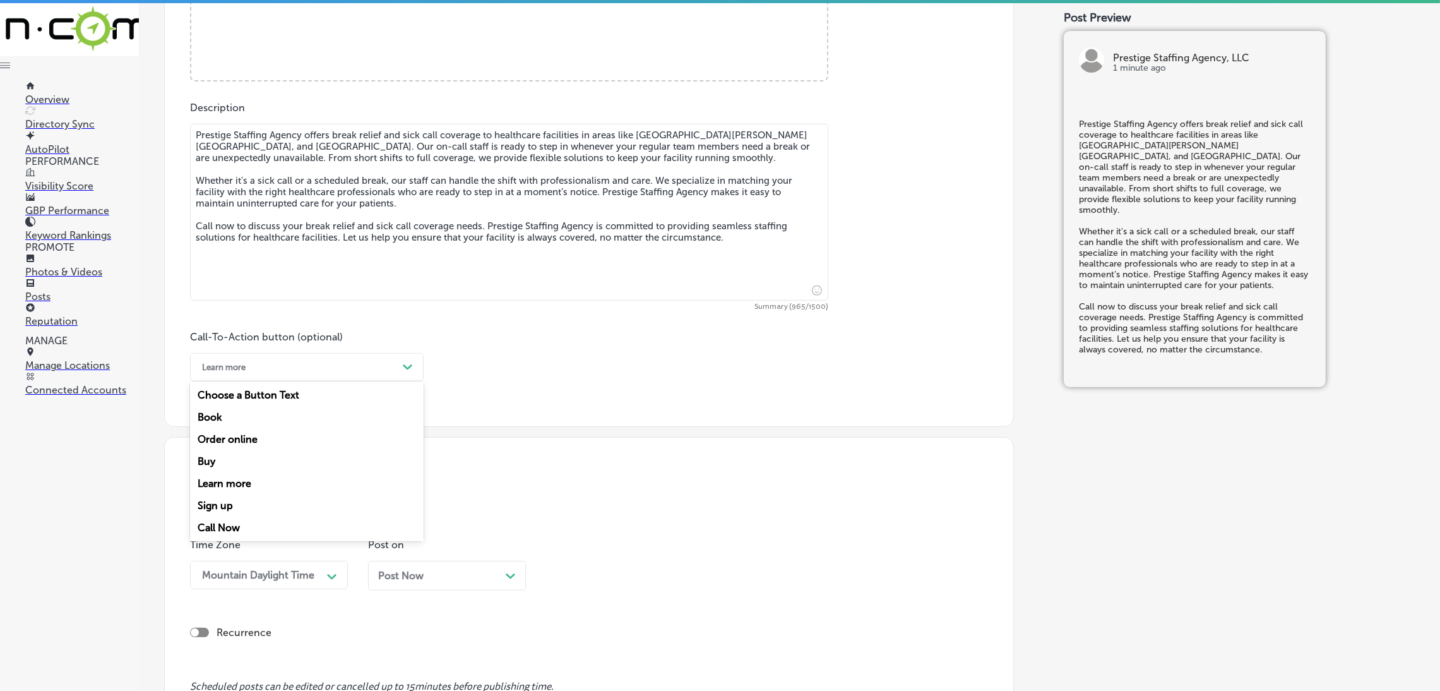
click at [277, 367] on div "Learn more" at bounding box center [297, 367] width 202 height 20
click at [236, 534] on div "Call Now" at bounding box center [307, 527] width 234 height 22
drag, startPoint x: 453, startPoint y: 558, endPoint x: 453, endPoint y: 564, distance: 6.3
click at [453, 564] on div "Post on Post Now Path Created with Sketch." at bounding box center [447, 568] width 158 height 61
click at [453, 564] on div "Post Now Path Created with Sketch." at bounding box center [447, 575] width 158 height 30
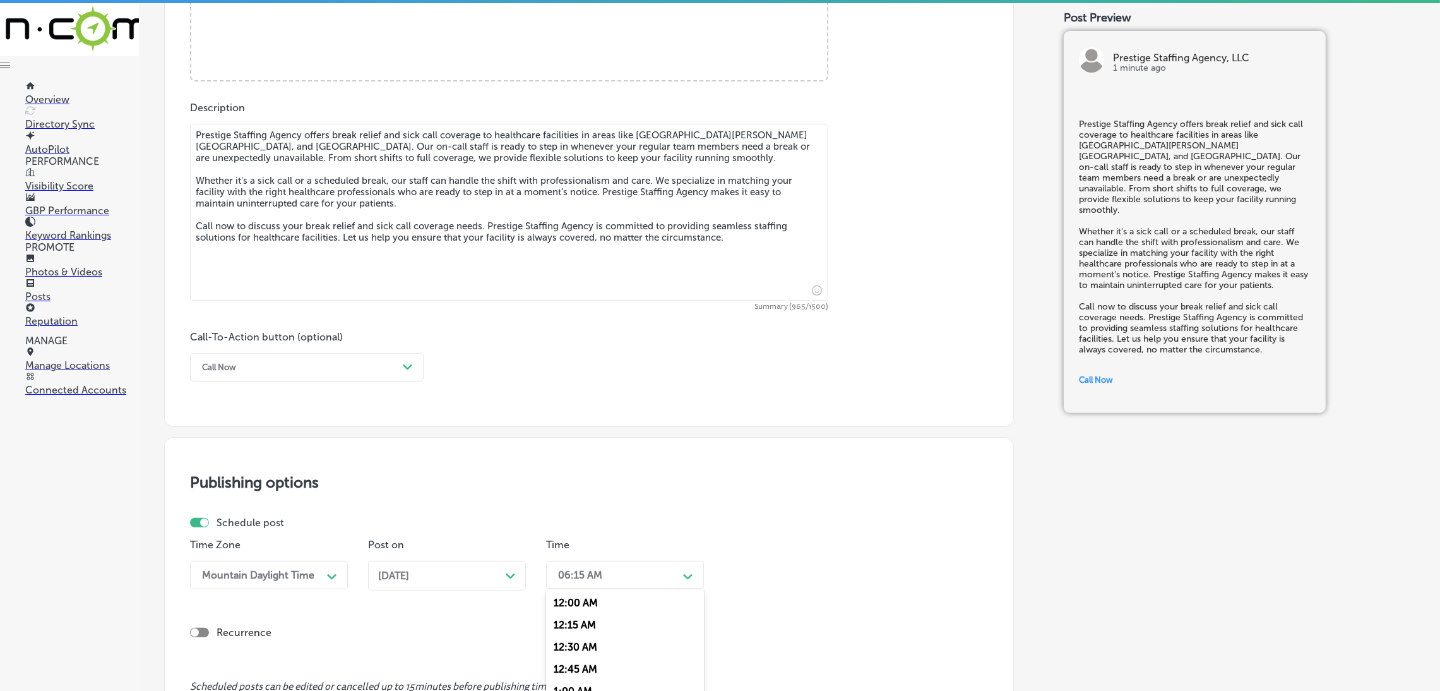
click at [583, 589] on div "option 7:00 AM, selected. option 12:00 AM focused, 1 of 96. 96 results availabl…" at bounding box center [625, 574] width 158 height 28
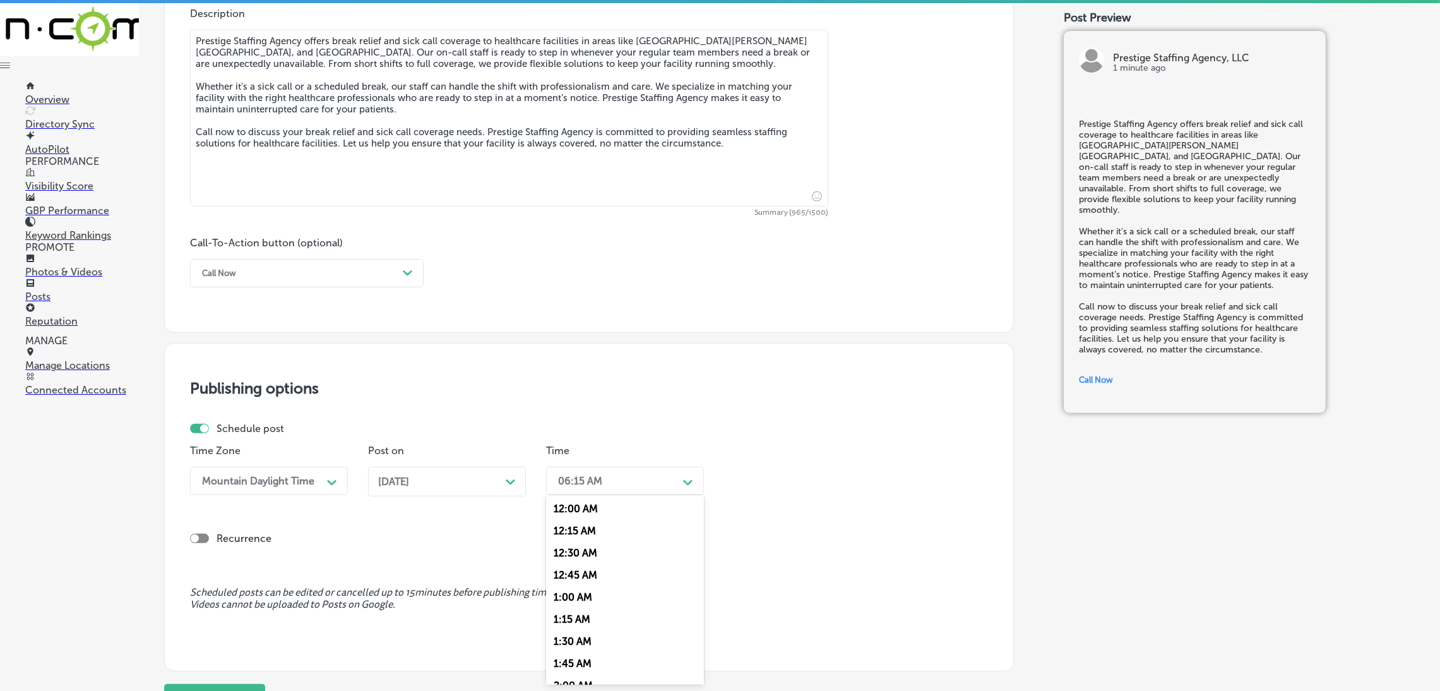
scroll to position [567, 0]
click at [574, 568] on div "7:00 AM" at bounding box center [625, 560] width 158 height 22
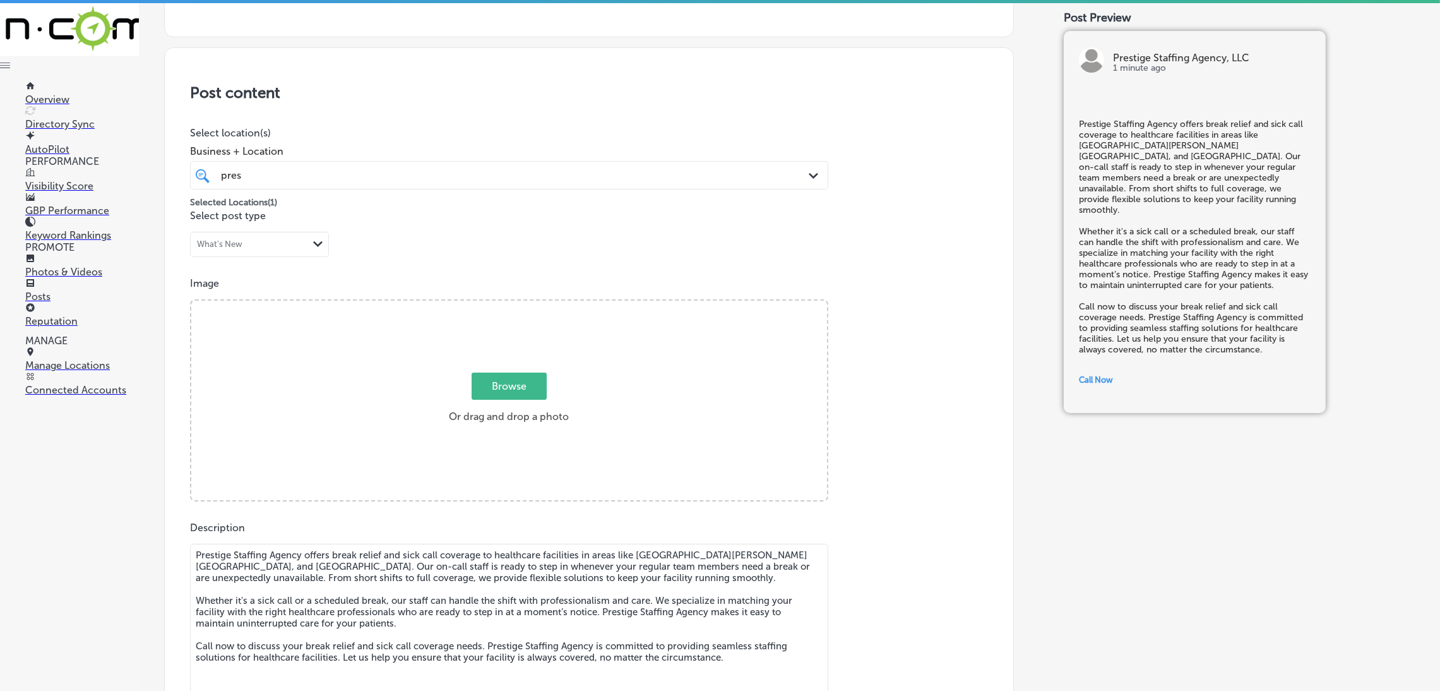
scroll to position [335, 0]
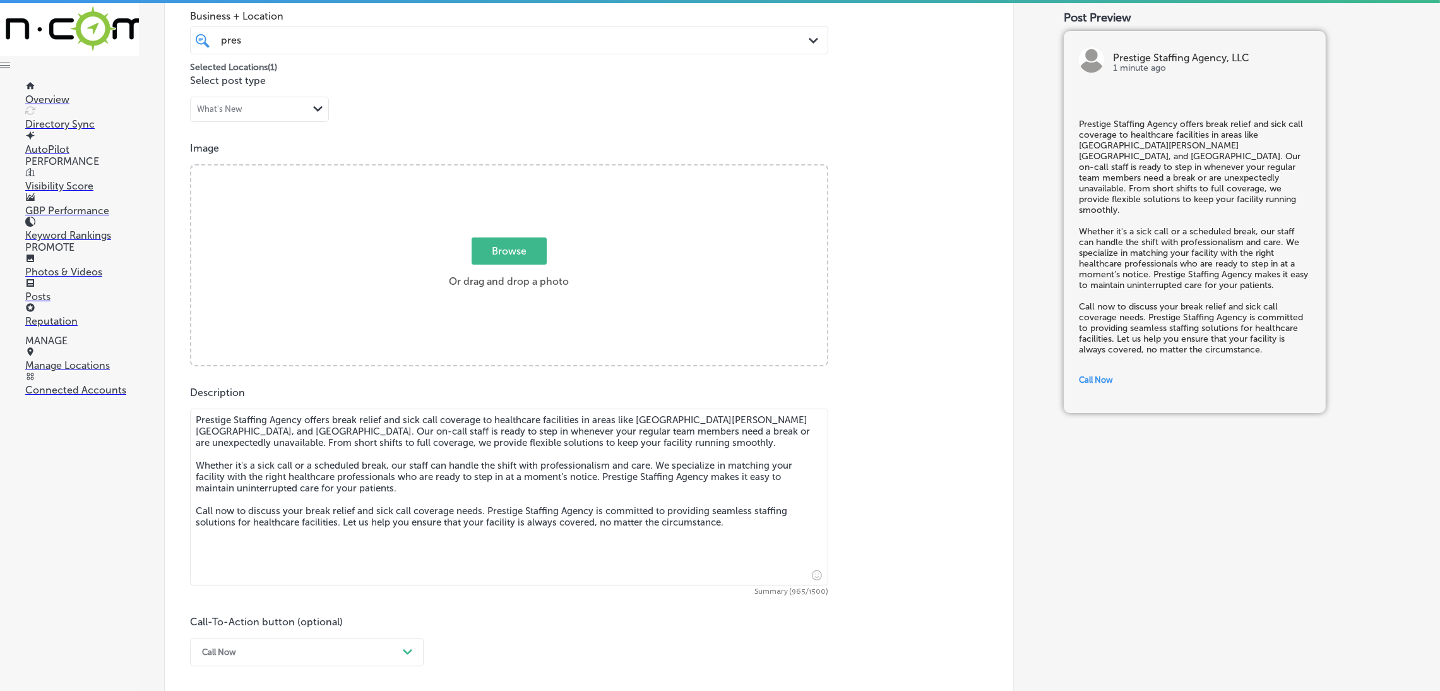
click at [432, 300] on div "Browse Or drag and drop a photo" at bounding box center [509, 266] width 636 height 202
click at [191, 165] on input "Browse Or drag and drop a photo" at bounding box center [509, 167] width 636 height 4
type input "C:\fakepath\527. NYVT Media. [PERSON_NAME]-2 (2).png"
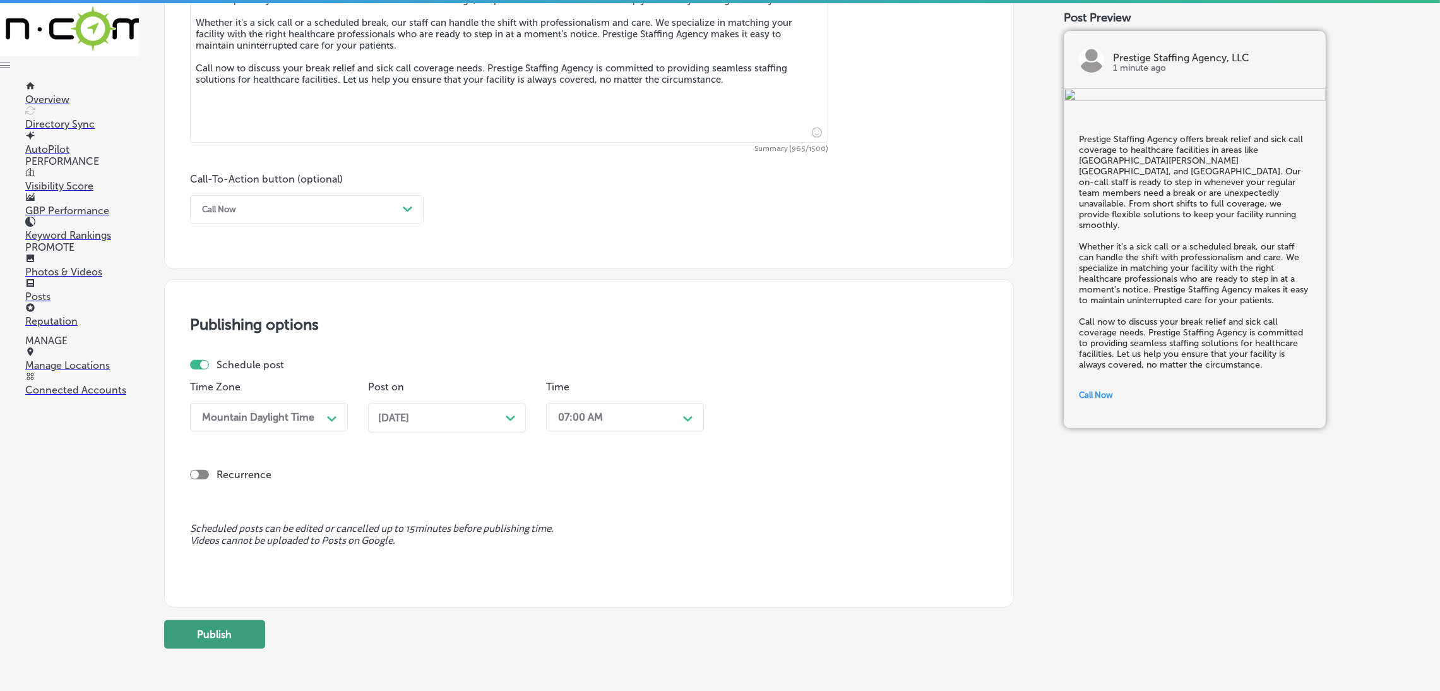
scroll to position [834, 0]
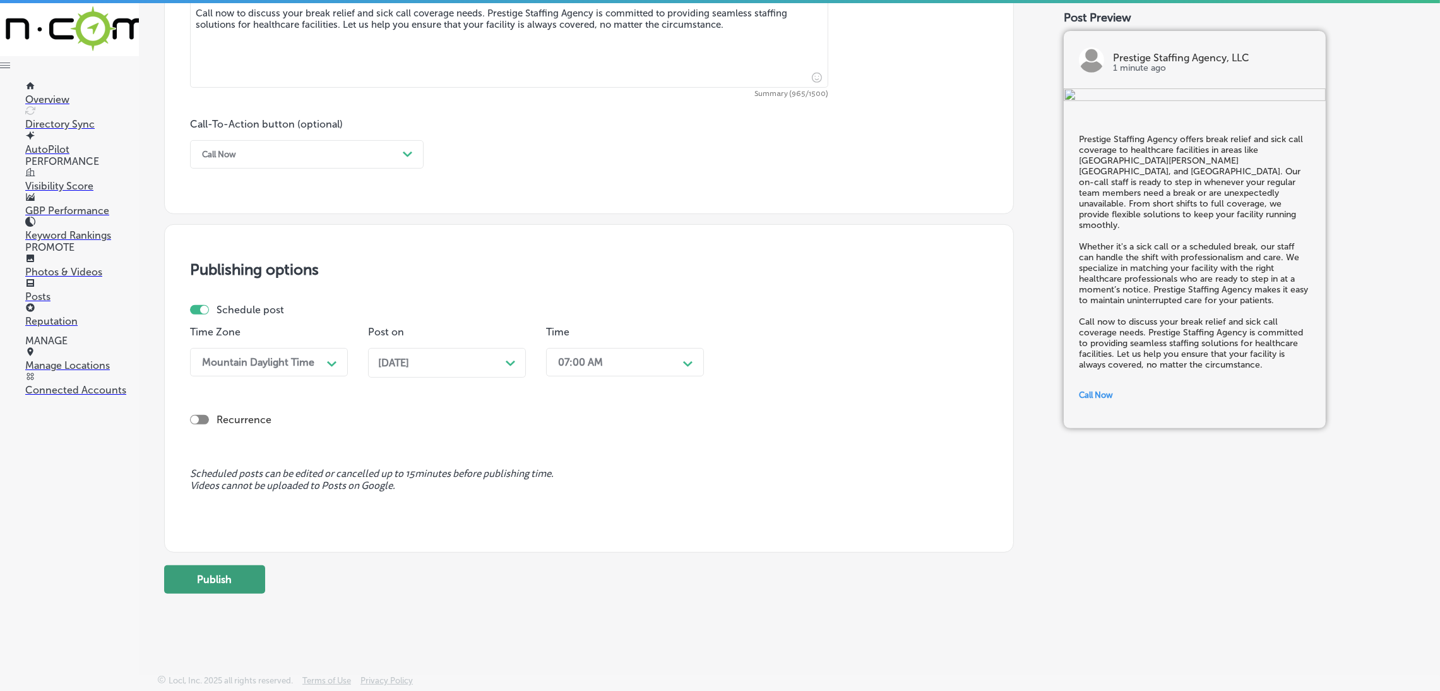
click at [220, 587] on button "Publish" at bounding box center [214, 579] width 101 height 28
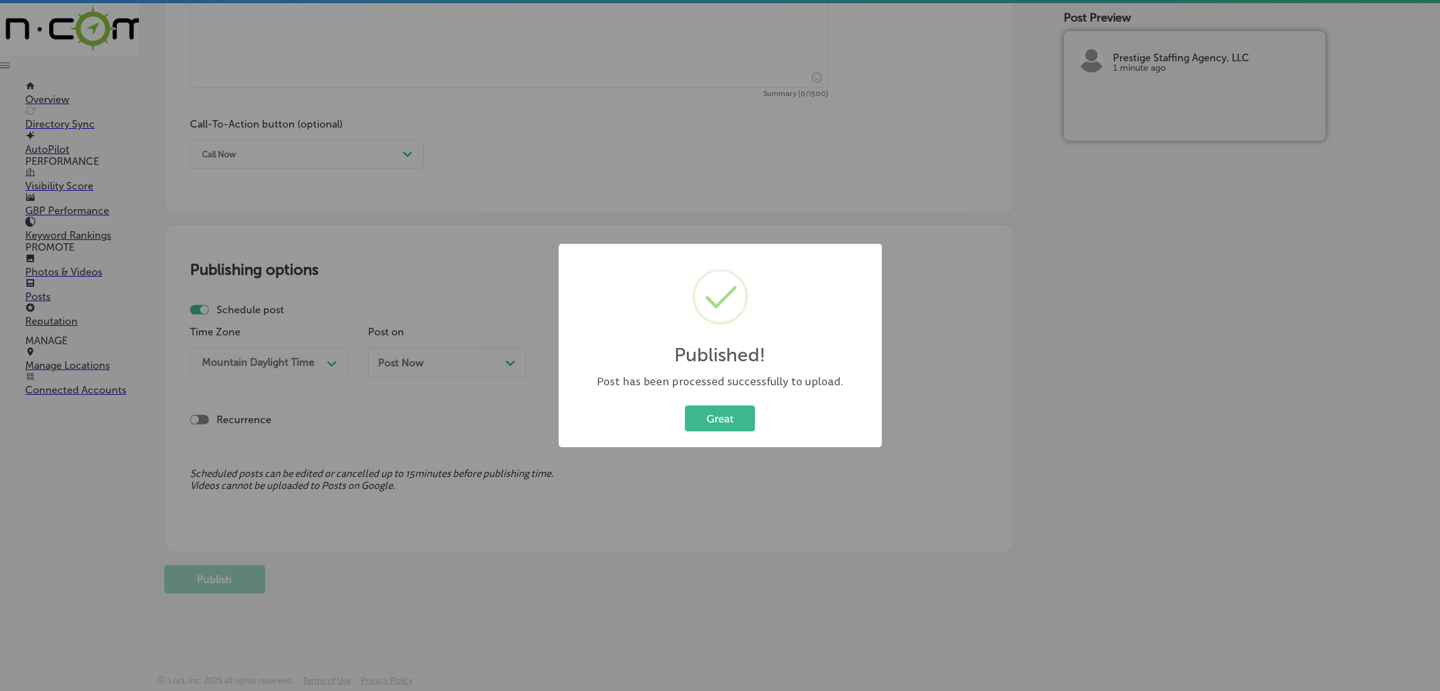
scroll to position [834, 0]
click at [737, 436] on div "Published! × Post has been processed successfully to upload. Great Cancel" at bounding box center [727, 346] width 323 height 204
click at [740, 420] on button "Great" at bounding box center [727, 418] width 70 height 26
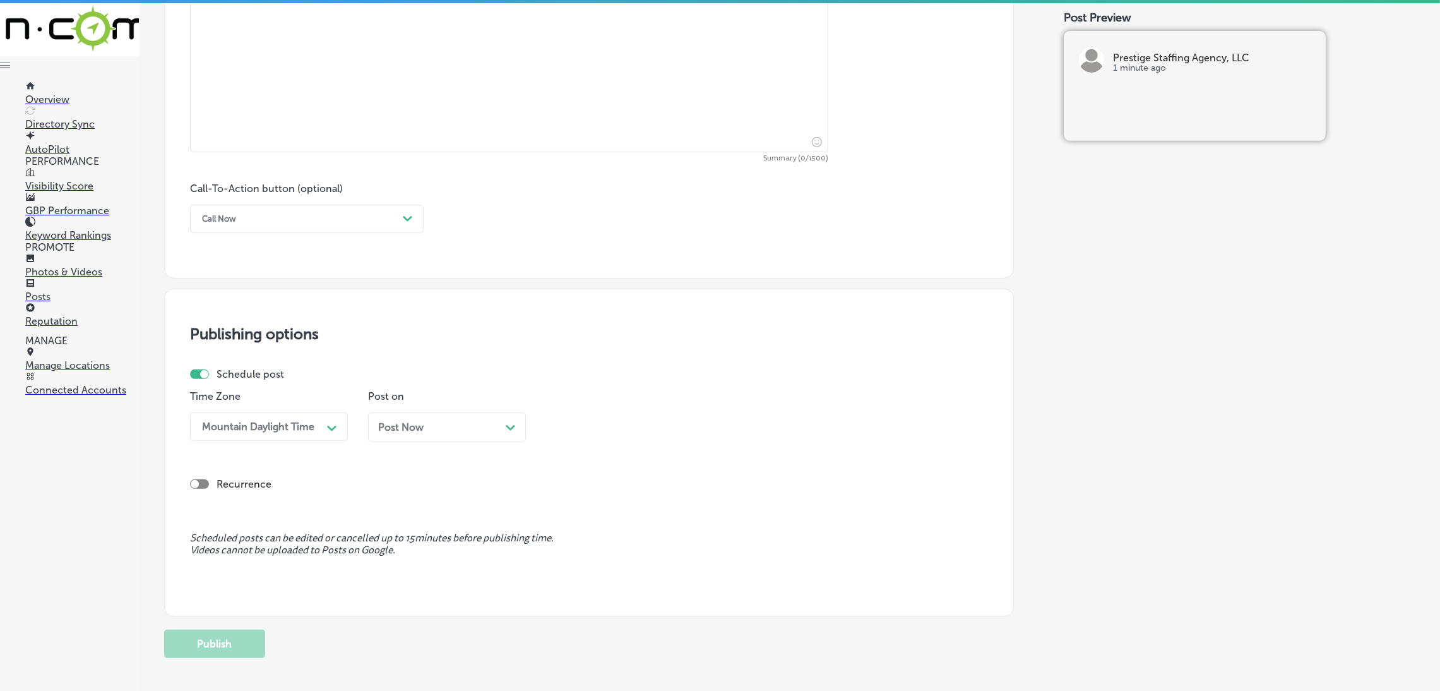
scroll to position [739, 0]
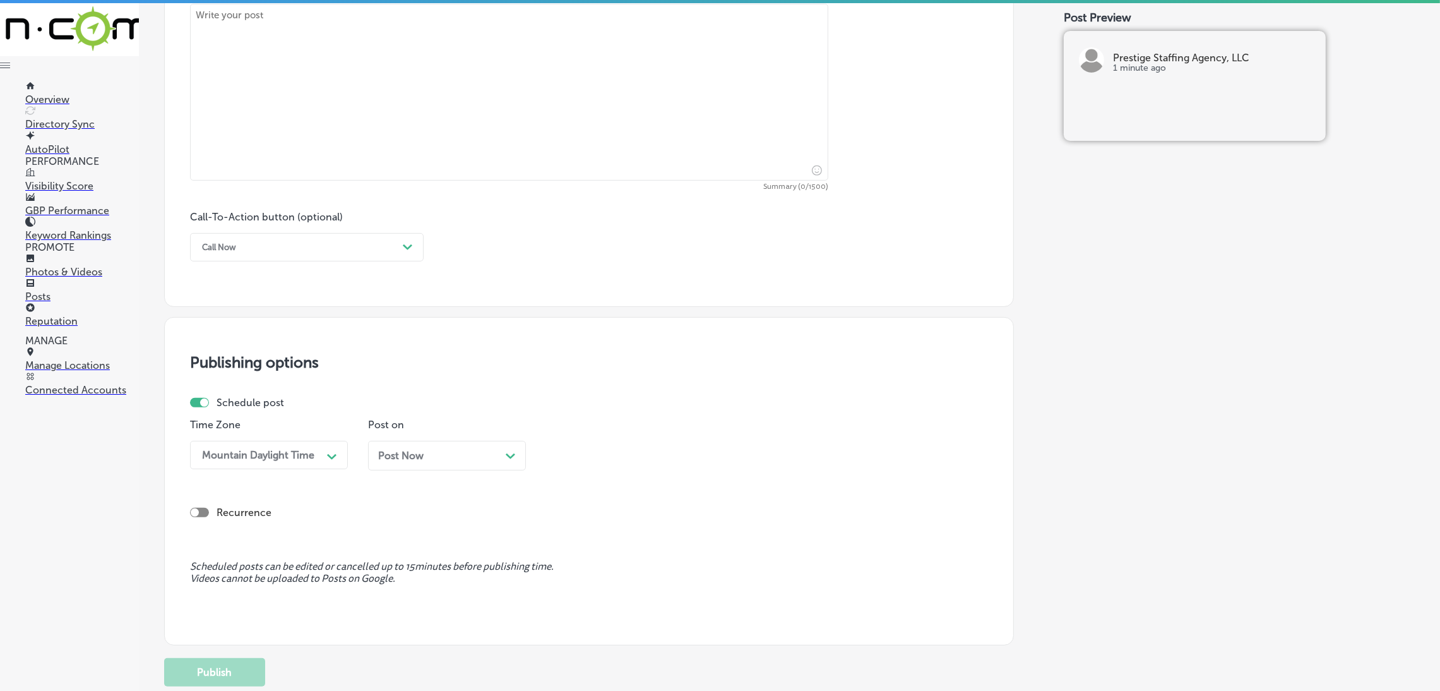
click at [468, 124] on textarea at bounding box center [509, 92] width 638 height 177
paste textarea "Loremips Dolorsit Ametco ad elit seddoei tempori utl etdo magn-aliq eni admi-ve…"
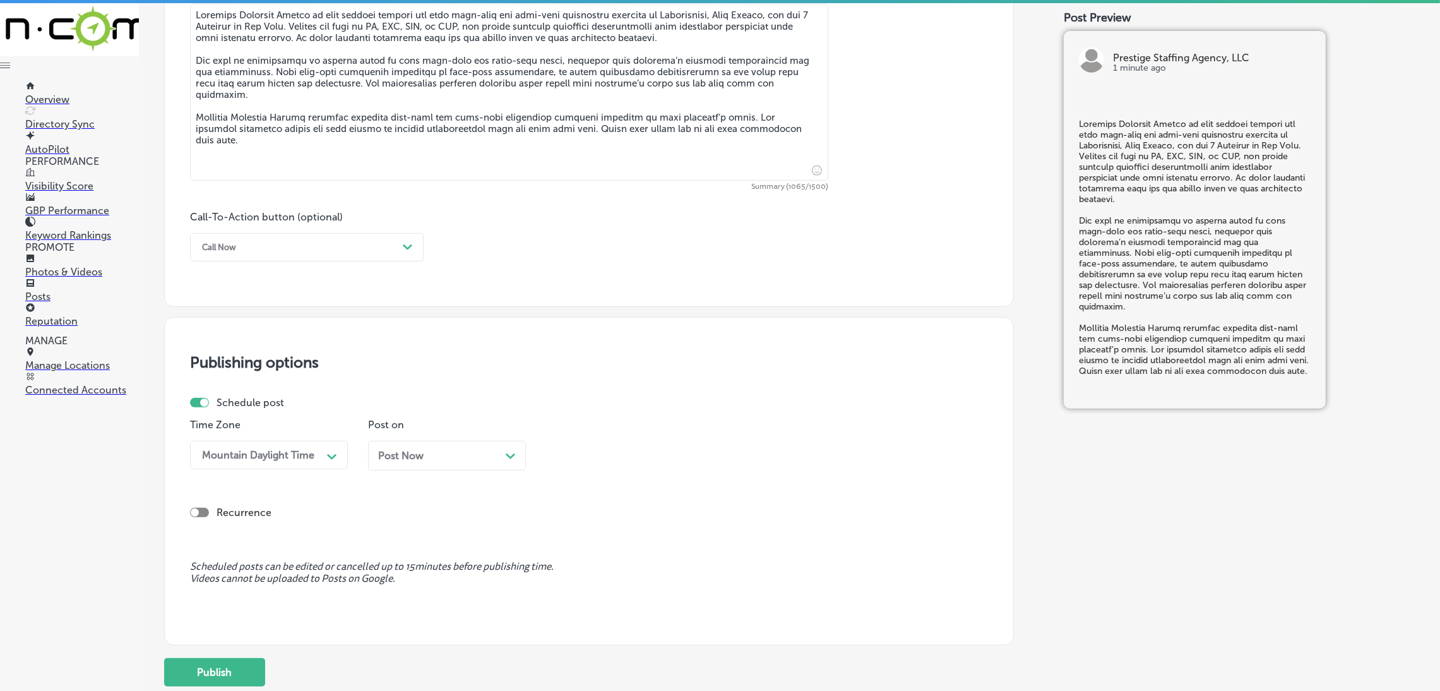
type textarea "Loremips Dolorsit Ametco ad elit seddoei tempori utl etdo magn-aliq eni admi-ve…"
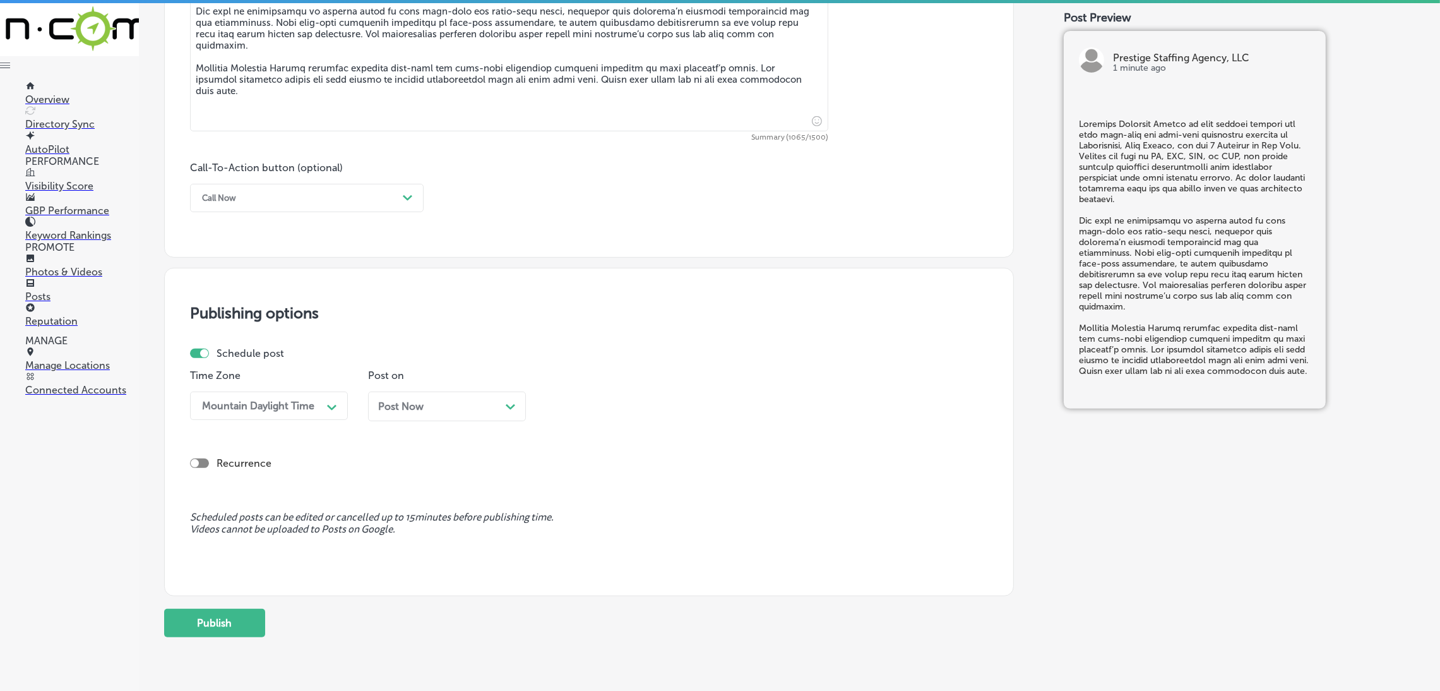
scroll to position [834, 0]
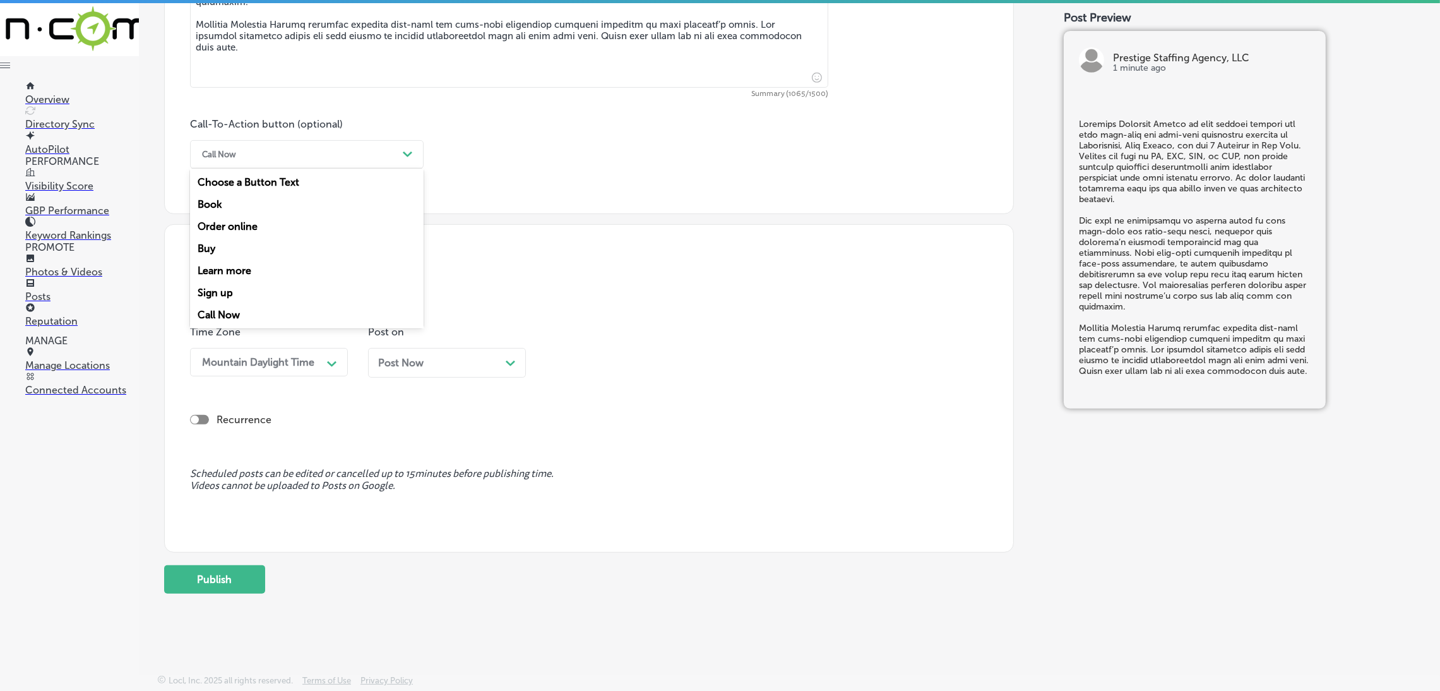
click at [300, 140] on div "Call Now Path Created with Sketch." at bounding box center [307, 154] width 234 height 28
click at [246, 259] on div "Learn more" at bounding box center [307, 270] width 234 height 22
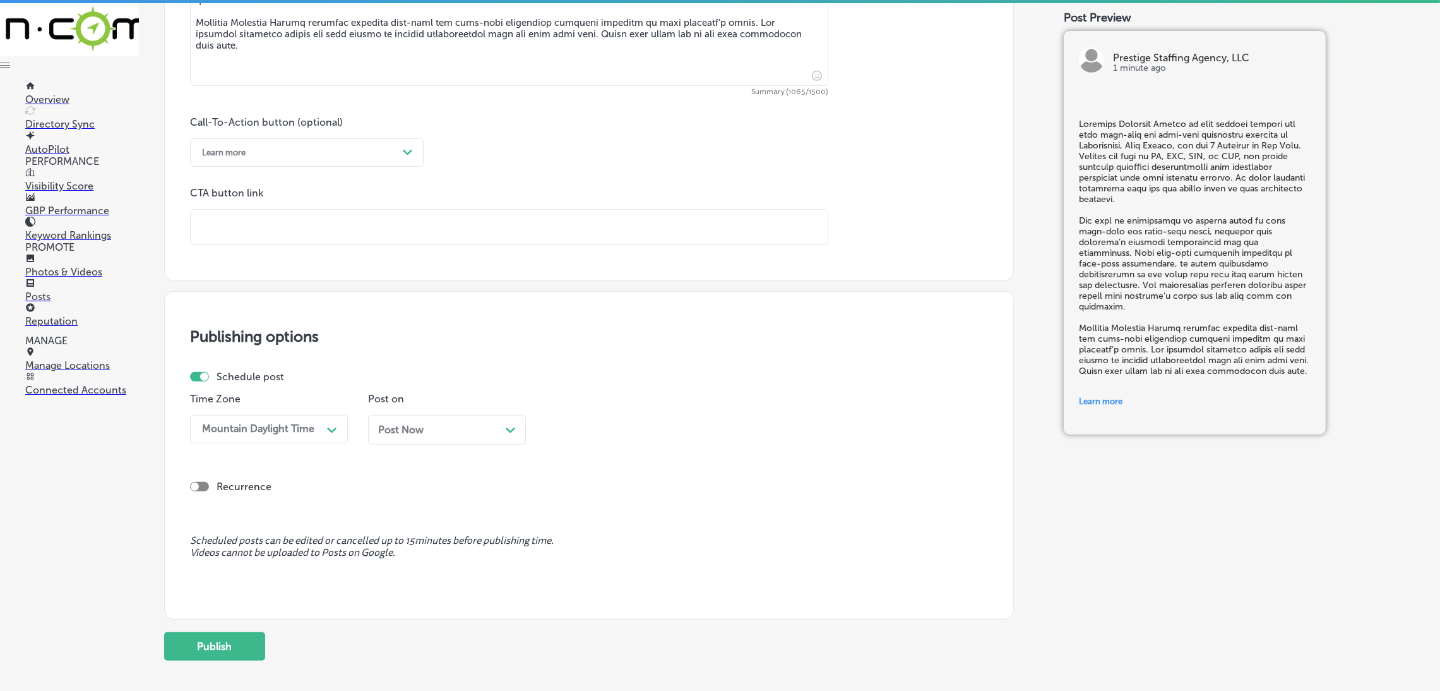
click at [277, 222] on input "text" at bounding box center [509, 227] width 637 height 35
paste input "[URL][DOMAIN_NAME]"
type input "[URL][DOMAIN_NAME]"
click at [391, 439] on div "Post Now Path Created with Sketch." at bounding box center [447, 430] width 158 height 30
click at [584, 420] on div "06:15 AM" at bounding box center [615, 429] width 126 height 22
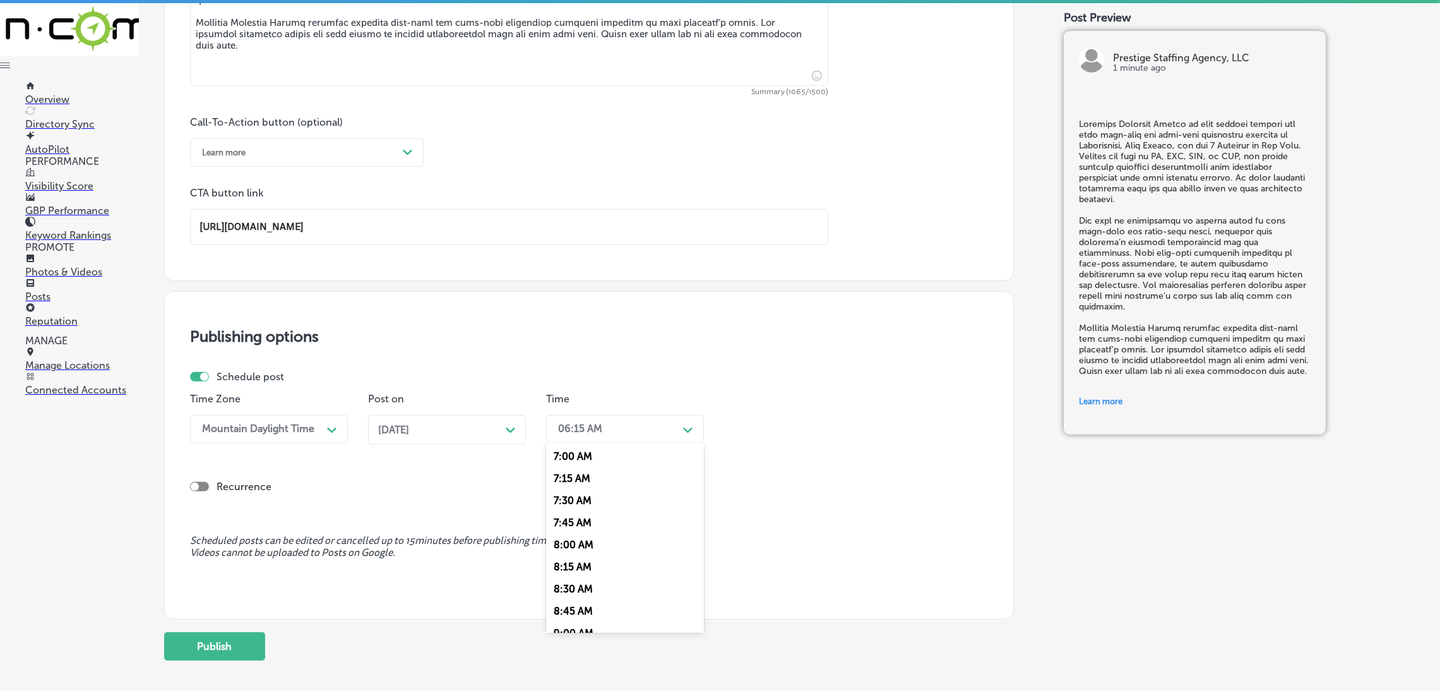
scroll to position [567, 0]
click at [581, 507] on div "7:00 AM" at bounding box center [625, 508] width 158 height 22
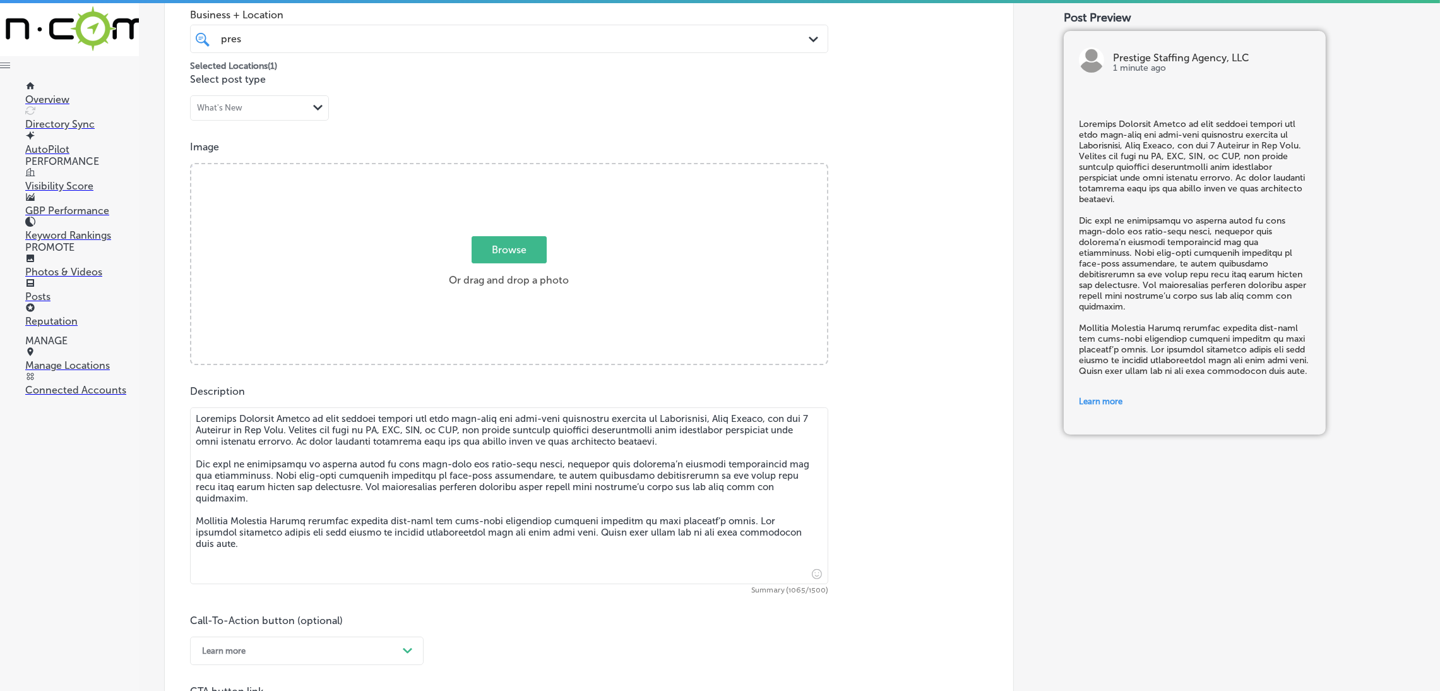
scroll to position [266, 0]
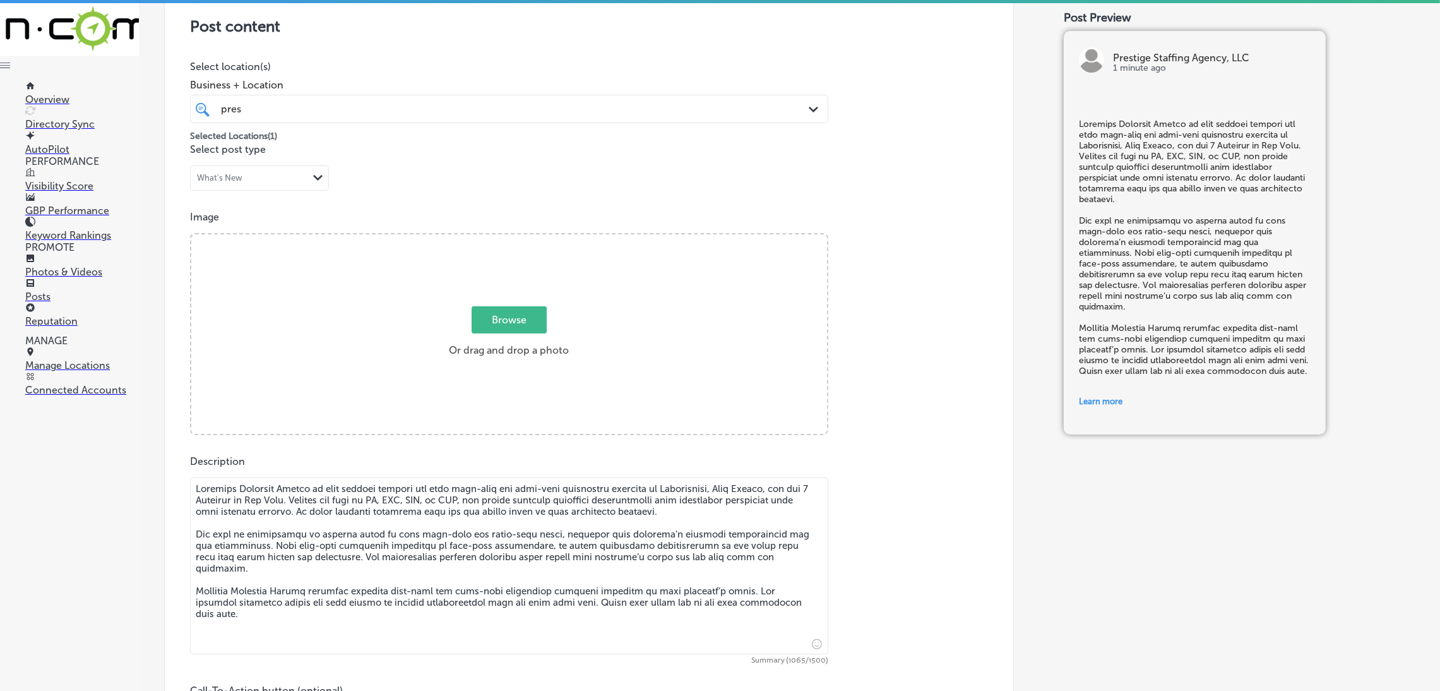
click at [535, 358] on label "Browse Or drag and drop a photo" at bounding box center [509, 335] width 130 height 56
click at [535, 238] on input "Browse Or drag and drop a photo" at bounding box center [509, 236] width 636 height 4
type input "C:\fakepath\527. NYVT Media. [PERSON_NAME]-5 (1).png"
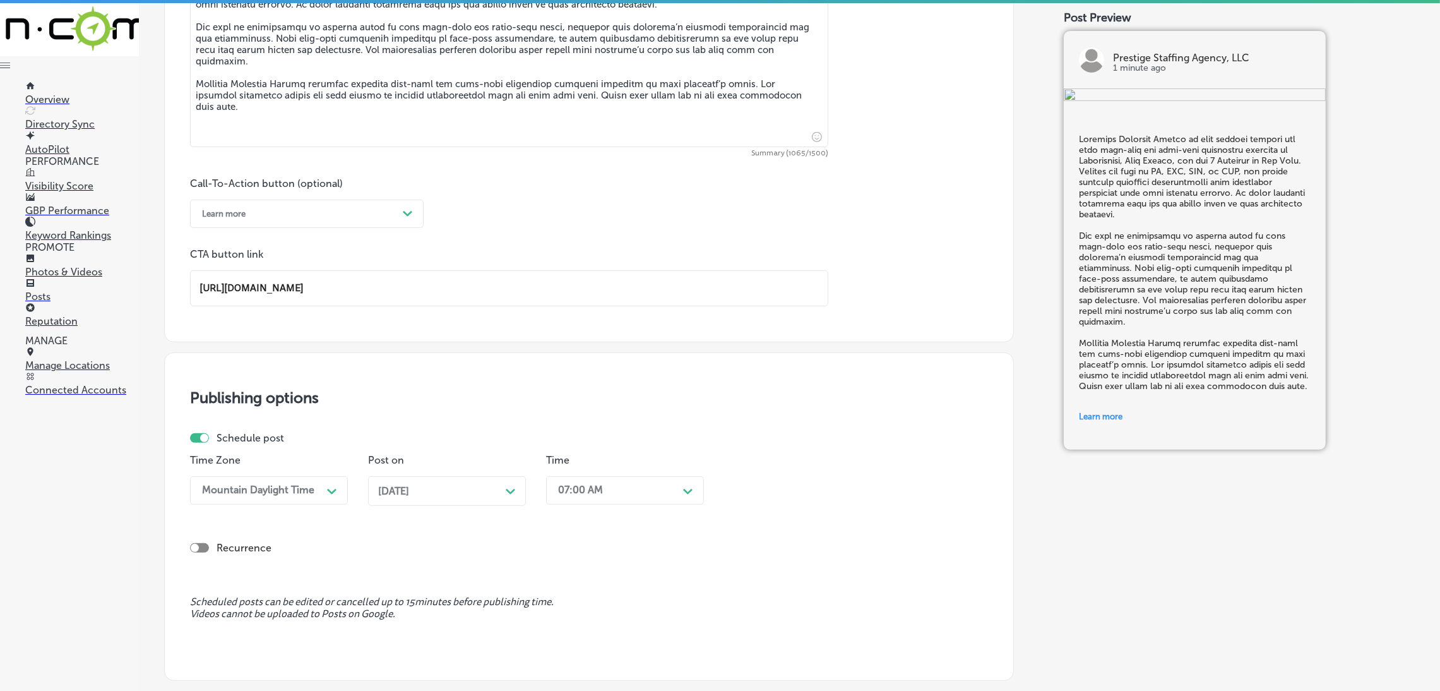
scroll to position [903, 0]
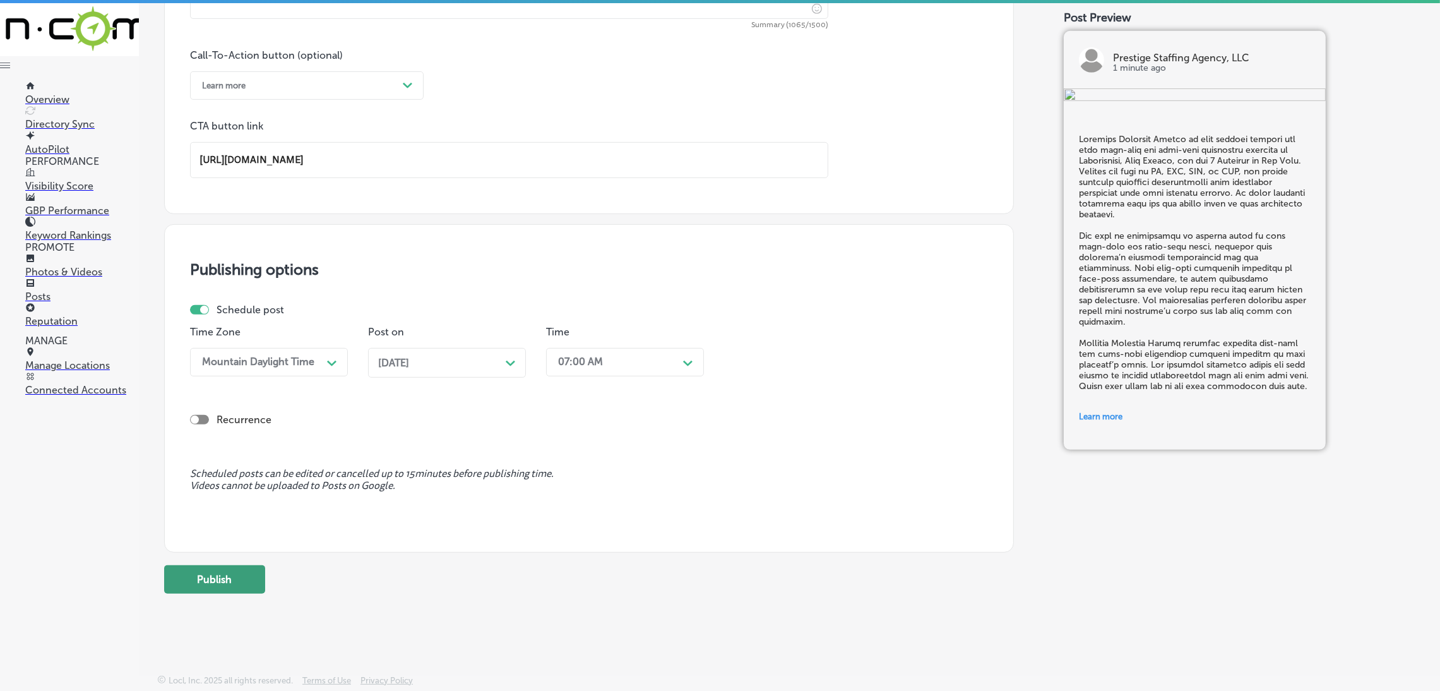
click at [254, 584] on button "Publish" at bounding box center [214, 579] width 101 height 28
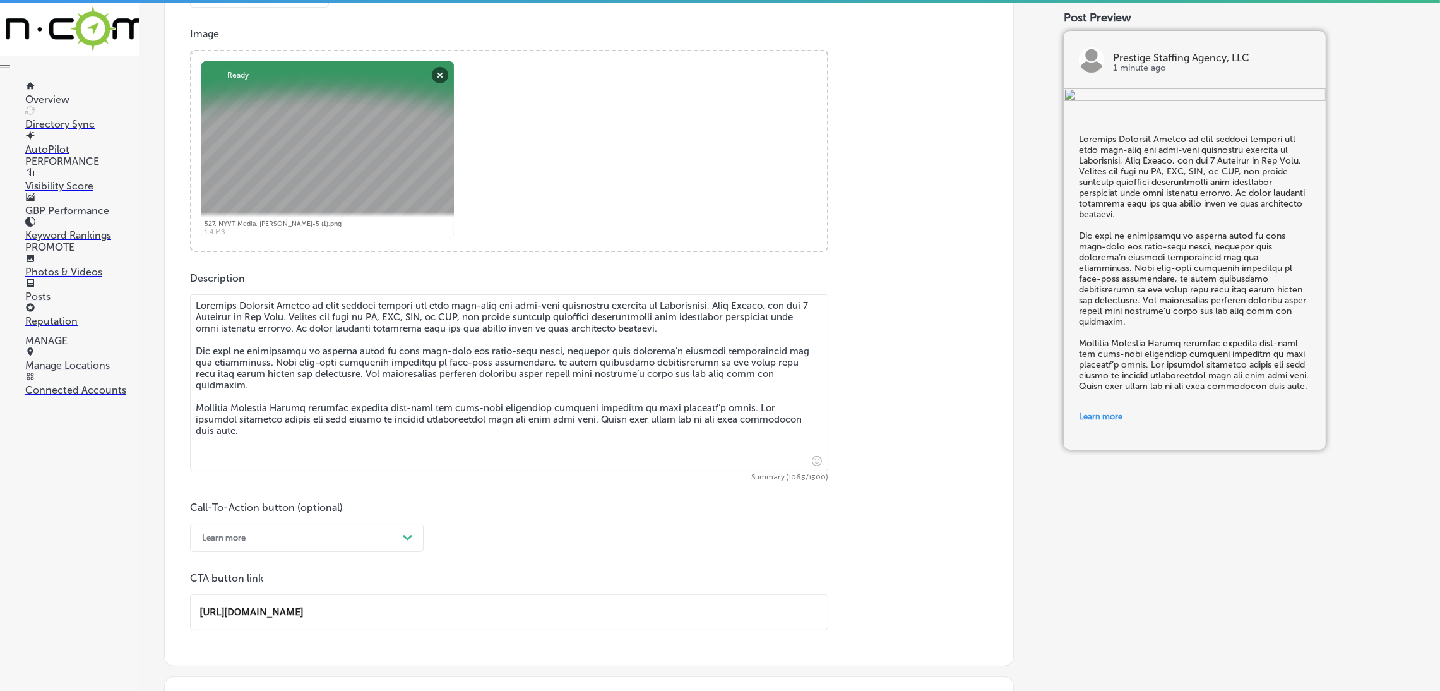
scroll to position [354, 0]
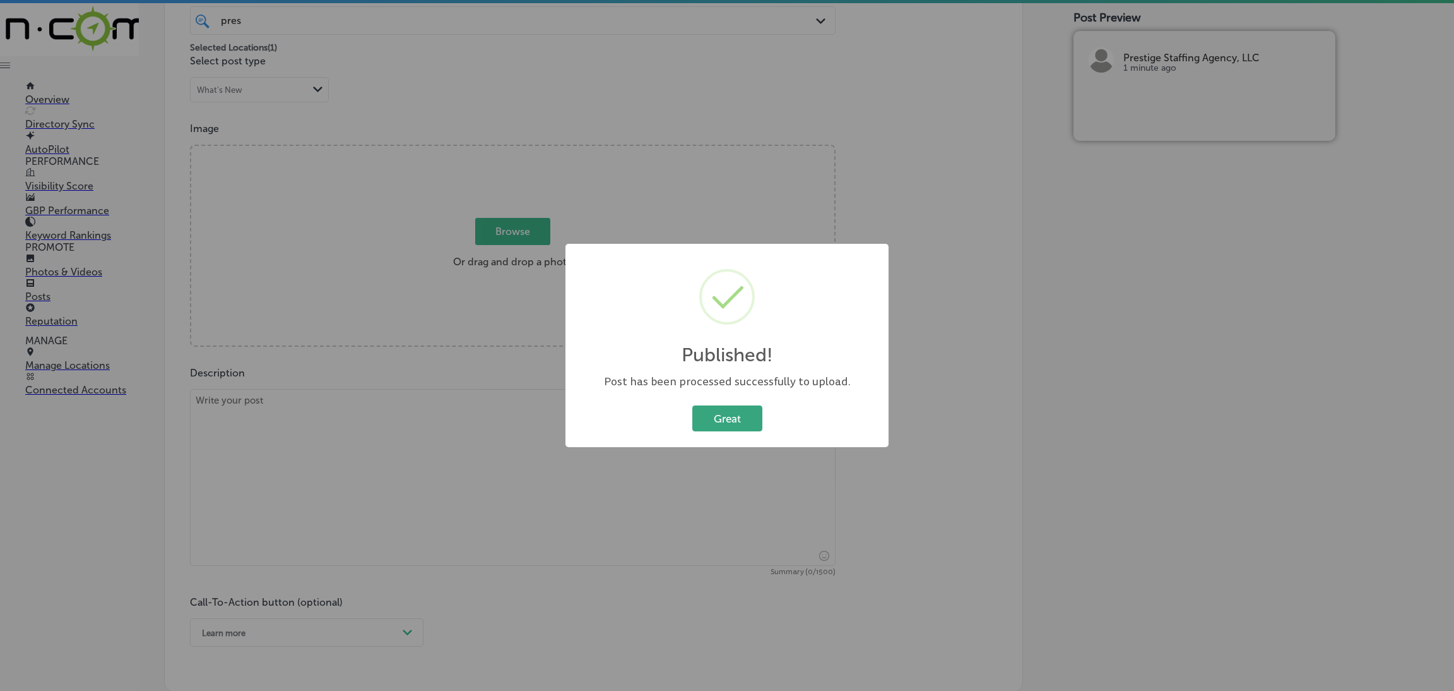
click at [708, 426] on button "Great" at bounding box center [727, 418] width 70 height 26
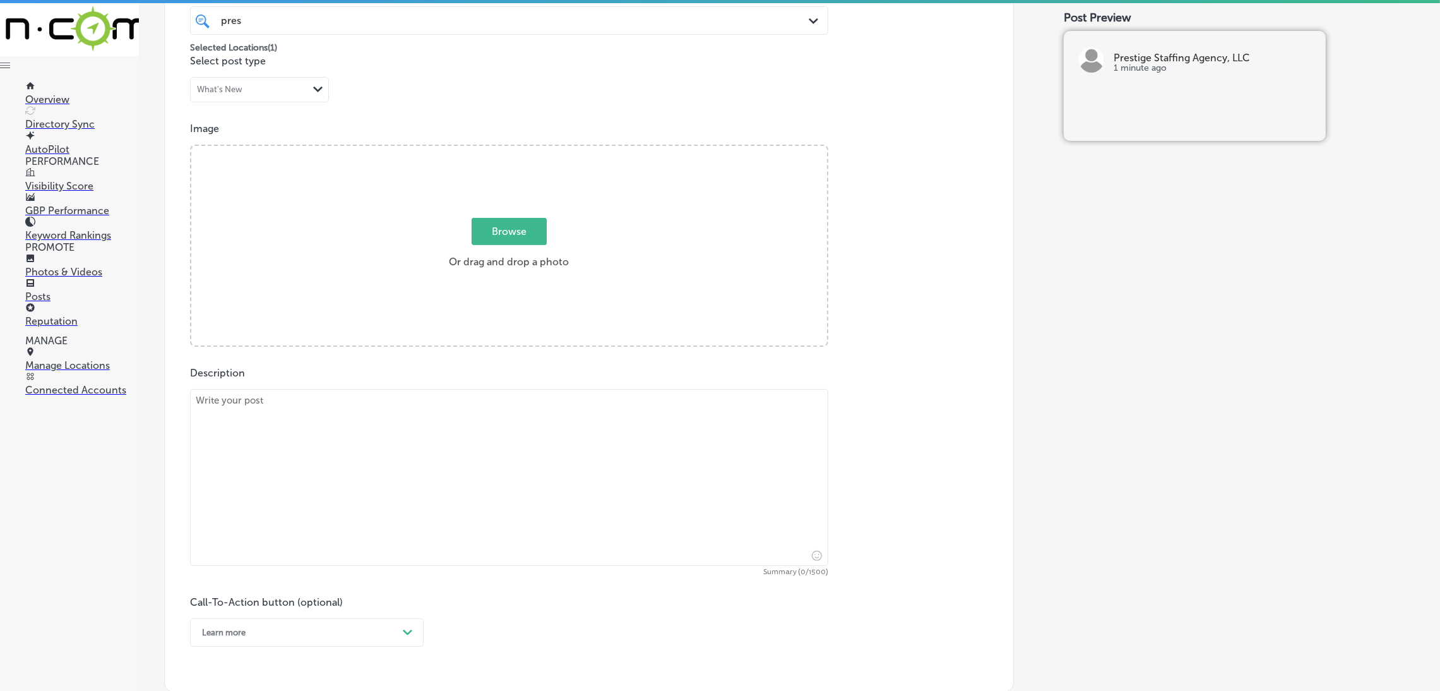
click at [631, 446] on textarea at bounding box center [509, 477] width 638 height 177
paste textarea "Prestige Staffing Agency offers private duty staffing services for individuals …"
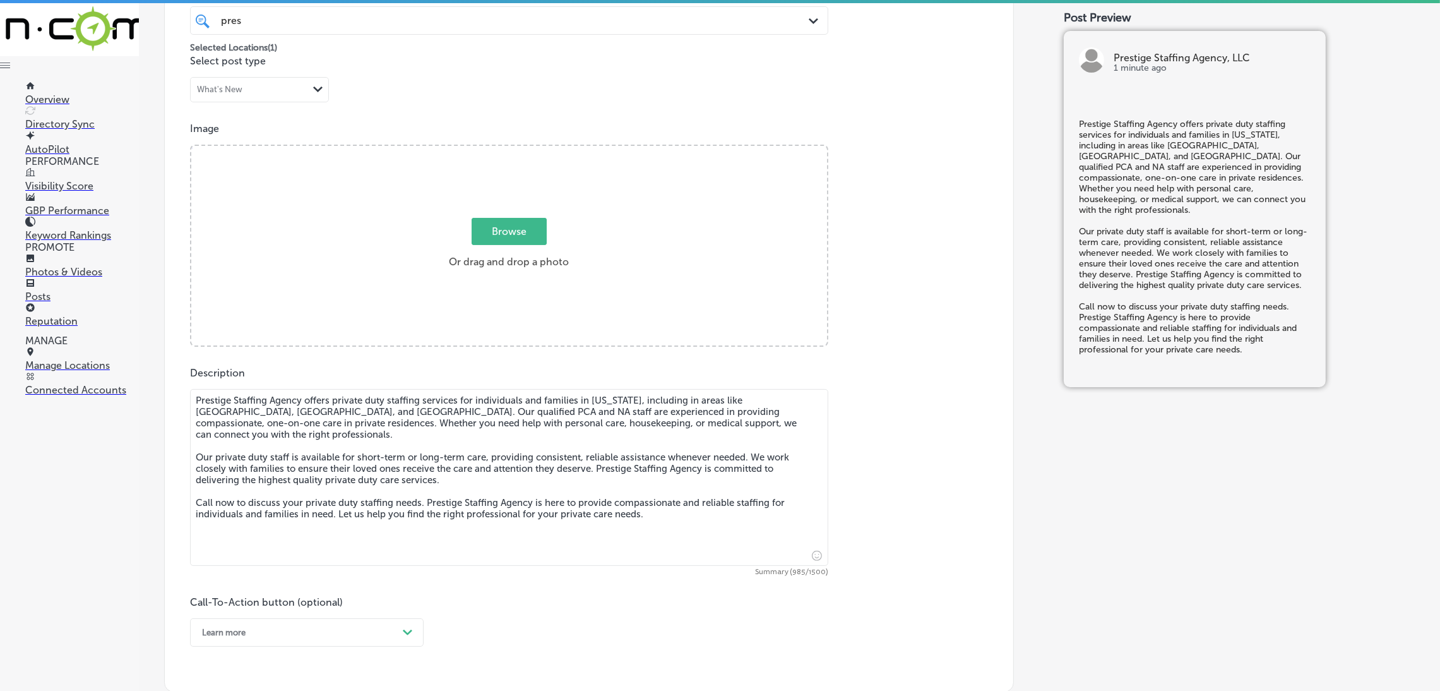
type textarea "Prestige Staffing Agency offers private duty staffing services for individuals …"
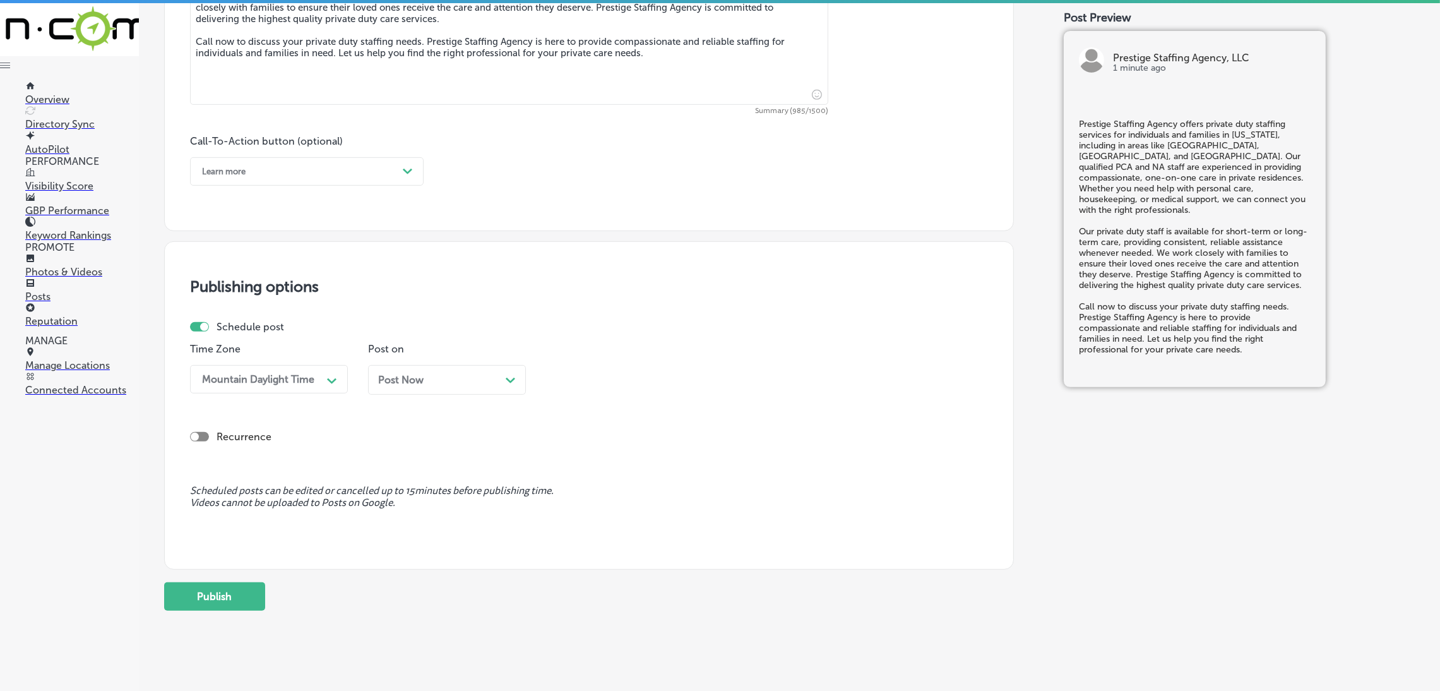
scroll to position [827, 0]
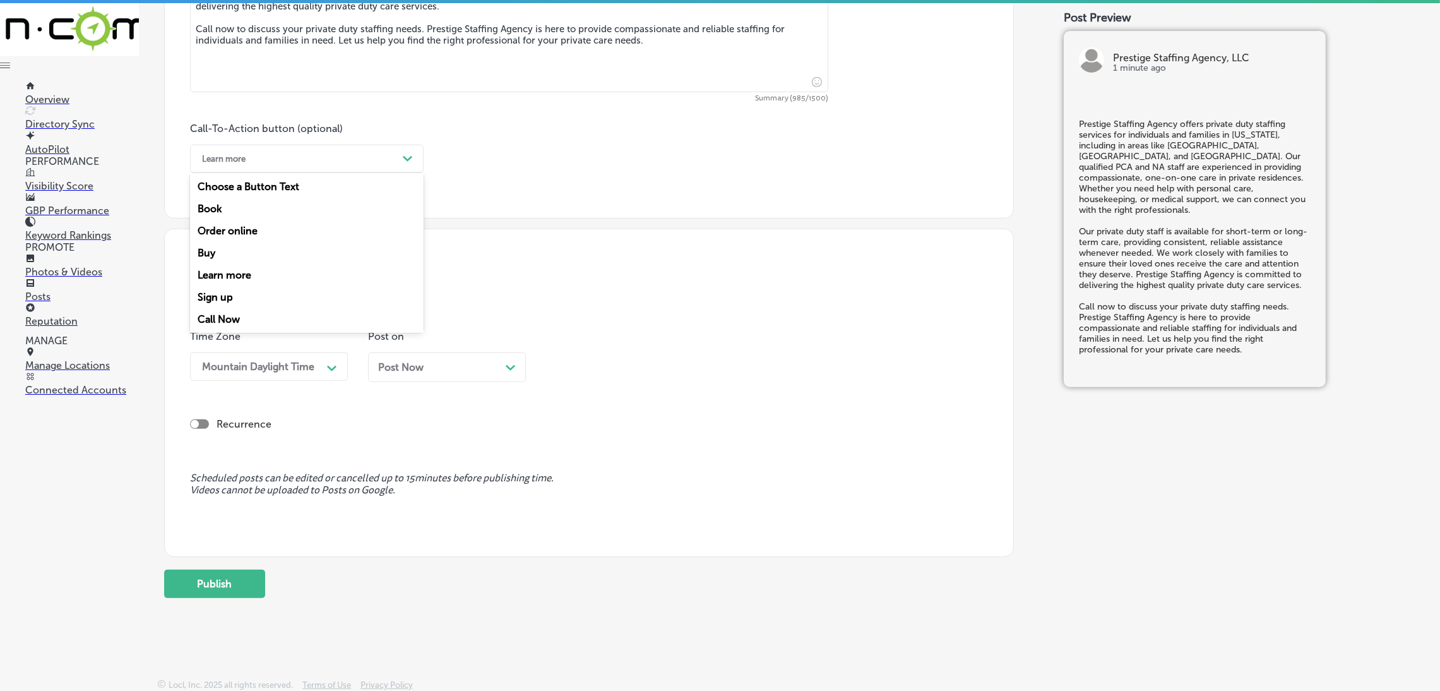
click at [240, 159] on div "Learn more" at bounding box center [224, 158] width 44 height 9
click at [248, 314] on div "Call Now" at bounding box center [307, 319] width 234 height 22
click at [433, 369] on div "Post Now Path Created with Sketch." at bounding box center [447, 367] width 138 height 12
click at [605, 367] on div "06:15 AM" at bounding box center [615, 366] width 126 height 22
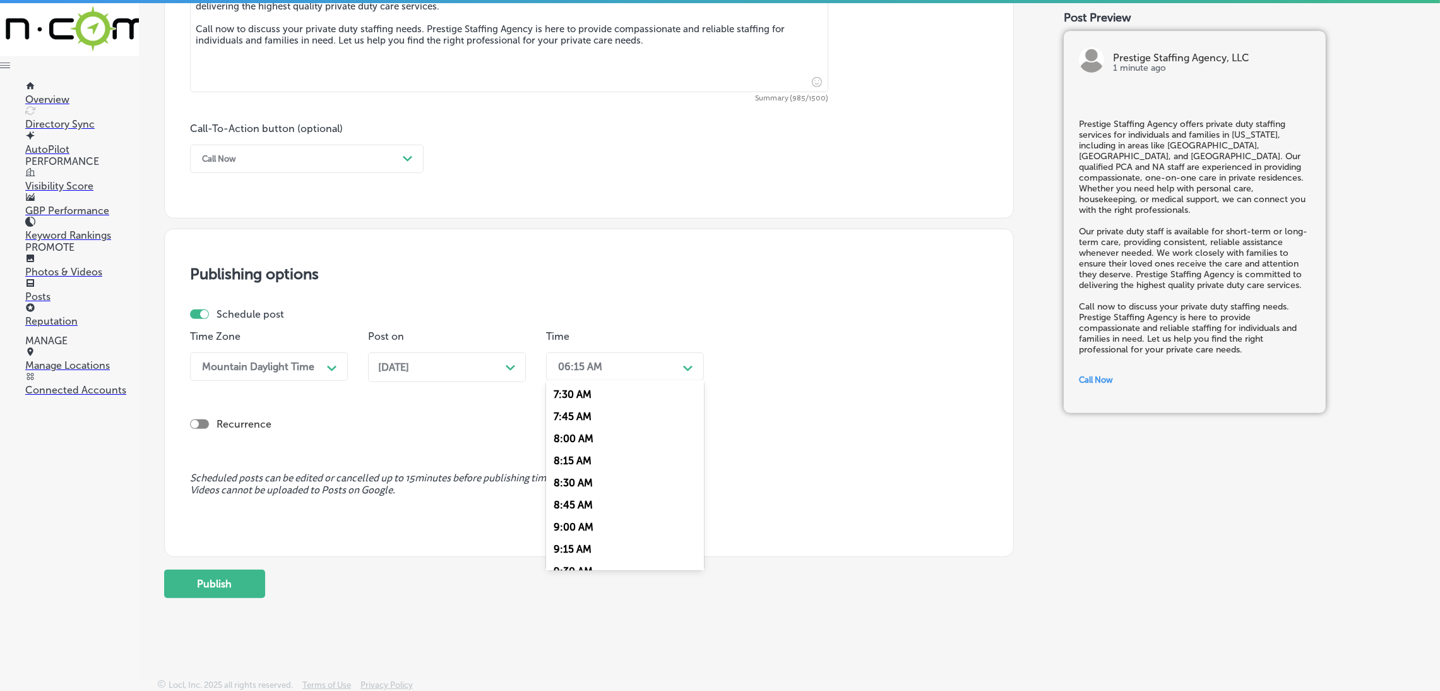
scroll to position [567, 0]
click at [578, 446] on div "7:00 AM" at bounding box center [625, 445] width 158 height 22
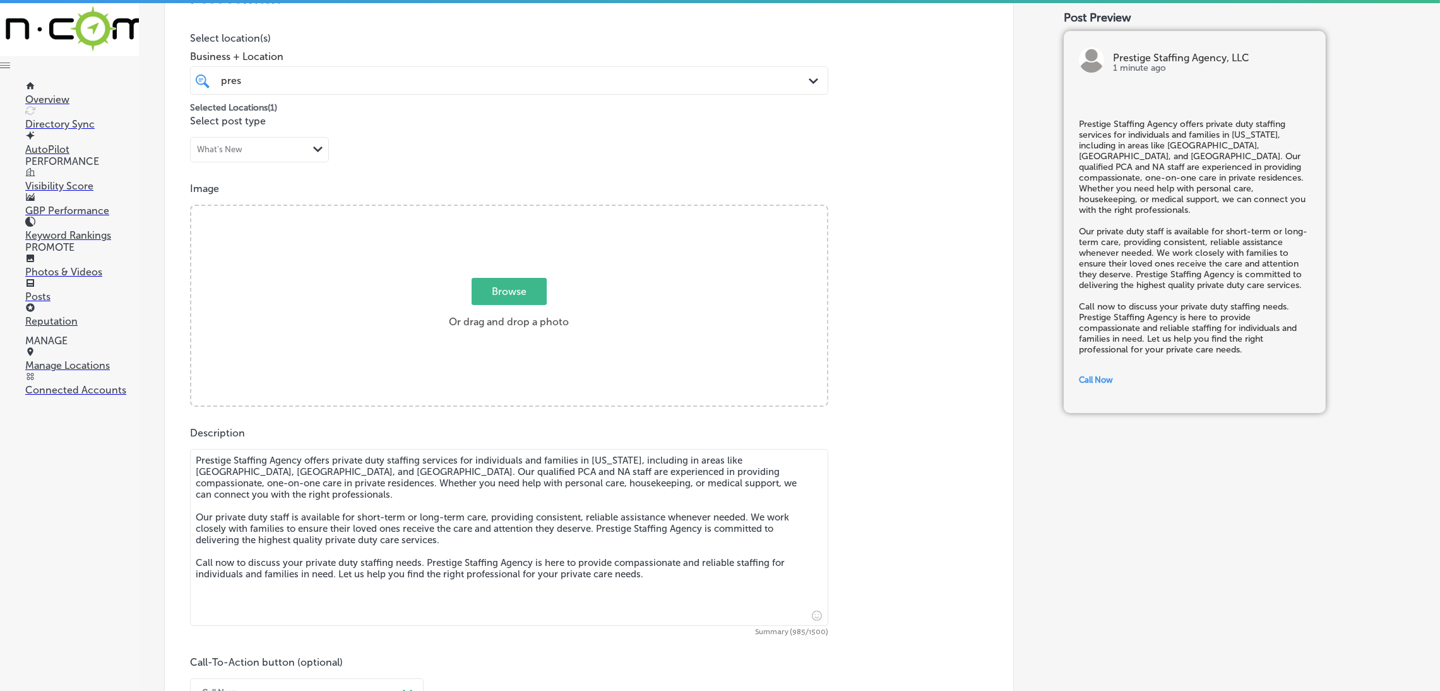
scroll to position [259, 0]
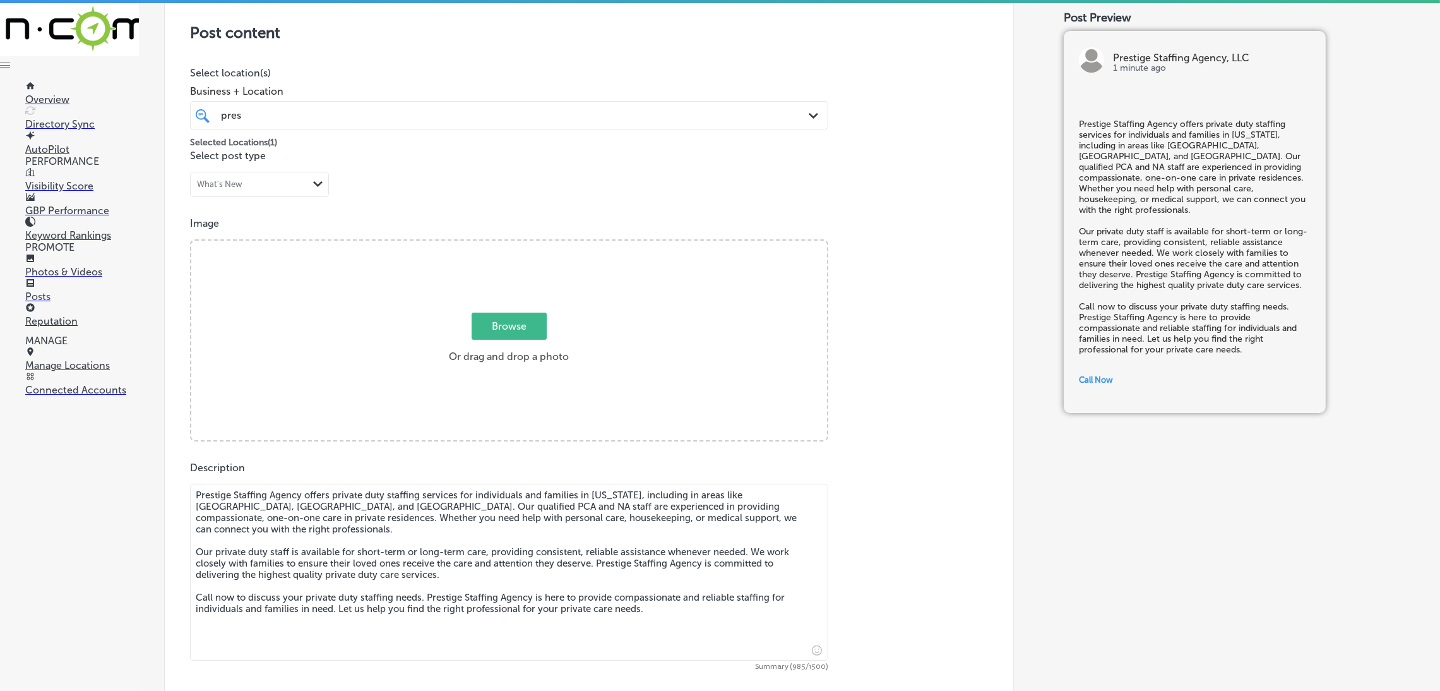
click at [487, 305] on div "Browse Or drag and drop a photo" at bounding box center [509, 341] width 636 height 202
click at [191, 240] on input "Browse Or drag and drop a photo" at bounding box center [509, 242] width 636 height 4
type input "C:\fakepath\527. NYVT Media. [PERSON_NAME]-4 (1).png"
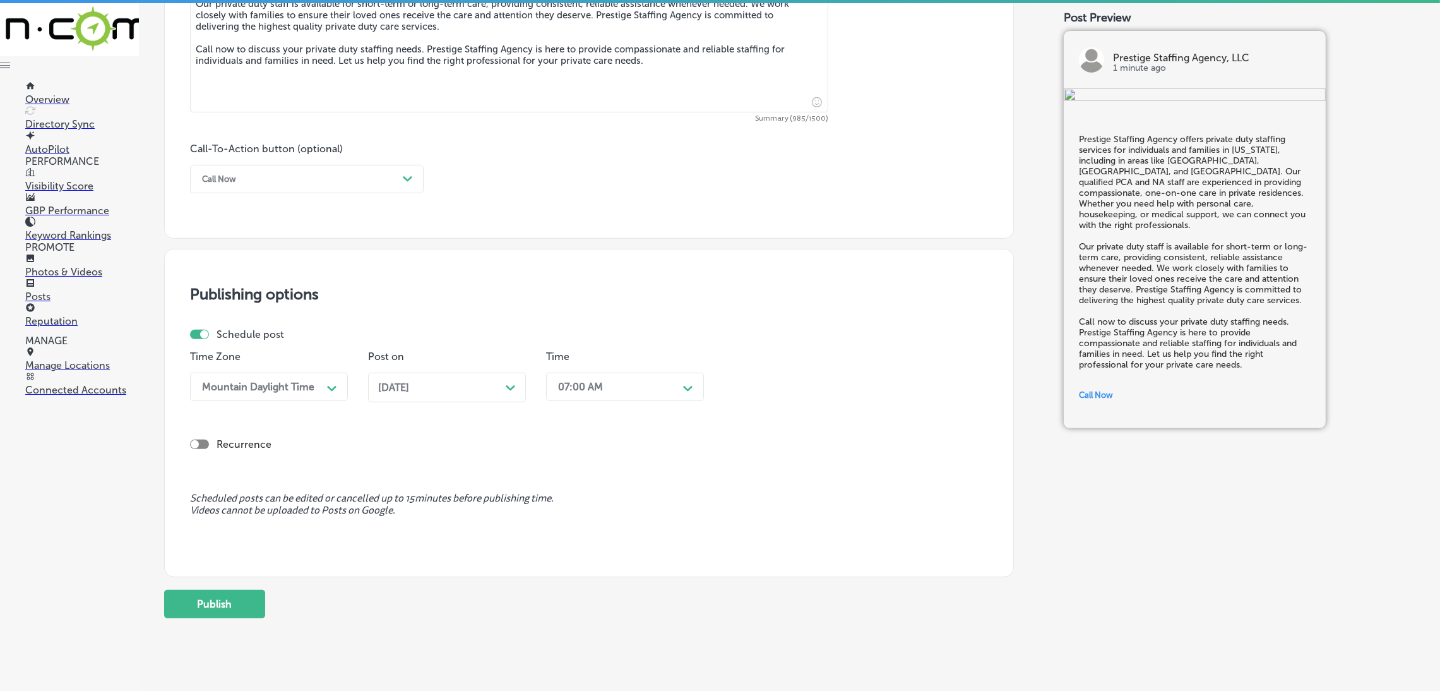
scroll to position [834, 0]
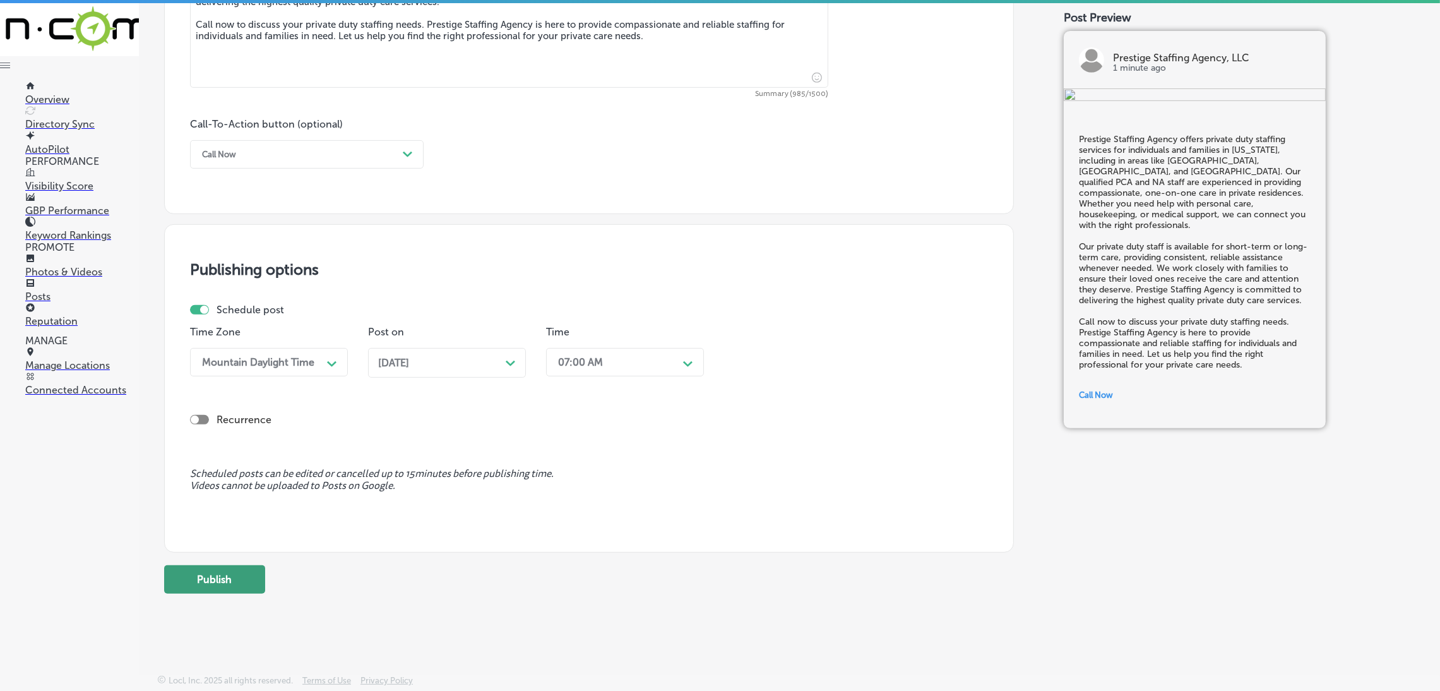
click at [210, 576] on button "Publish" at bounding box center [214, 579] width 101 height 28
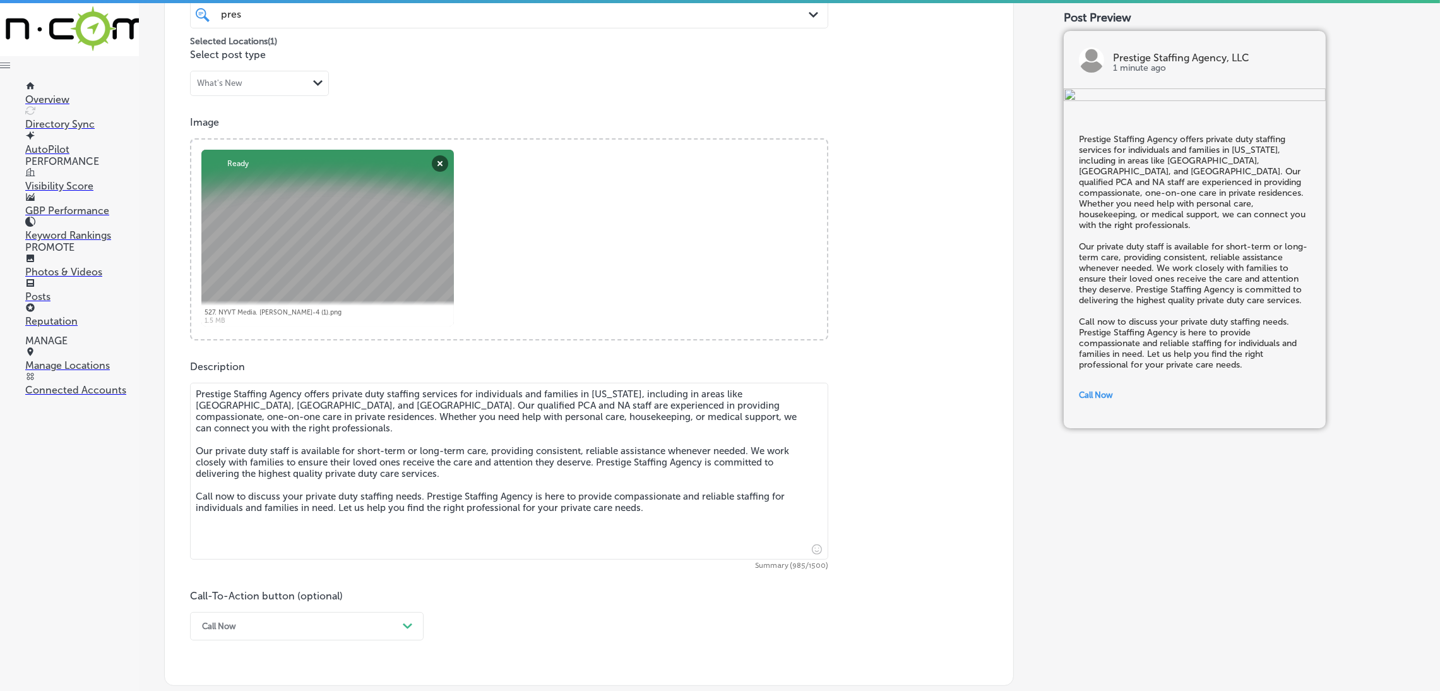
scroll to position [266, 0]
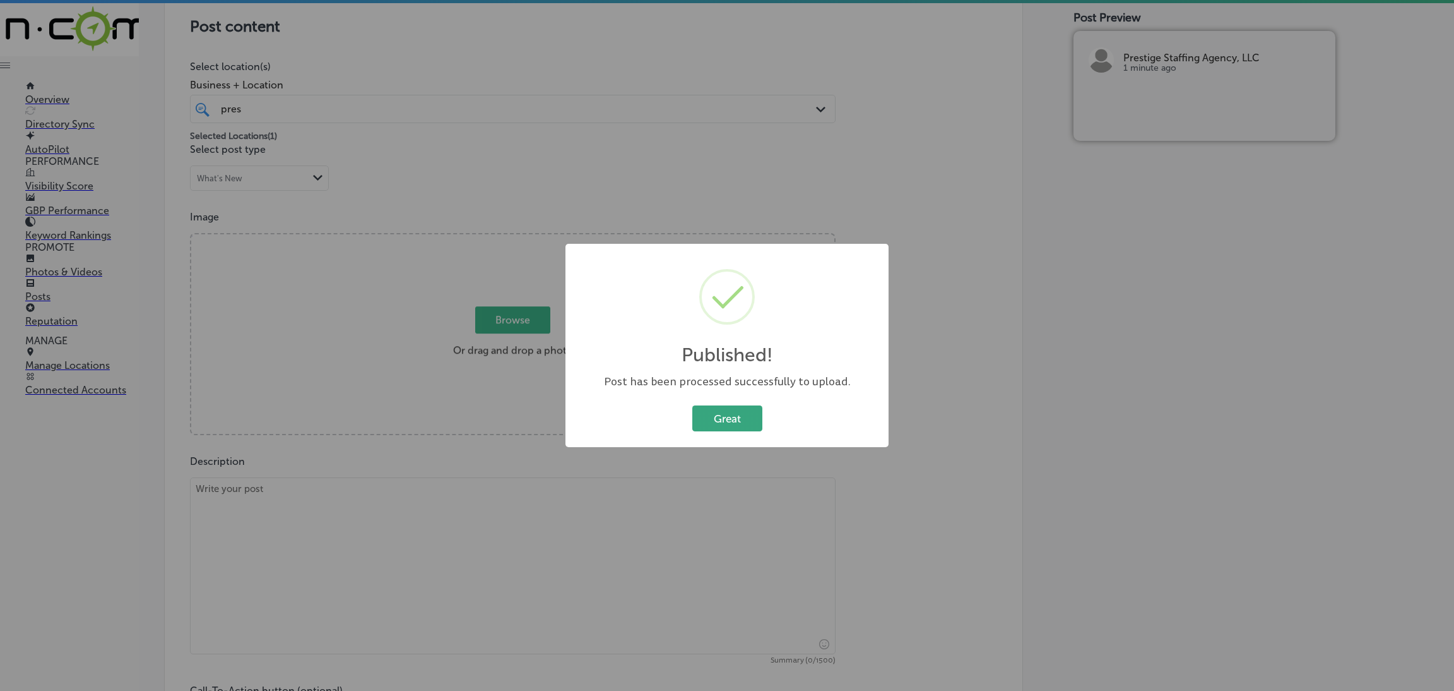
click at [718, 413] on button "Great" at bounding box center [727, 418] width 70 height 26
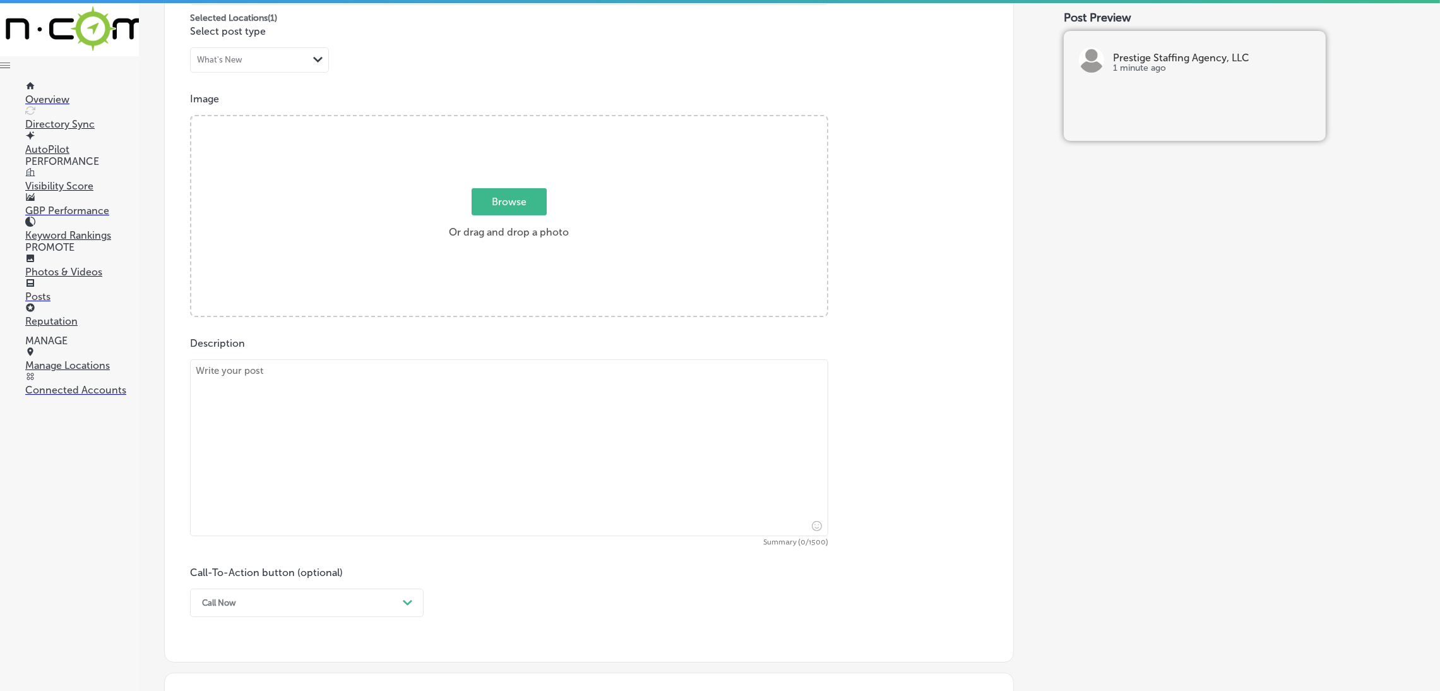
scroll to position [455, 0]
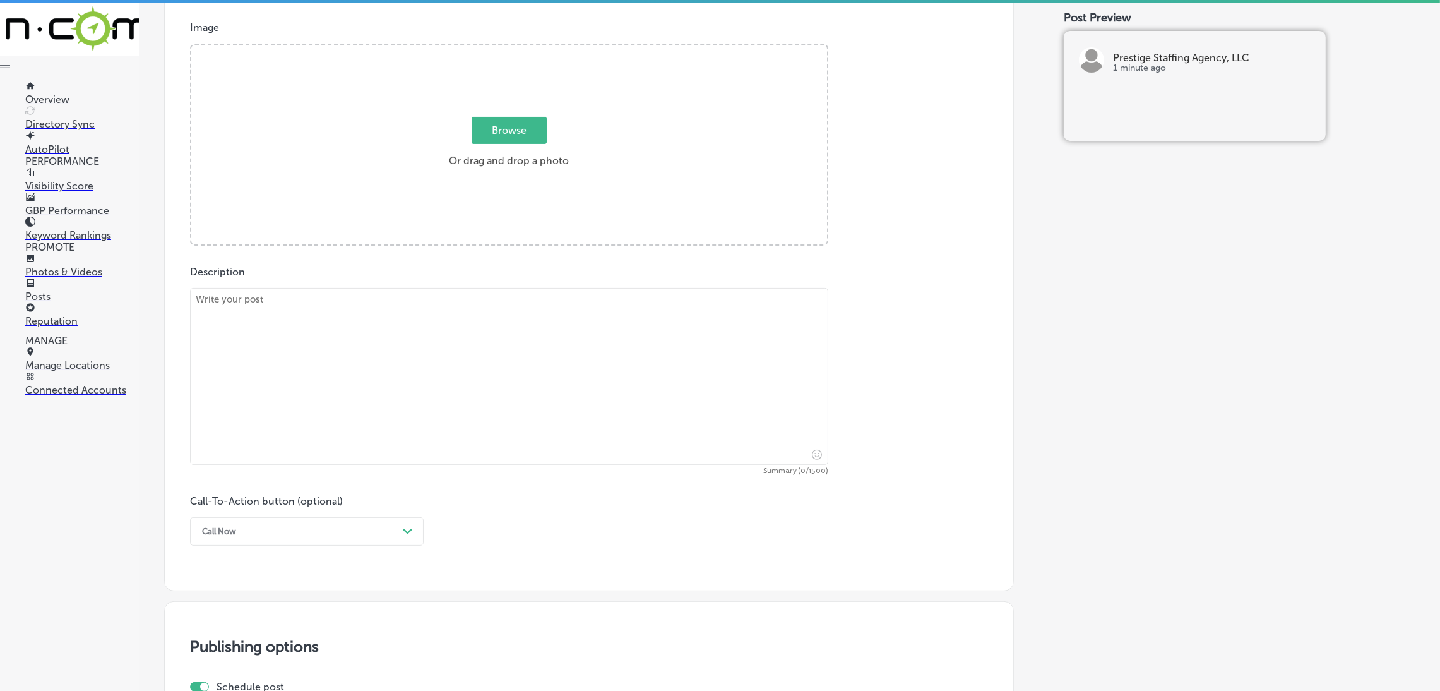
click at [485, 399] on textarea at bounding box center [509, 376] width 638 height 177
paste textarea "Prestige Staffing Agency offers Recruitment Process Outsourcing (RPO) services …"
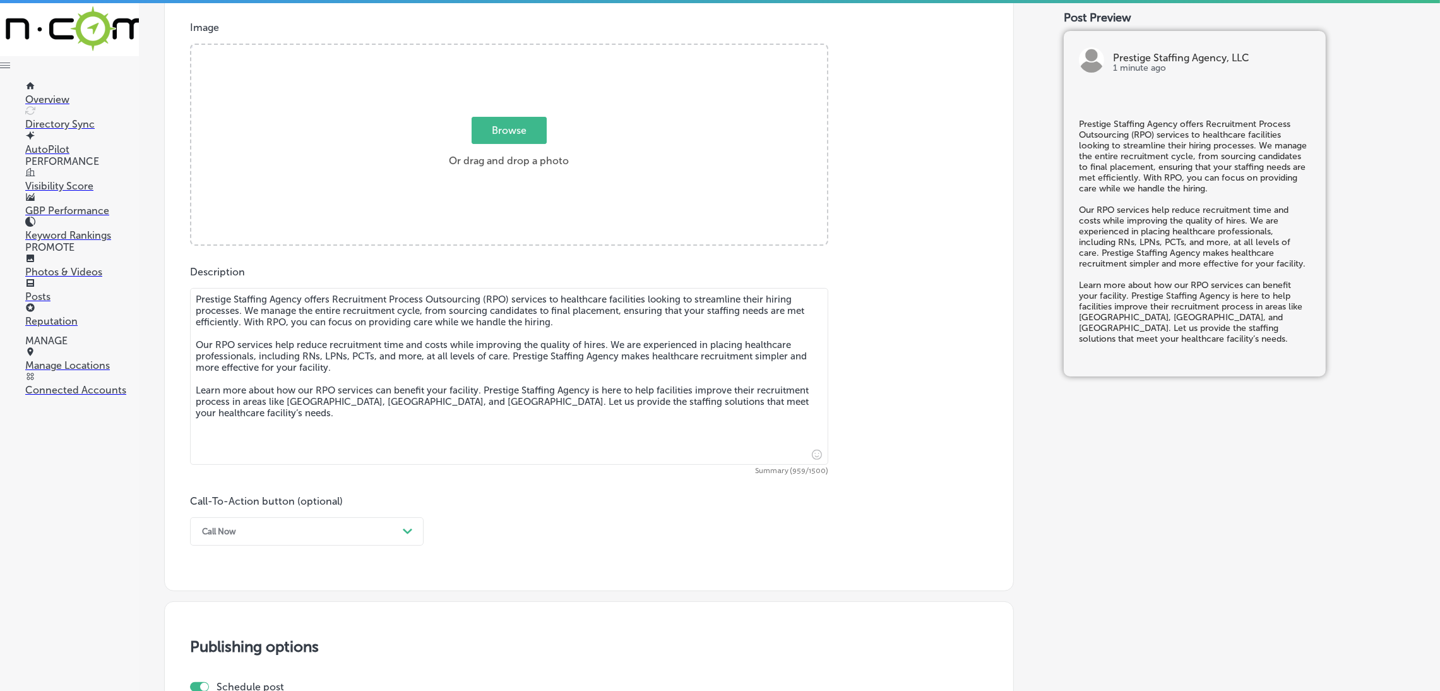
type textarea "Prestige Staffing Agency offers Recruitment Process Outsourcing (RPO) services …"
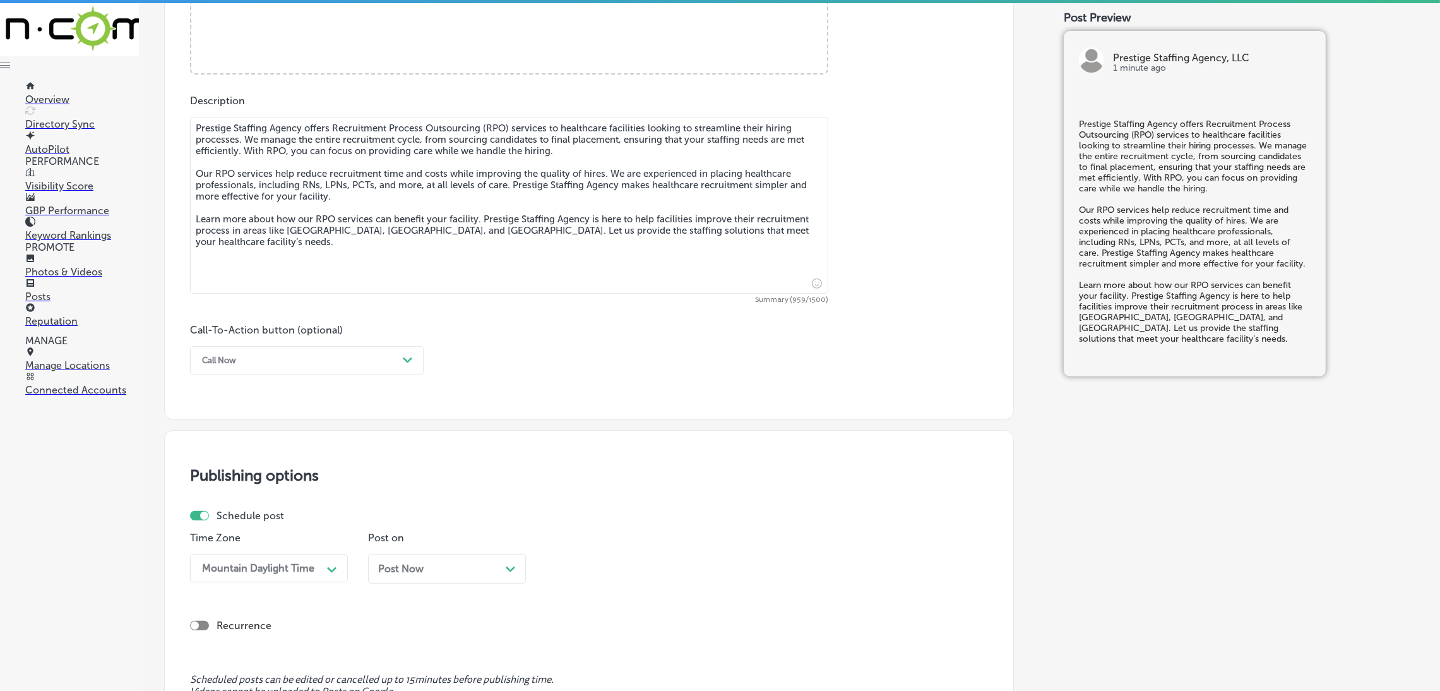
scroll to position [644, 0]
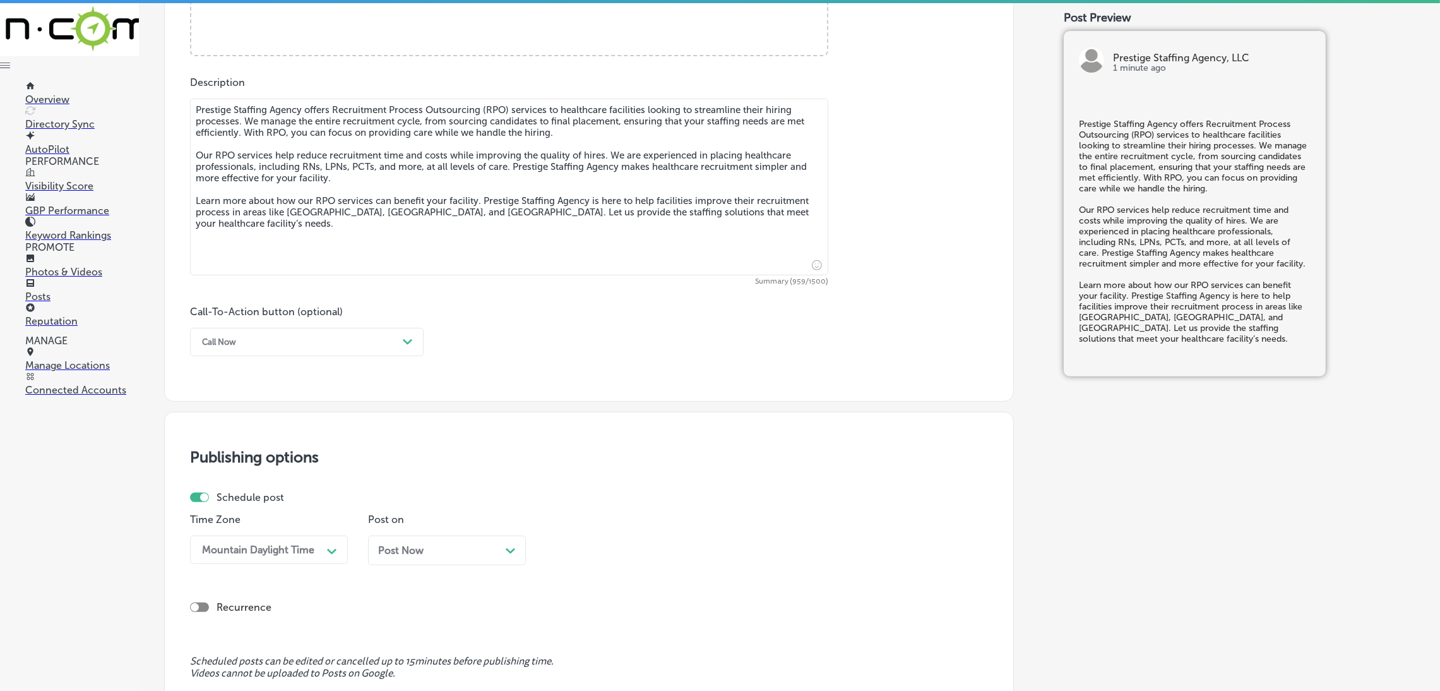
click at [220, 323] on div "Call-To-Action button (optional) Call Now Path Created with Sketch." at bounding box center [307, 330] width 234 height 50
click at [223, 339] on div "Call Now" at bounding box center [219, 341] width 34 height 9
click at [251, 456] on div "Learn more" at bounding box center [307, 458] width 234 height 22
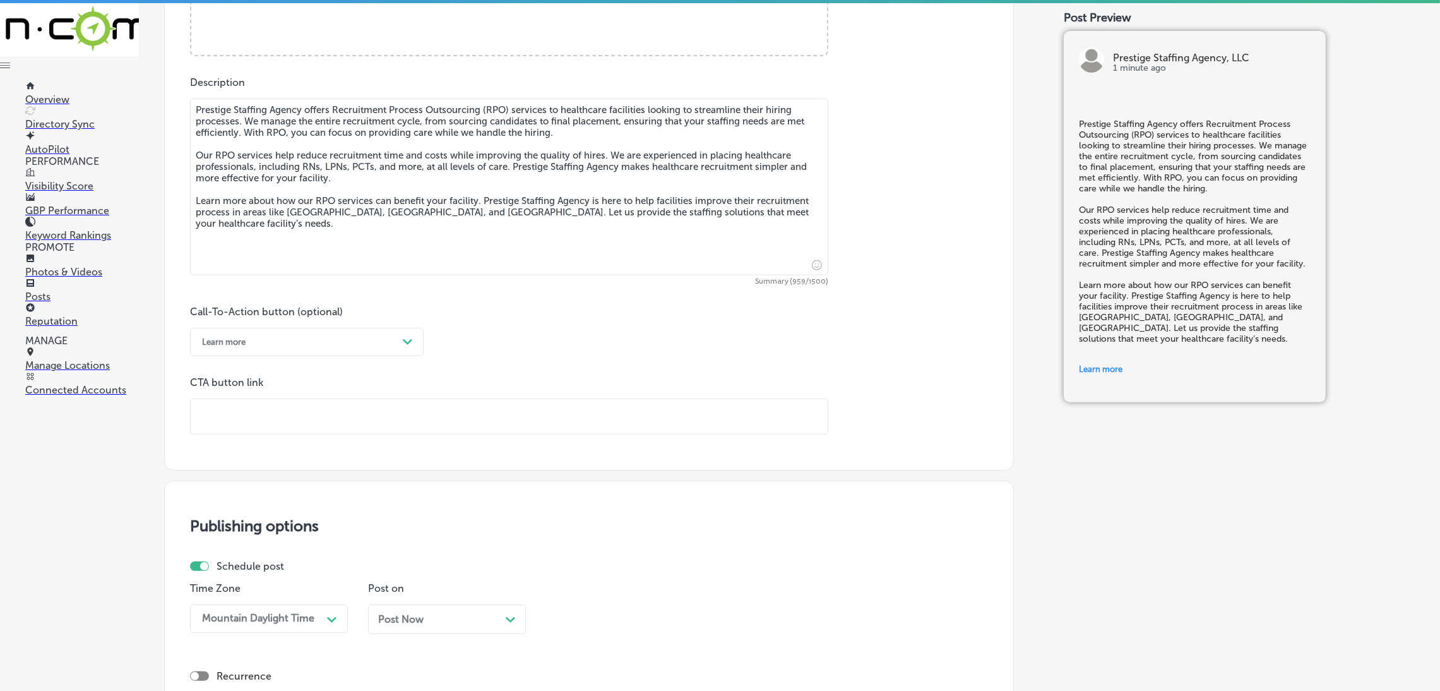
click at [267, 410] on input "text" at bounding box center [509, 416] width 637 height 35
paste input "[URL][DOMAIN_NAME]"
type input "[URL][DOMAIN_NAME]"
click at [574, 343] on div "Call-To-Action button (optional) Learn more Path Created with Sketch. CTA butto…" at bounding box center [589, 369] width 798 height 129
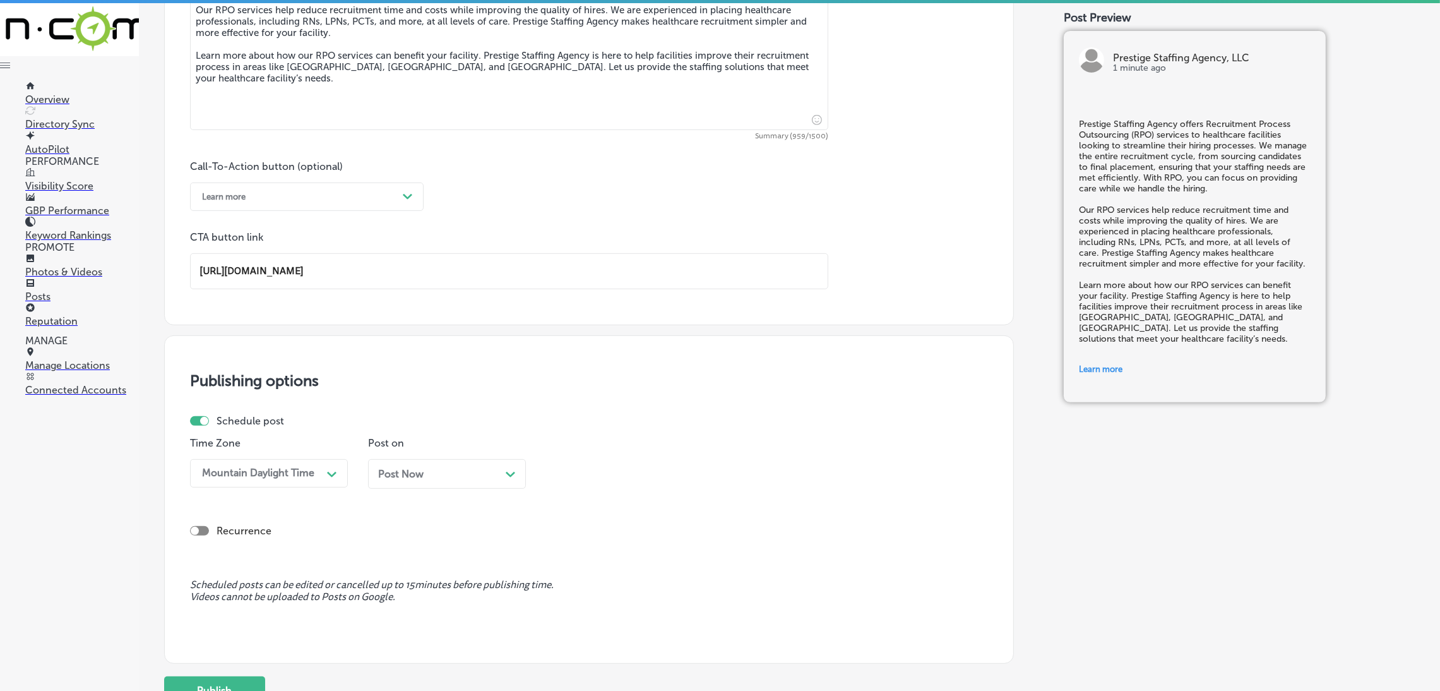
scroll to position [903, 0]
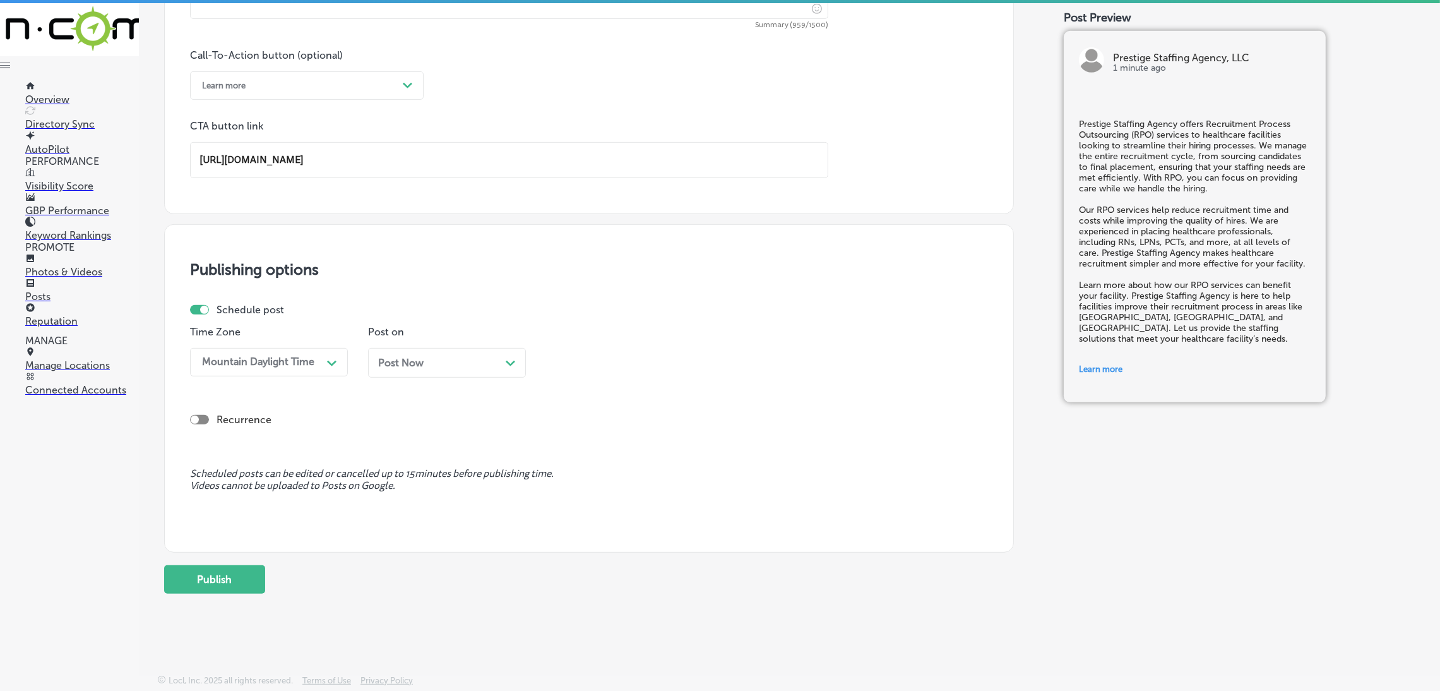
click at [464, 367] on div "Post Now Path Created with Sketch." at bounding box center [447, 363] width 138 height 12
click at [580, 363] on div "06:30 AM" at bounding box center [580, 362] width 45 height 12
click at [593, 536] on div "7:00 AM" at bounding box center [625, 536] width 158 height 22
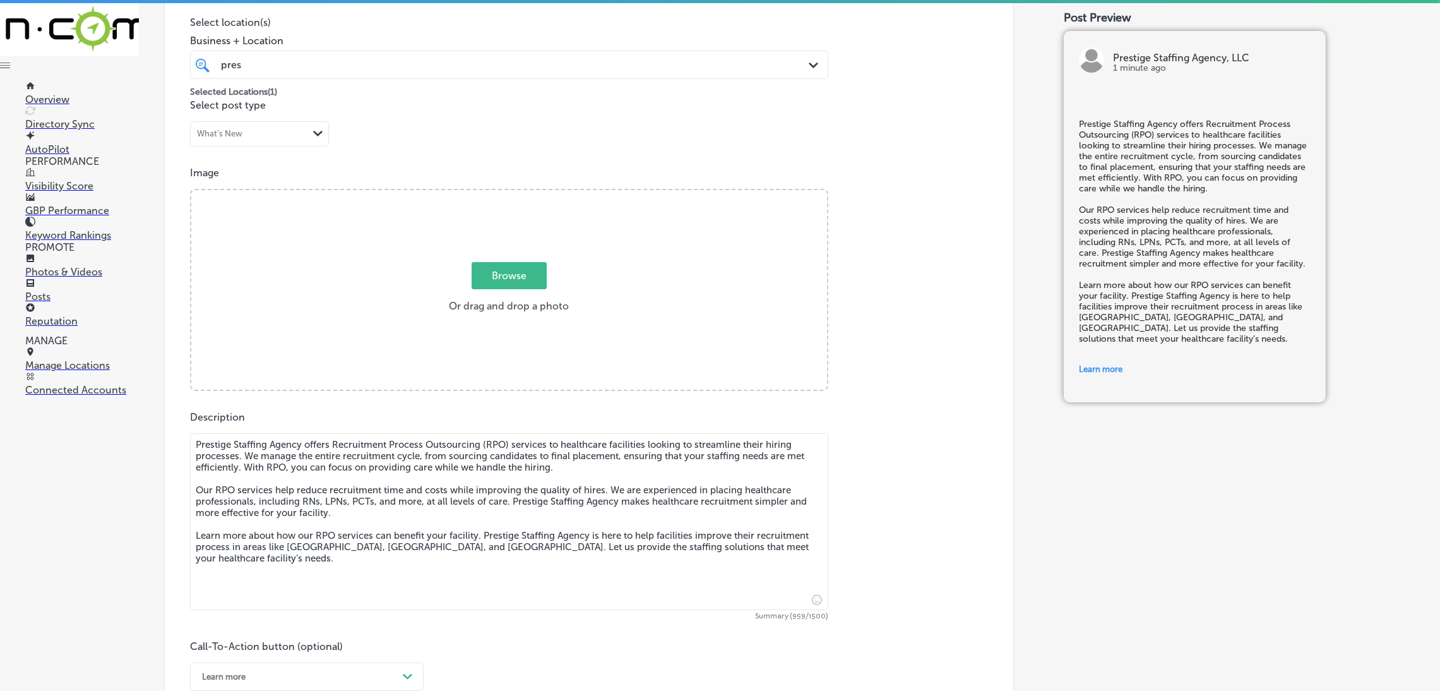
scroll to position [146, 0]
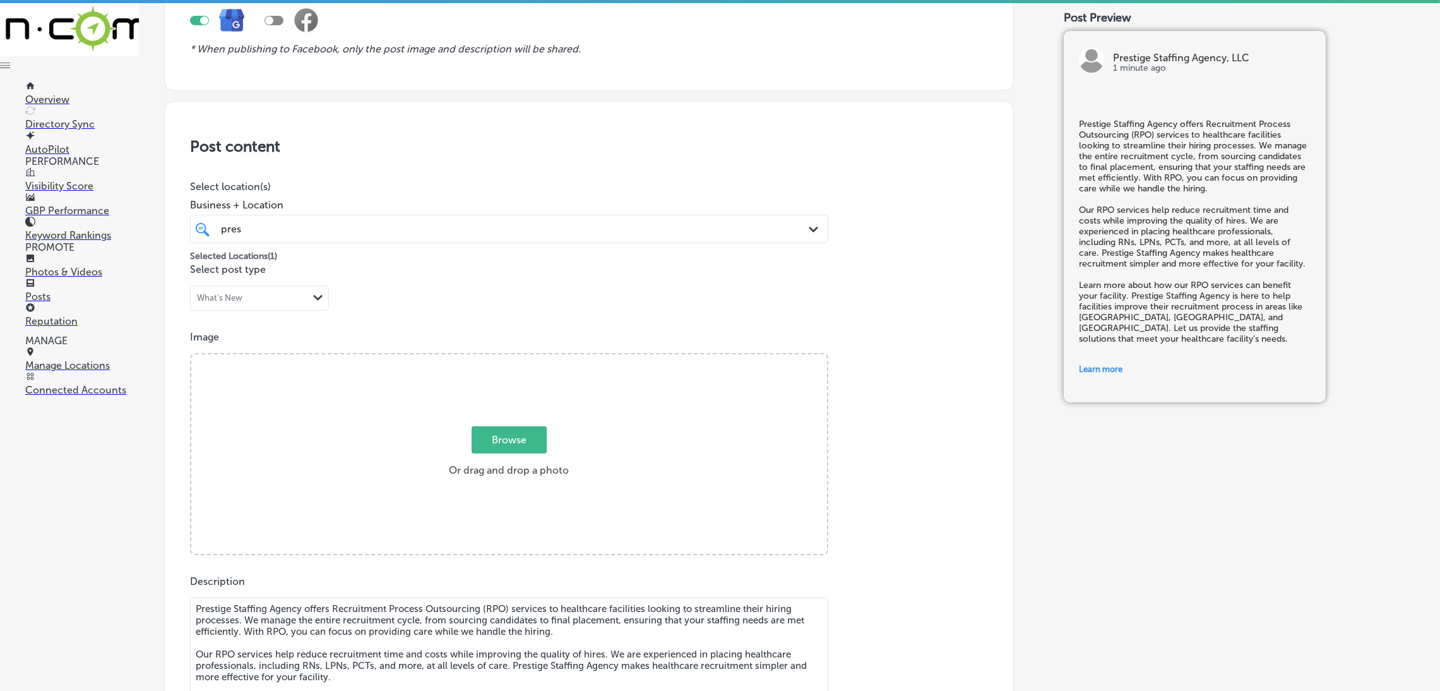
click at [552, 390] on div "Browse Or drag and drop a photo" at bounding box center [509, 455] width 636 height 202
click at [191, 354] on input "Browse Or drag and drop a photo" at bounding box center [509, 356] width 636 height 4
type input "C:\fakepath\527. NYVT Media. [PERSON_NAME]-3 (1).png"
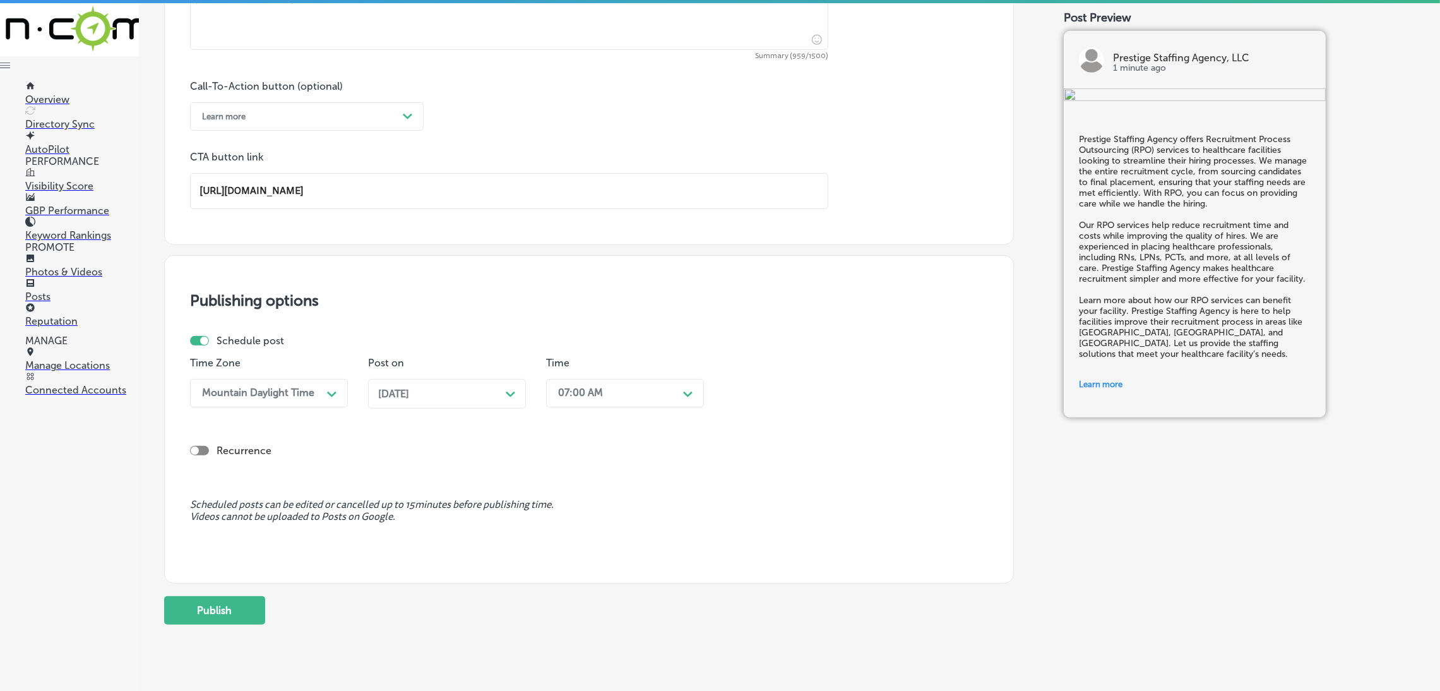
scroll to position [903, 0]
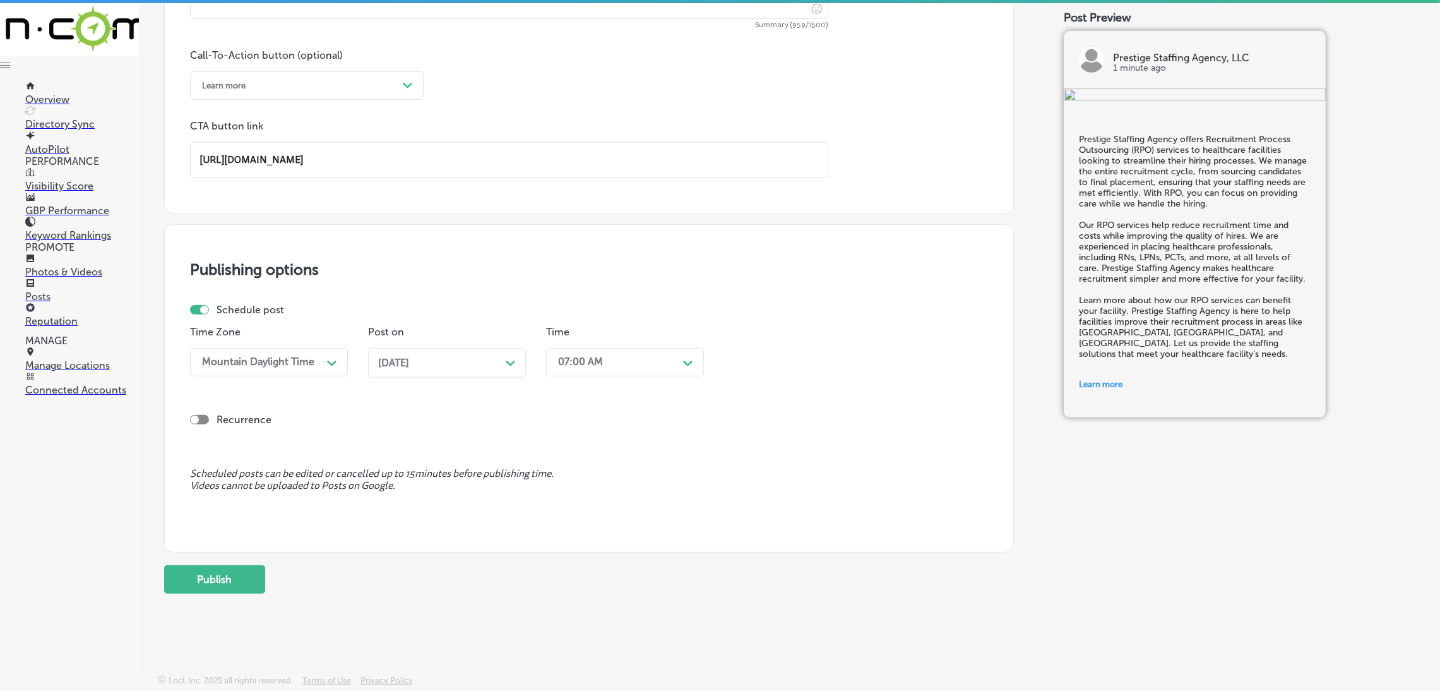
click at [243, 579] on button "Publish" at bounding box center [214, 579] width 101 height 28
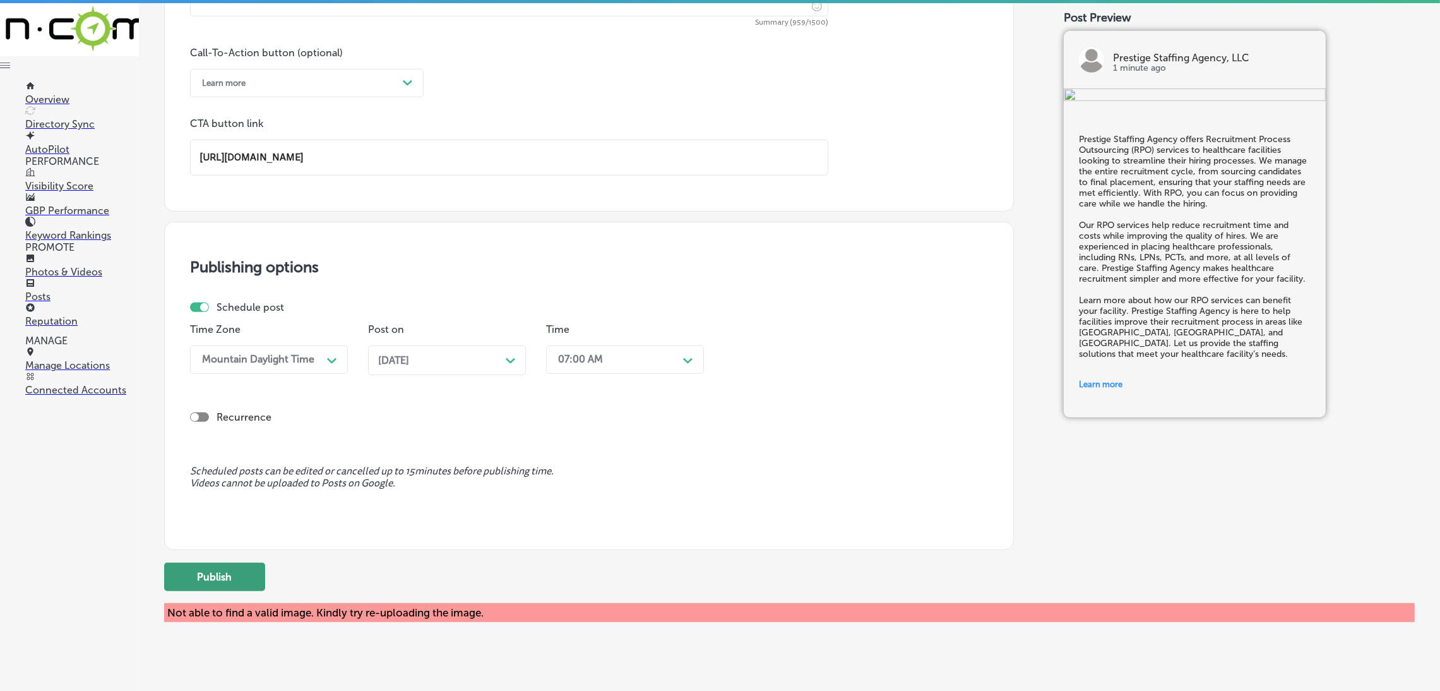
click at [252, 580] on button "Publish" at bounding box center [214, 576] width 101 height 28
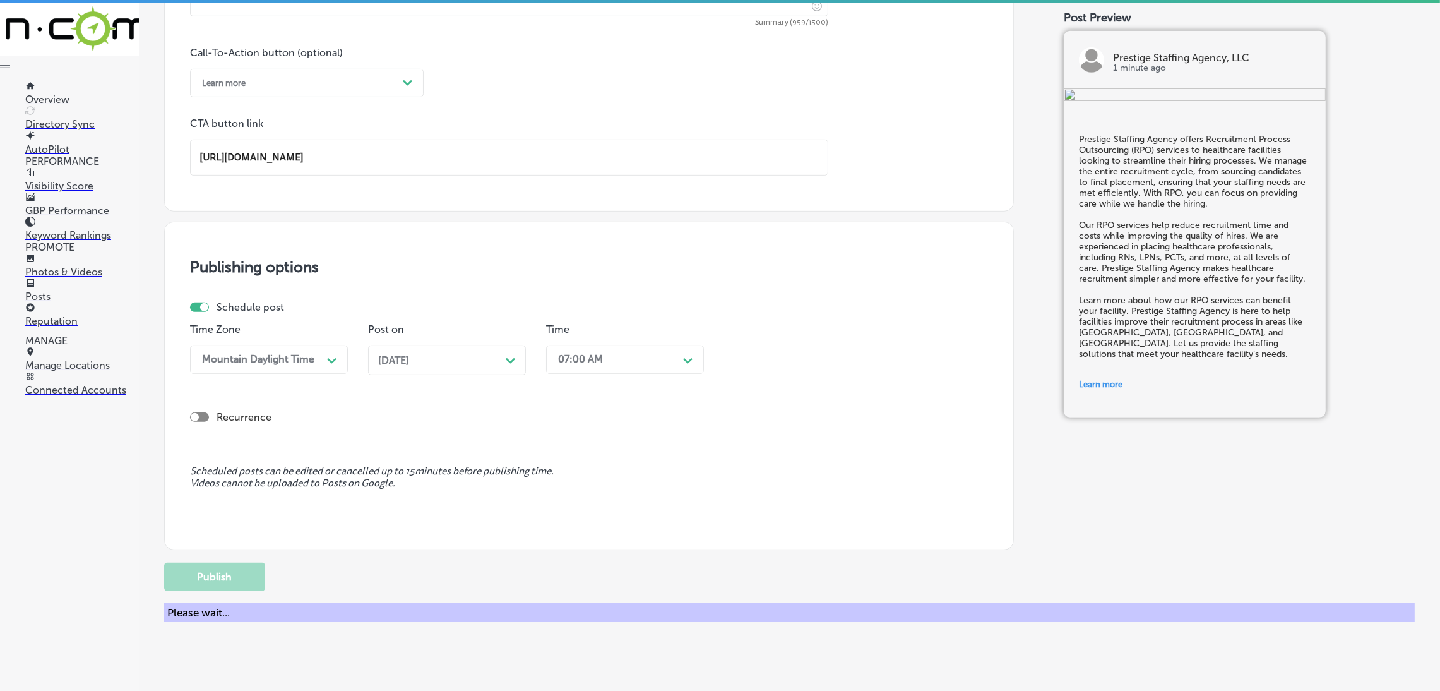
scroll to position [430, 0]
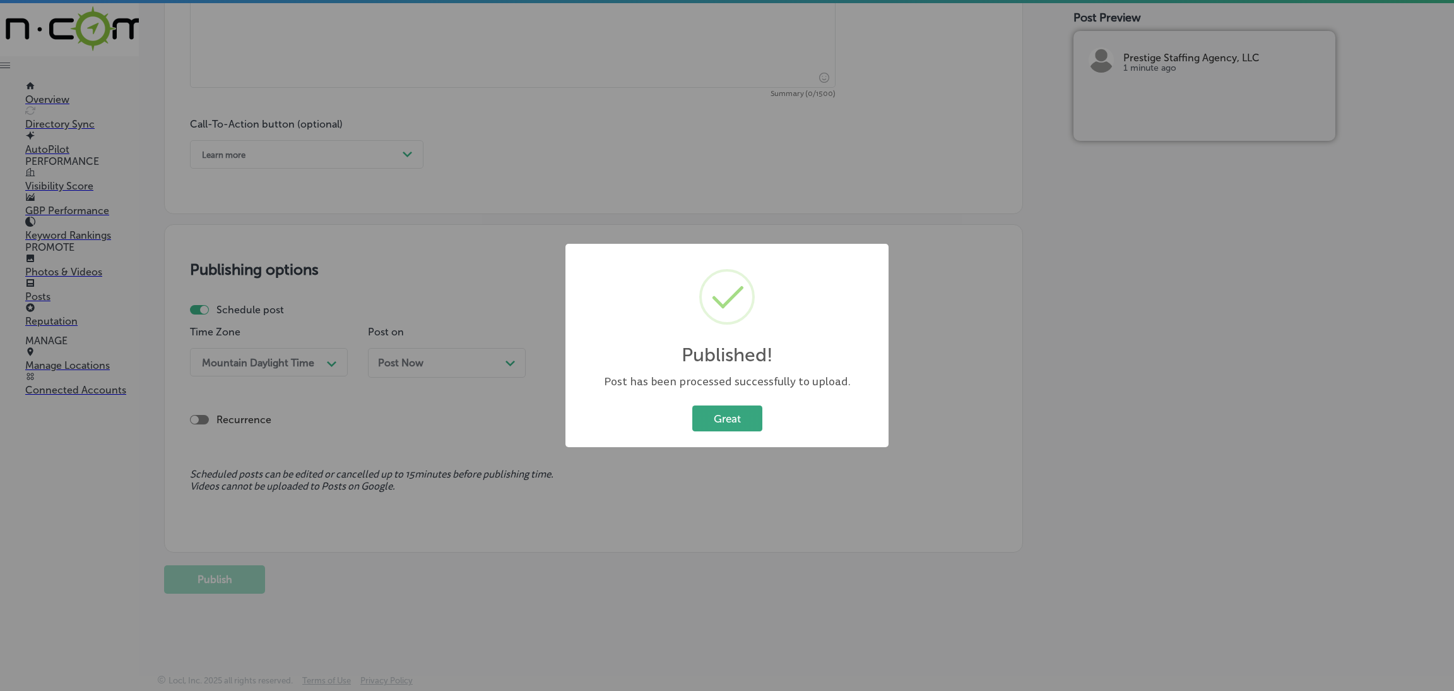
click at [750, 406] on button "Great" at bounding box center [727, 418] width 70 height 26
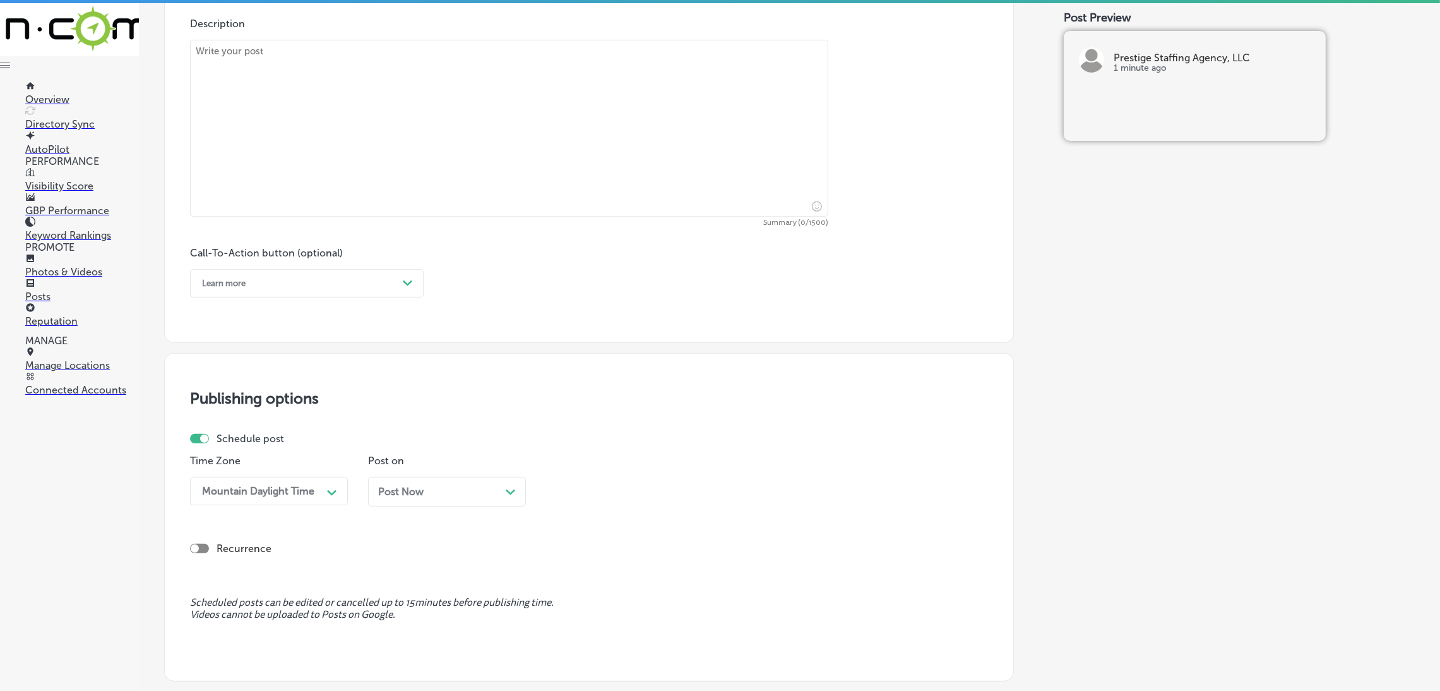
scroll to position [550, 0]
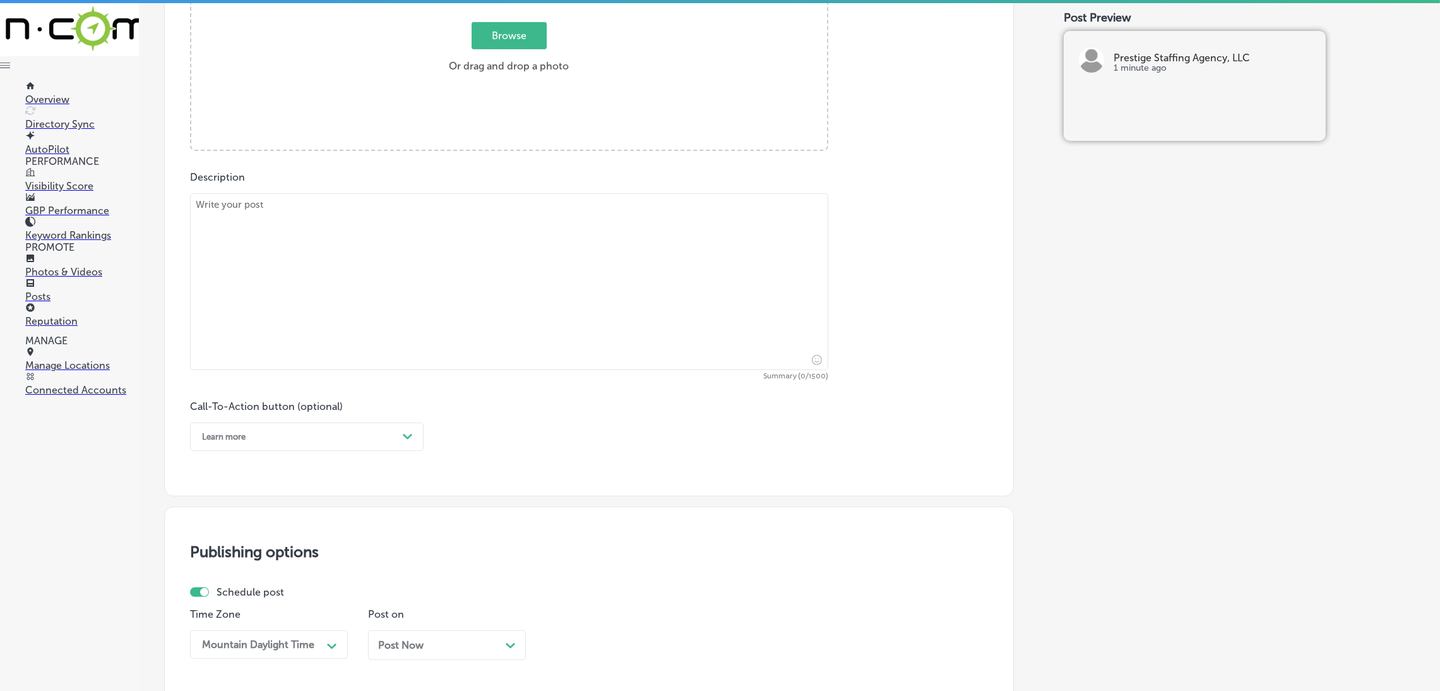
click at [446, 231] on textarea at bounding box center [509, 281] width 638 height 177
paste textarea "Prestige Staffing Agency offers reliable on-call healthcare staffing for facili…"
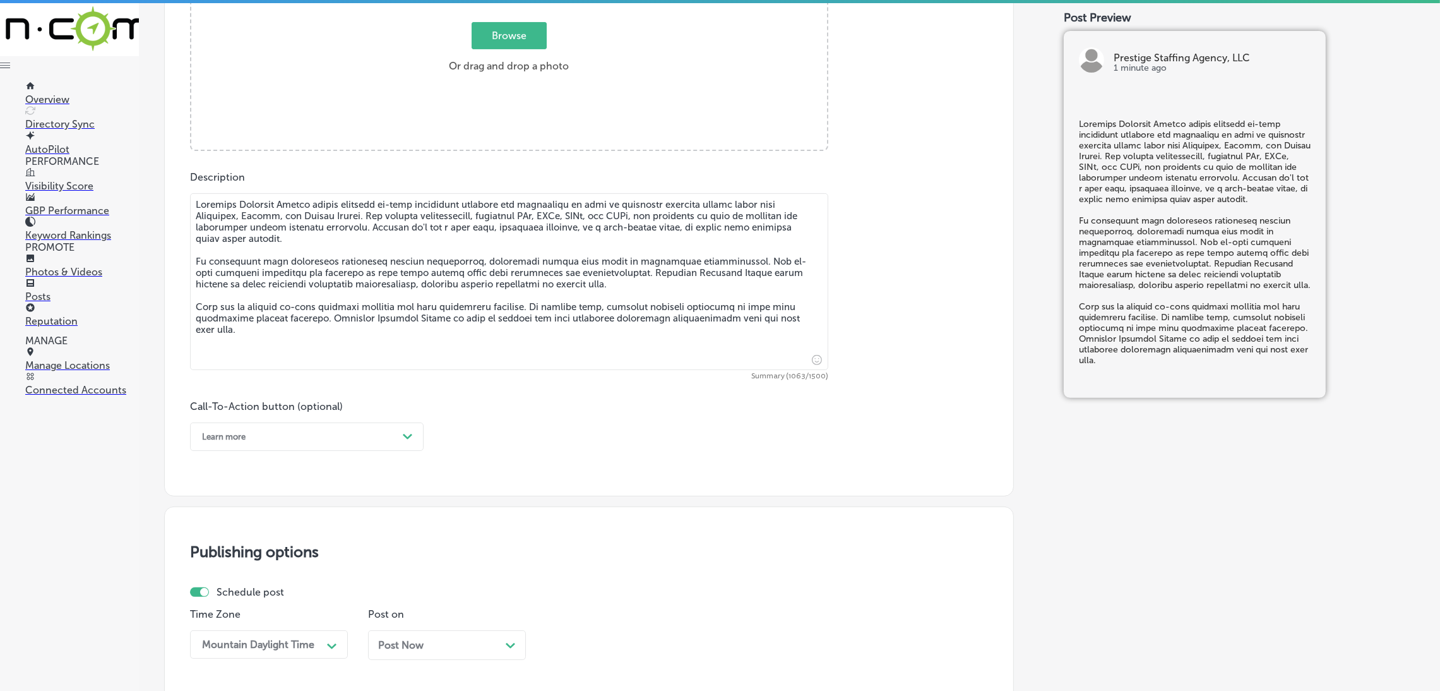
type textarea "Prestige Staffing Agency offers reliable on-call healthcare staffing for facili…"
click at [415, 126] on div "Browse Or drag and drop a photo" at bounding box center [509, 51] width 636 height 202
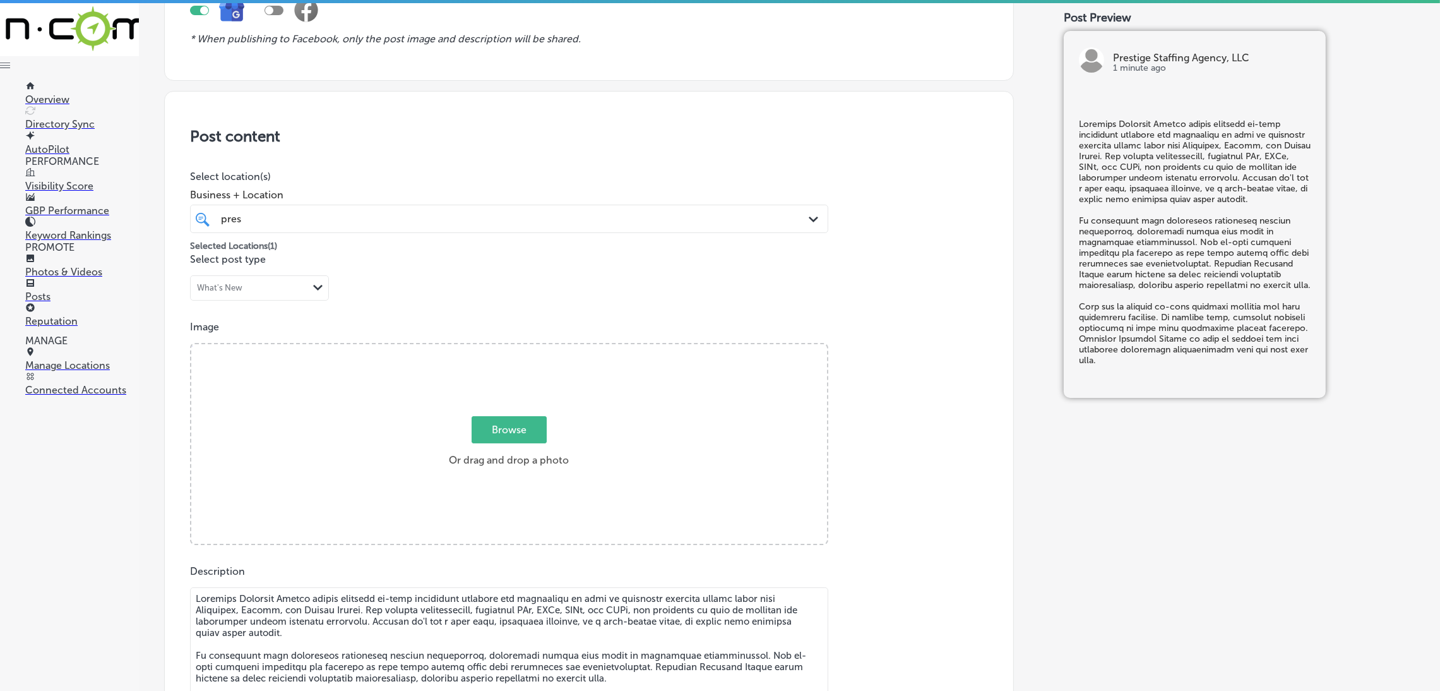
type input "C:\fakepath\527. NYVT Media. [PERSON_NAME]-2.png"
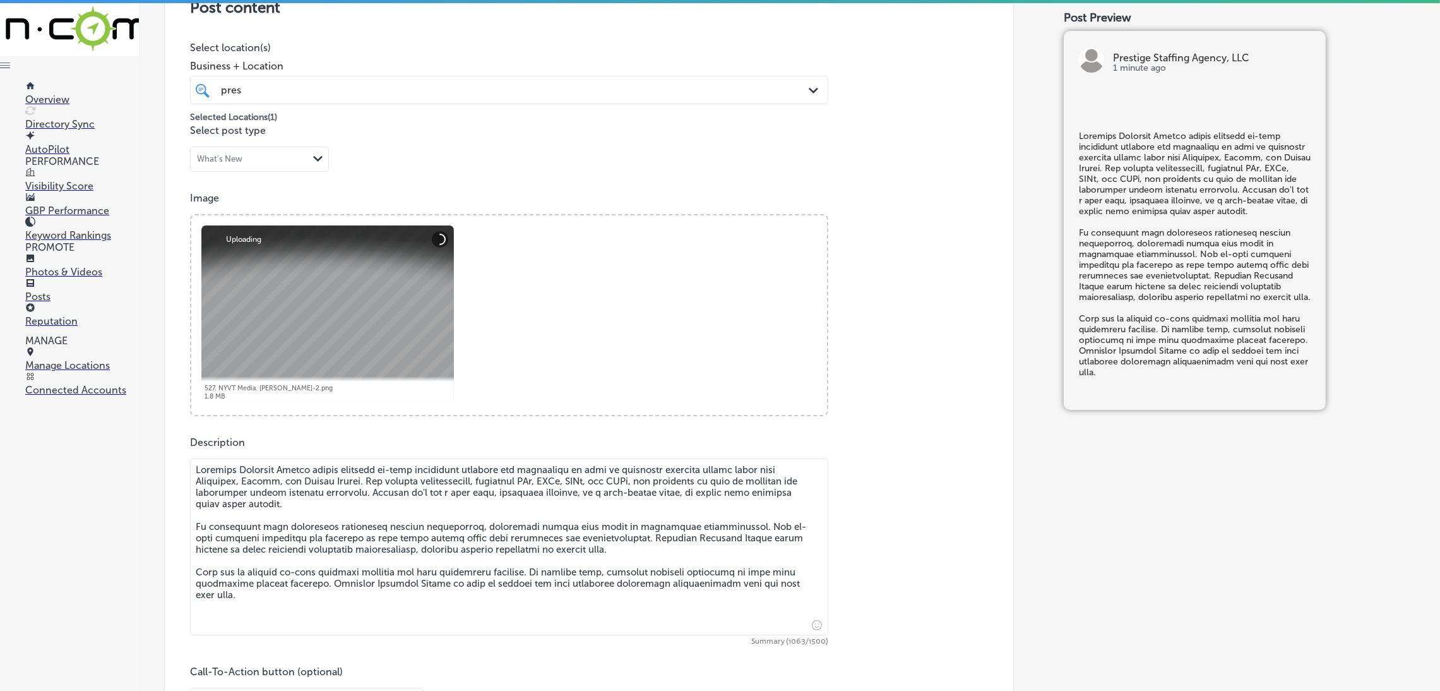
scroll to position [629, 0]
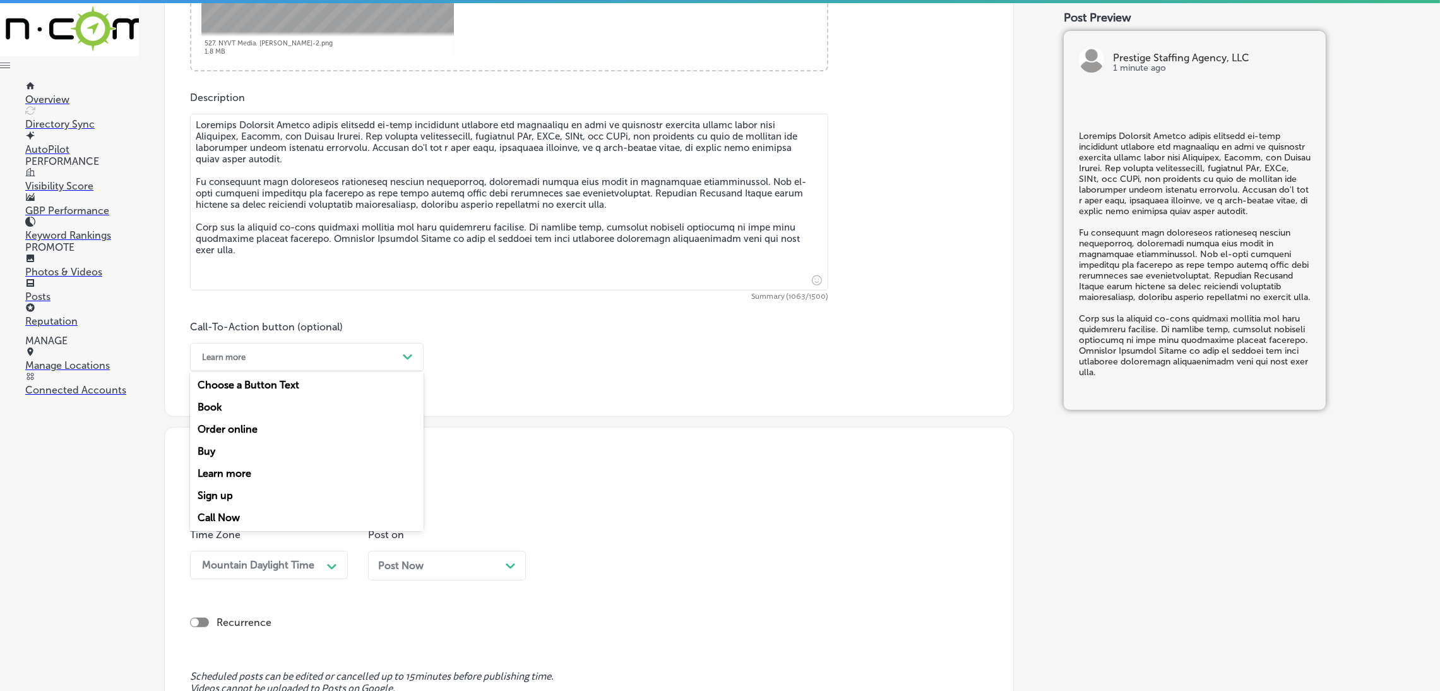
click at [329, 355] on div "Learn more" at bounding box center [297, 357] width 202 height 20
click at [264, 517] on div "Call Now" at bounding box center [307, 517] width 234 height 22
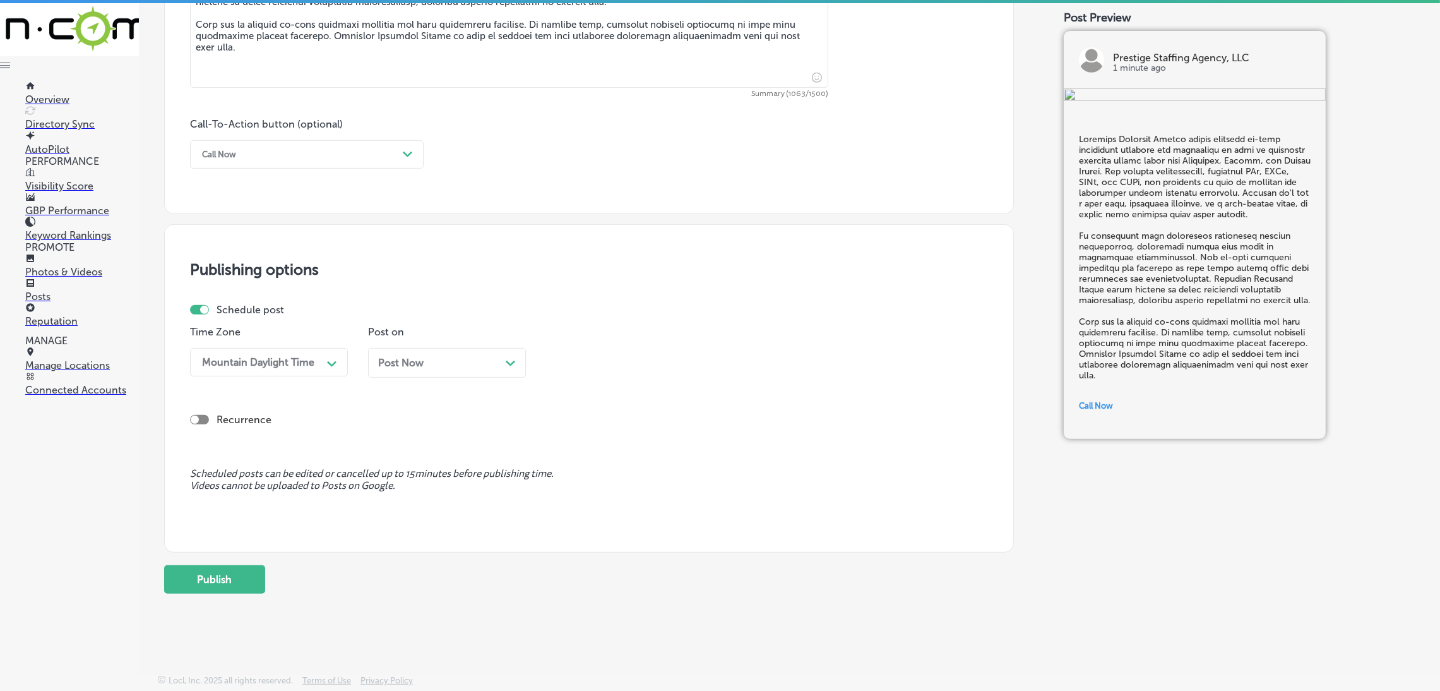
scroll to position [834, 0]
click at [419, 362] on span "Post Now" at bounding box center [400, 363] width 45 height 12
click at [571, 360] on div "06:30 AM" at bounding box center [580, 362] width 45 height 12
click at [580, 542] on div "7:00 AM" at bounding box center [625, 536] width 158 height 22
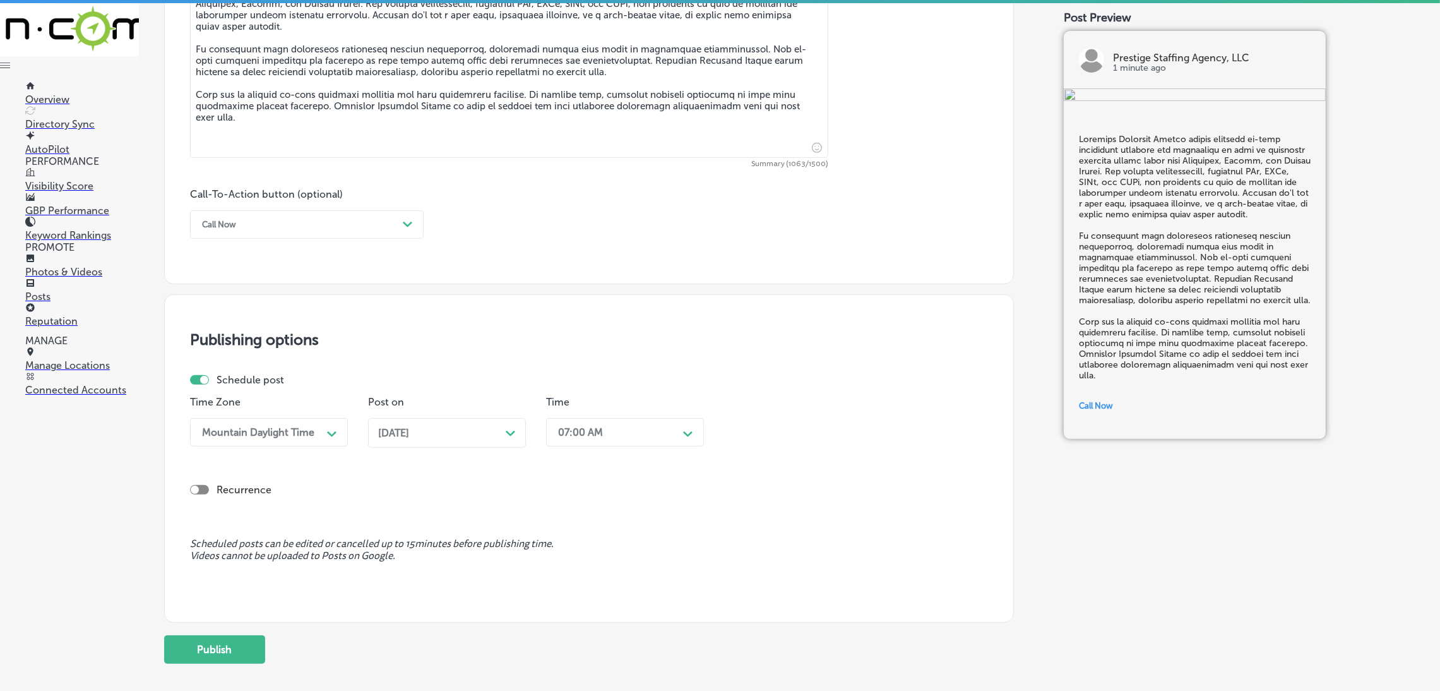
scroll to position [834, 0]
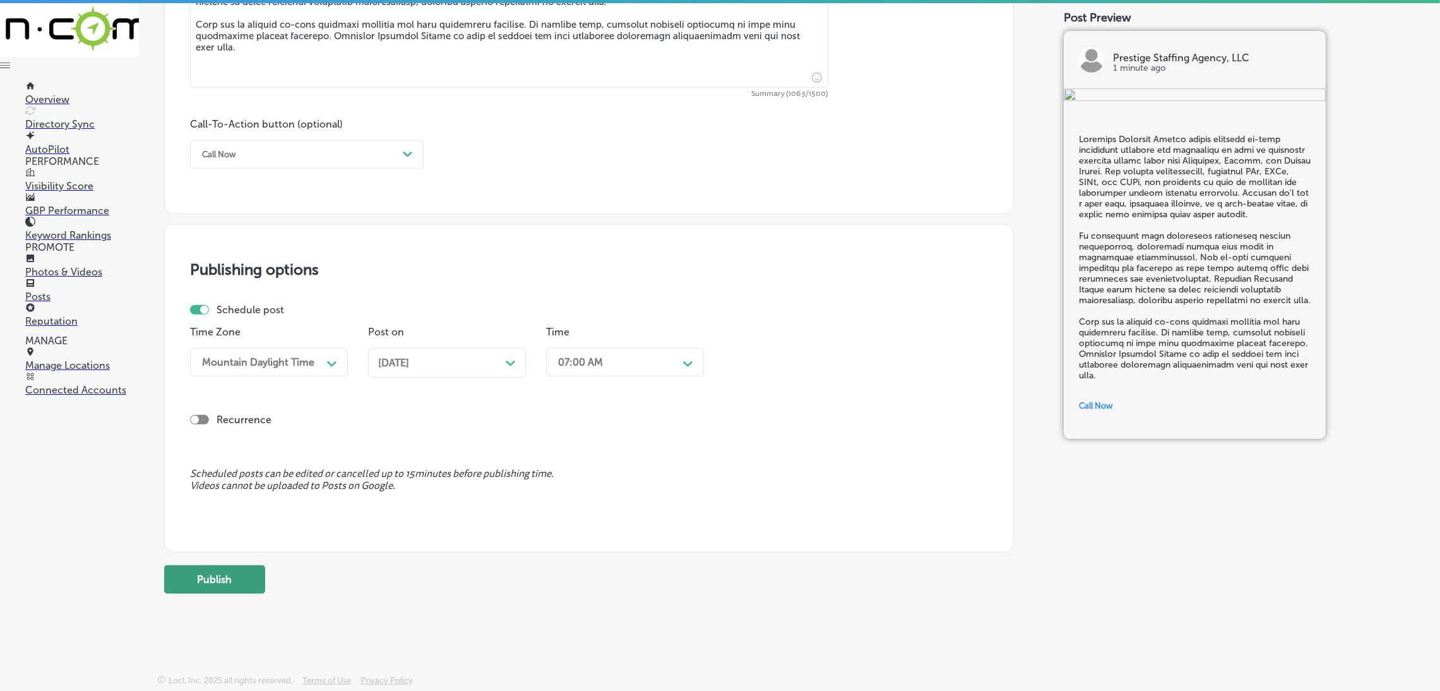
click at [263, 583] on button "Publish" at bounding box center [214, 579] width 101 height 28
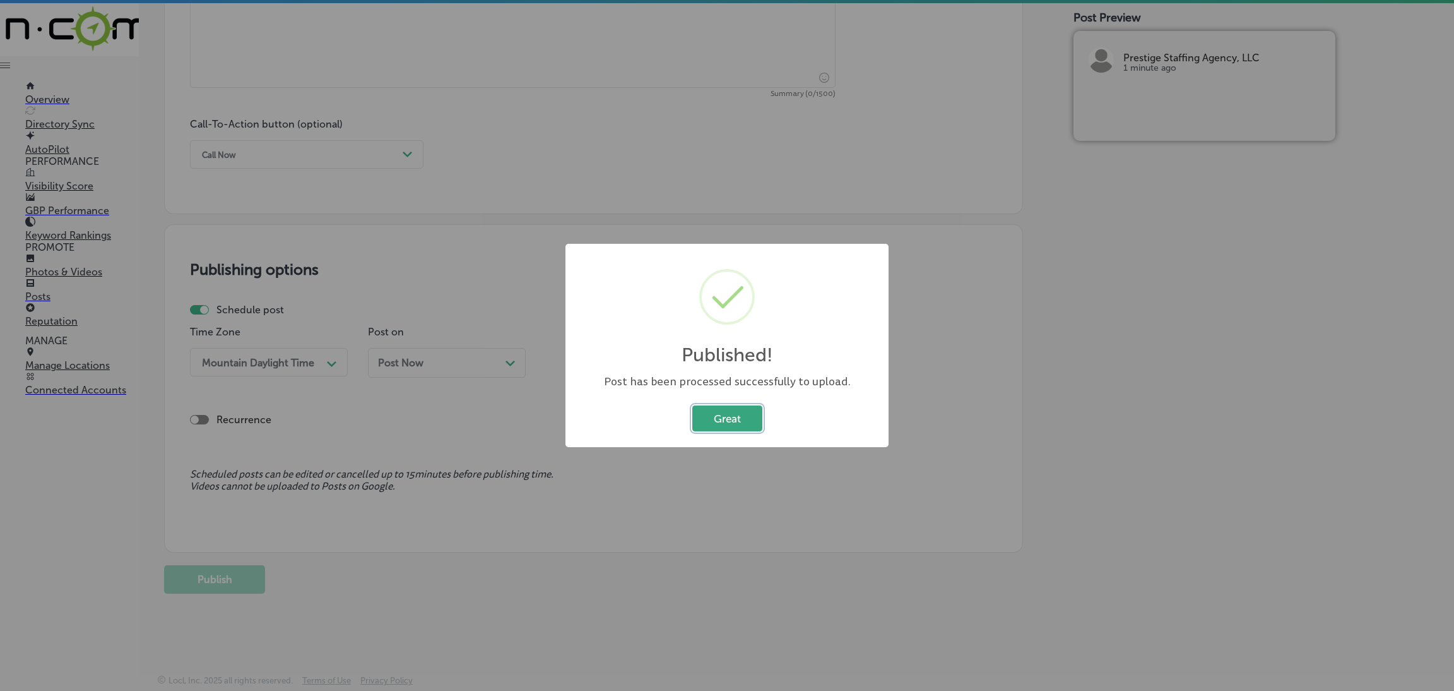
click at [747, 414] on button "Great" at bounding box center [727, 418] width 70 height 26
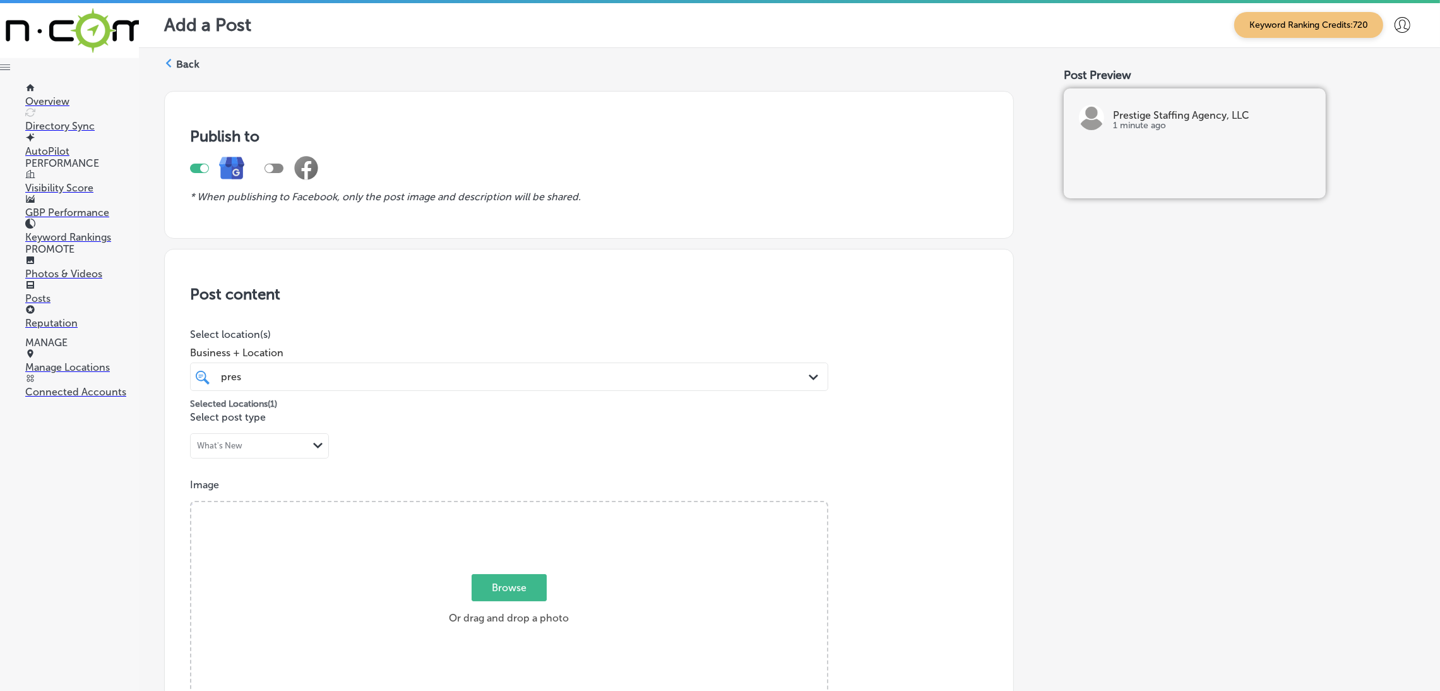
scroll to position [0, 0]
click at [182, 69] on label "Back" at bounding box center [187, 65] width 23 height 14
